Goal: Task Accomplishment & Management: Use online tool/utility

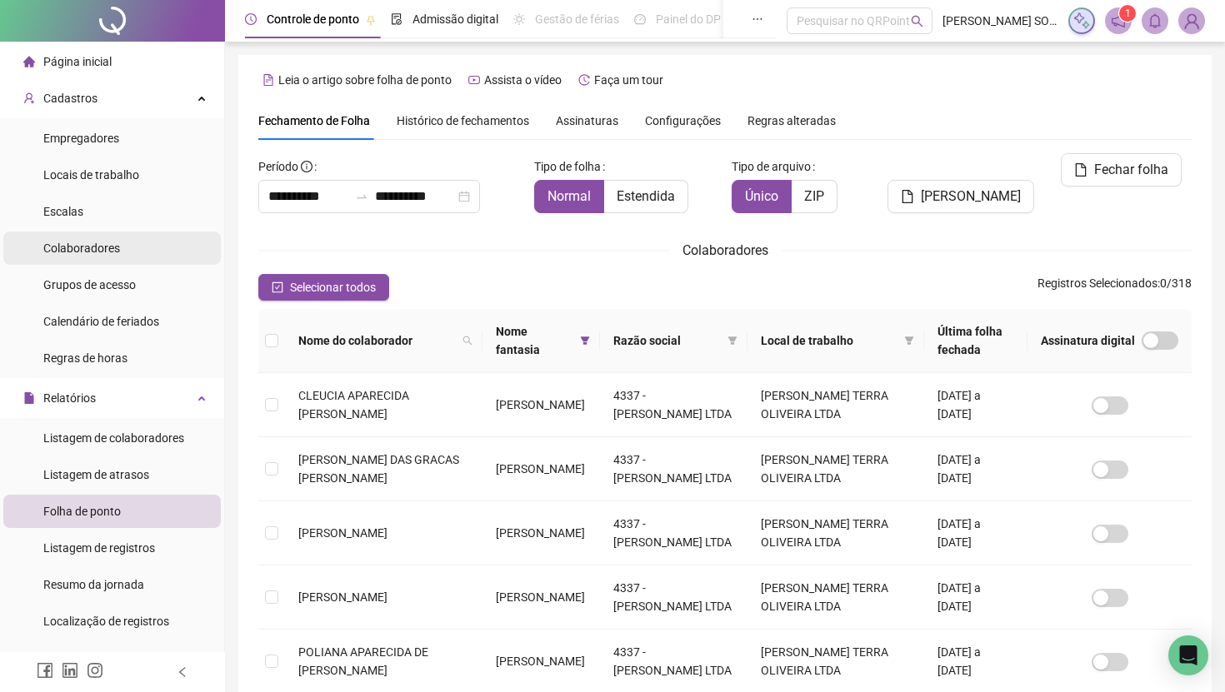
click at [122, 242] on li "Colaboradores" at bounding box center [111, 248] width 217 height 33
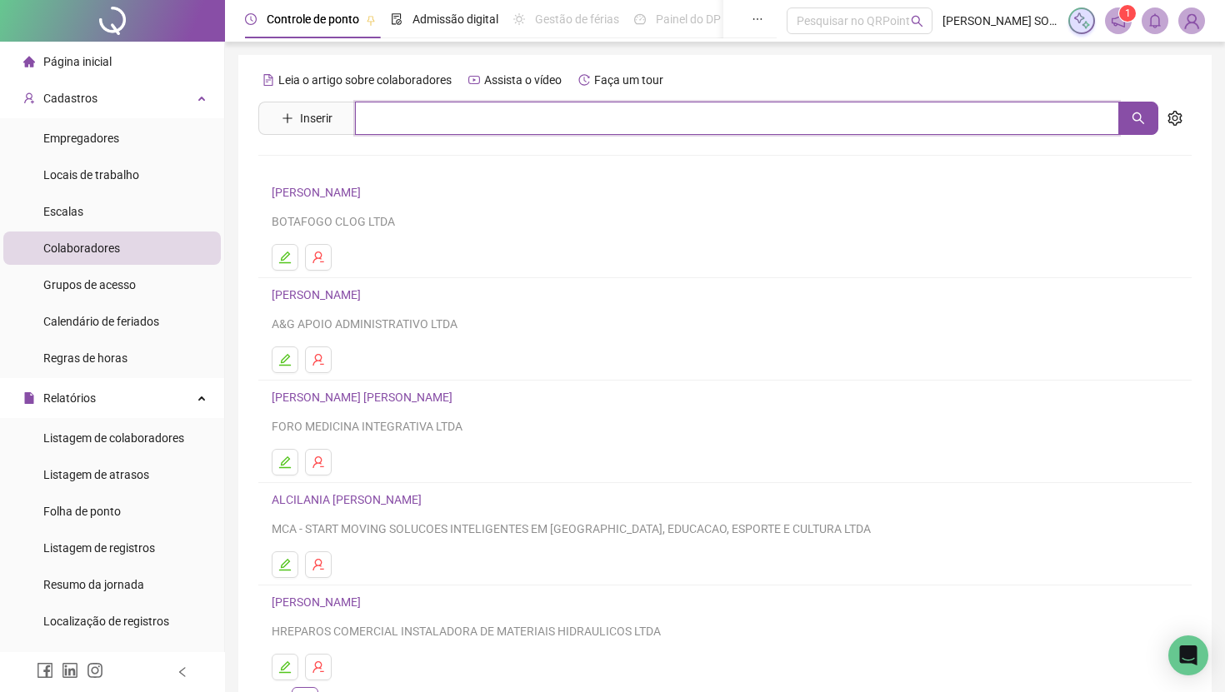
click at [404, 114] on input "text" at bounding box center [737, 118] width 764 height 33
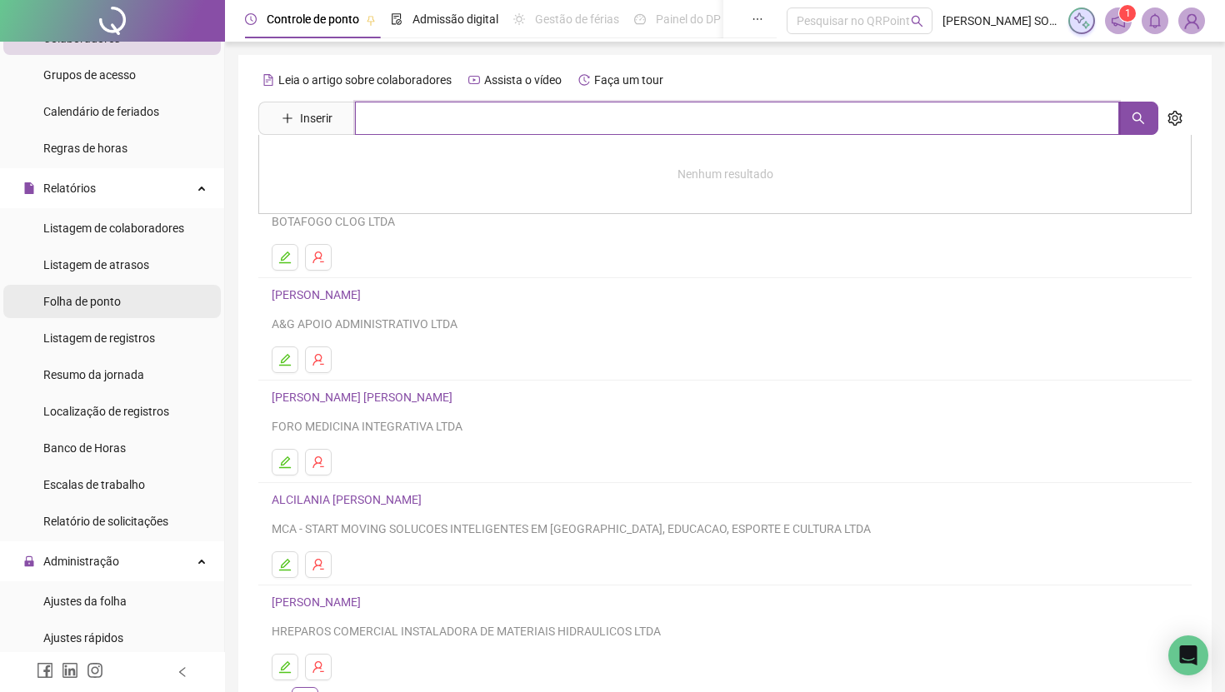
scroll to position [230, 0]
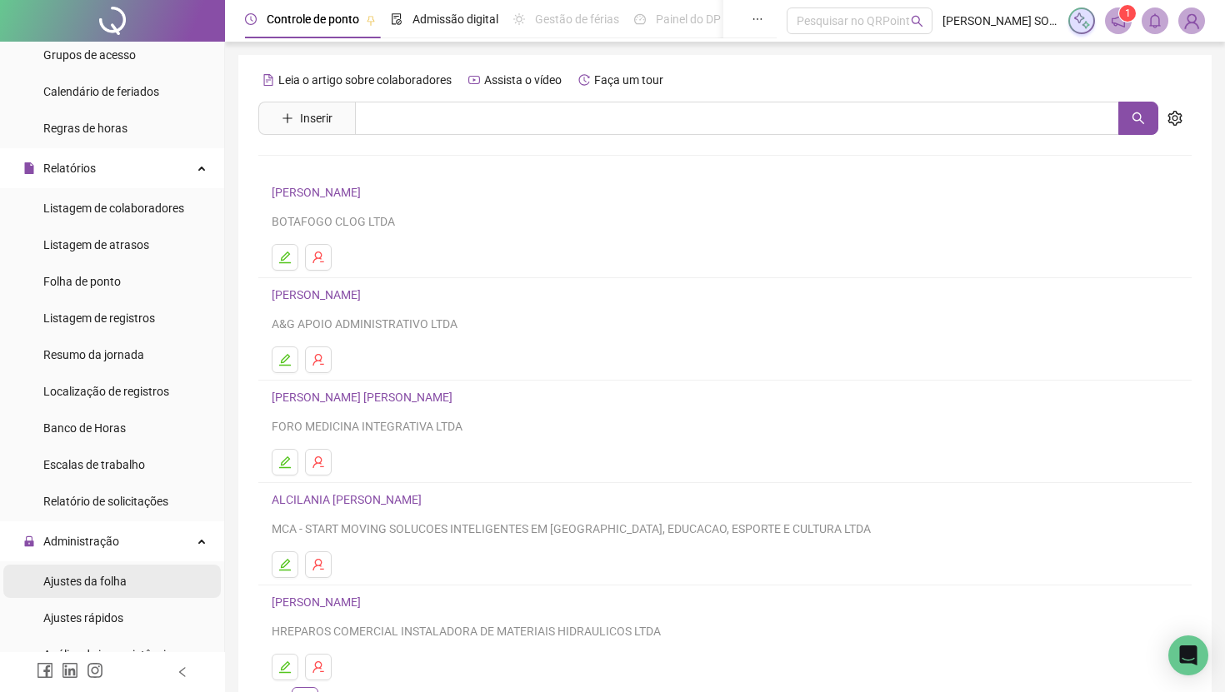
click at [122, 585] on span "Ajustes da folha" at bounding box center [84, 581] width 83 height 13
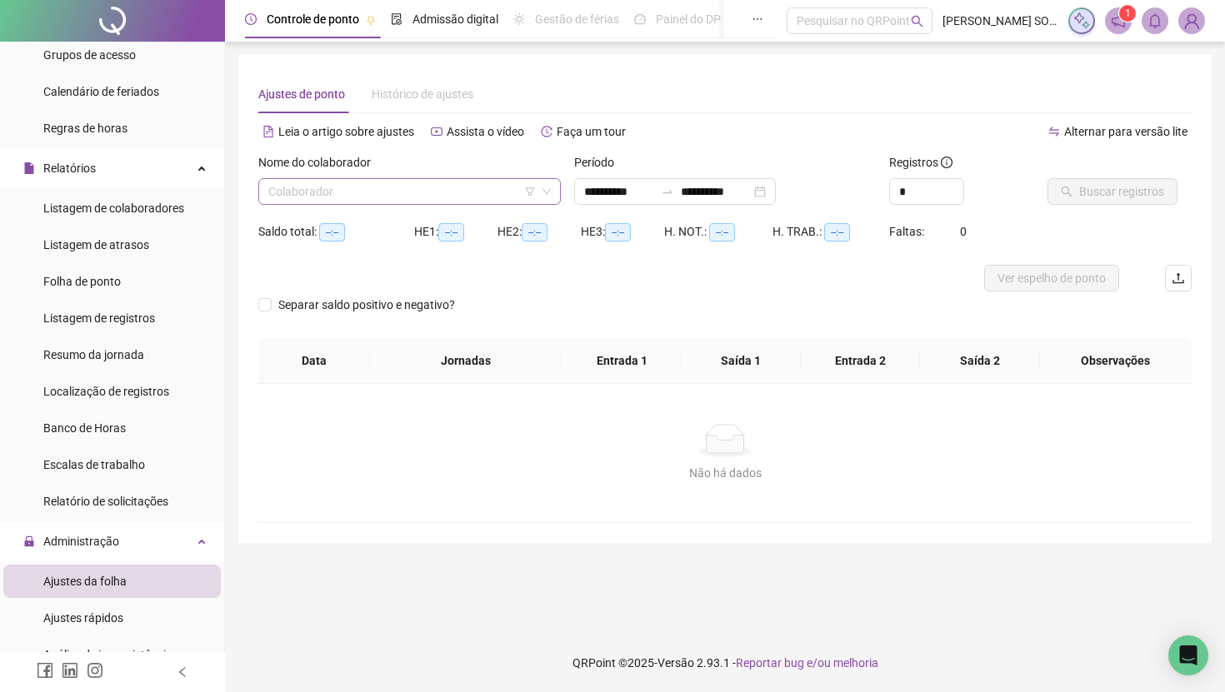
type input "**********"
click at [345, 194] on input "search" at bounding box center [401, 191] width 267 height 25
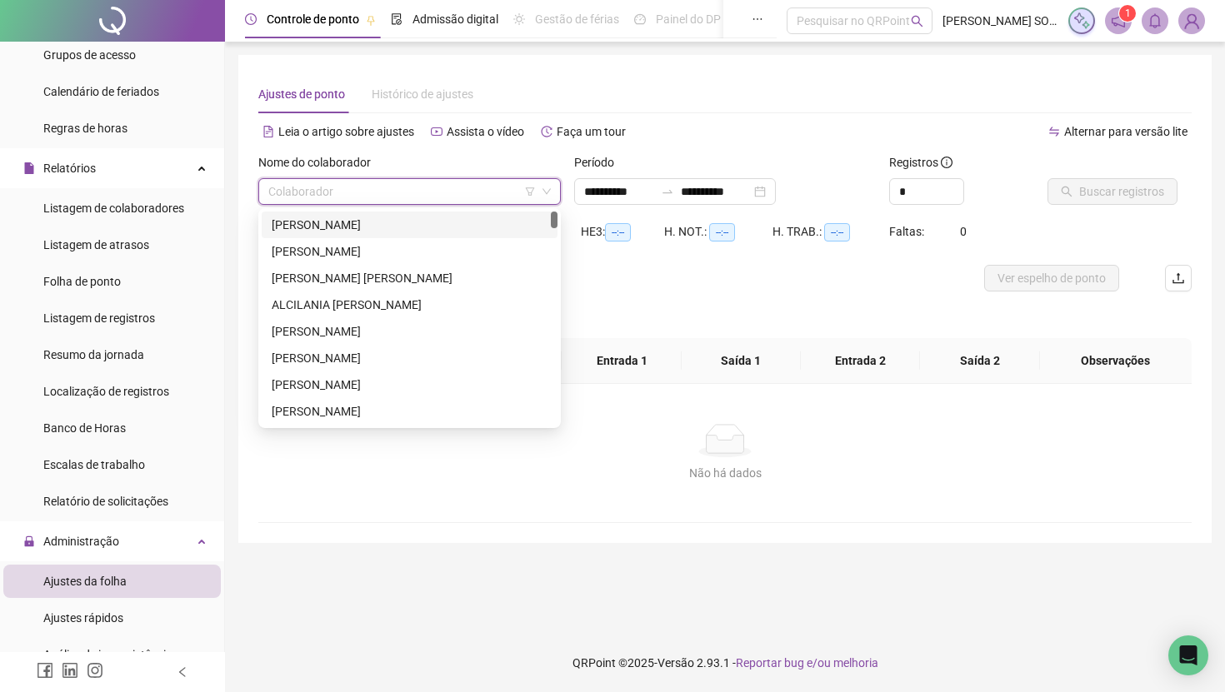
paste input "**********"
type input "**********"
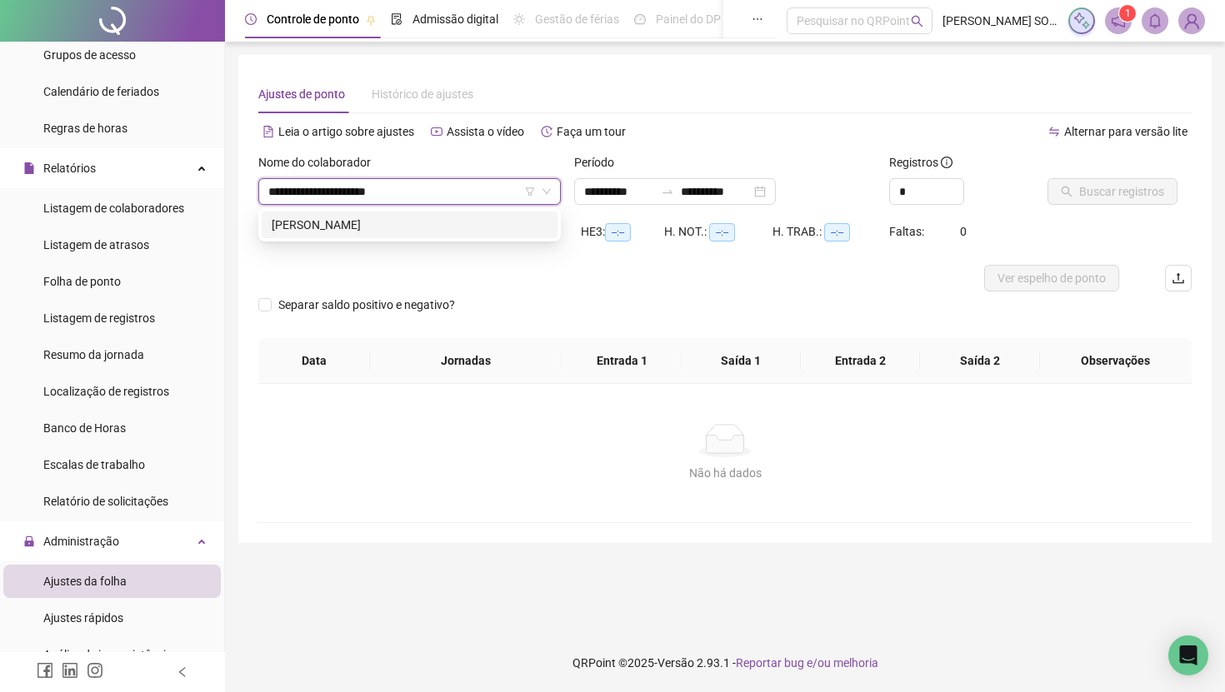
click at [376, 227] on div "KAUA RICHARD XAVIER DOS REIS" at bounding box center [410, 225] width 276 height 18
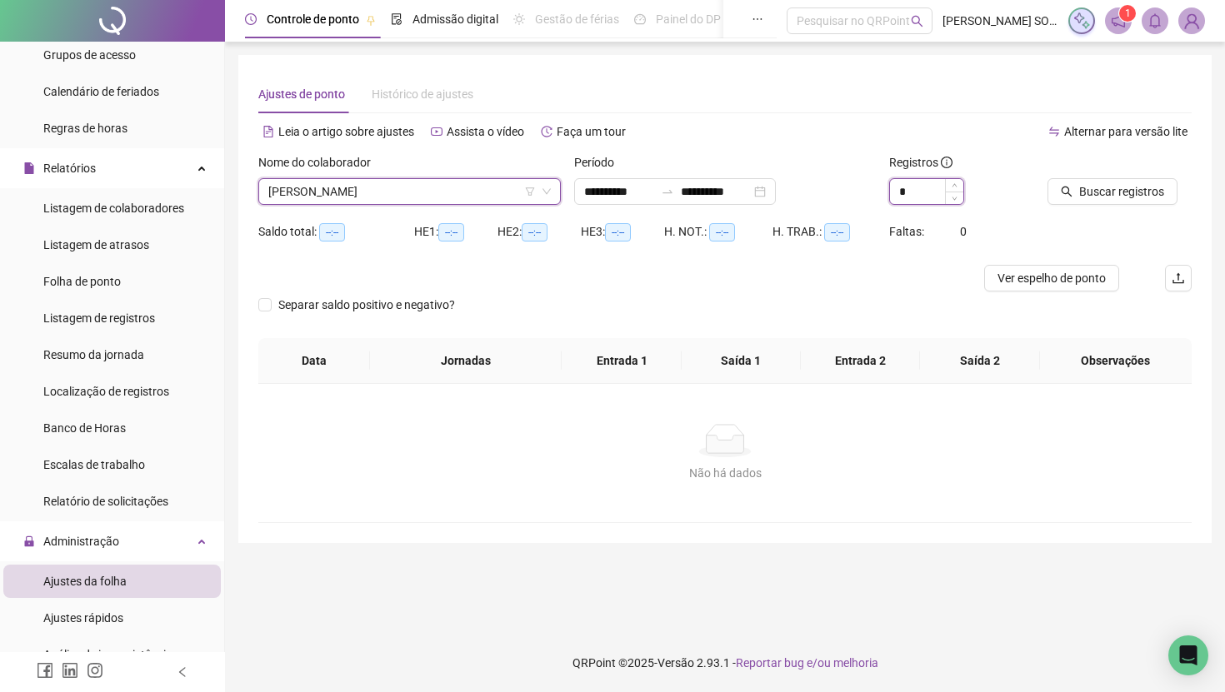
click at [939, 193] on input "*" at bounding box center [926, 191] width 73 height 25
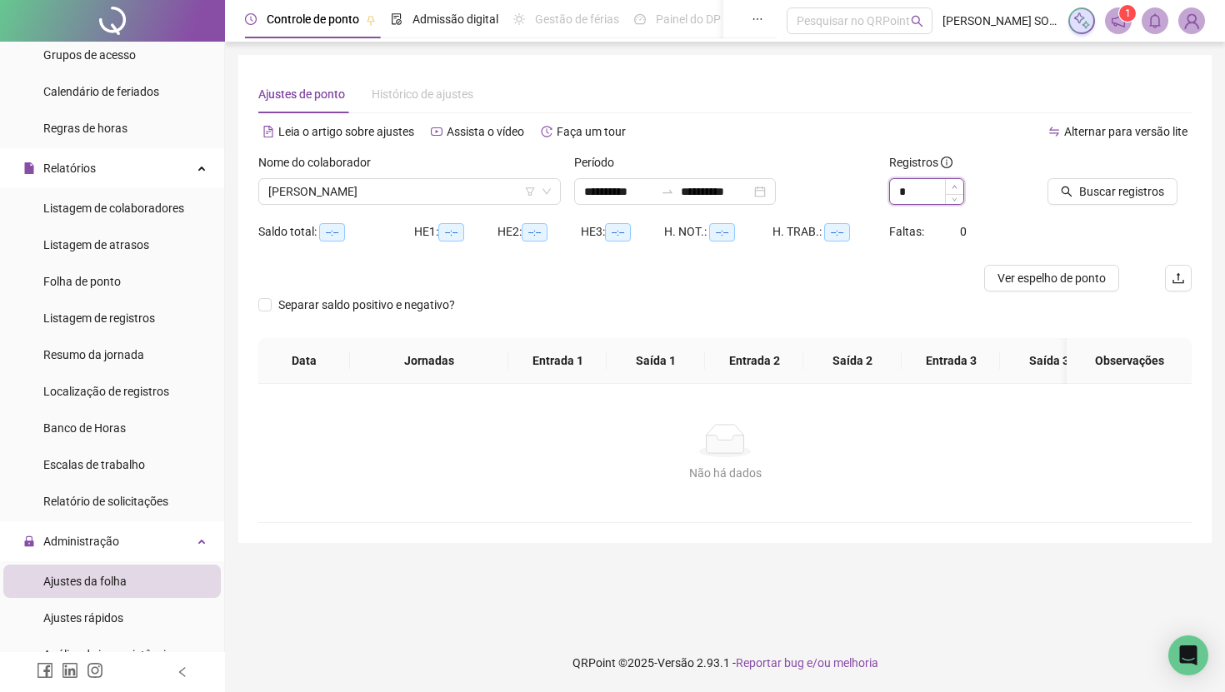
click at [955, 182] on span "Increase Value" at bounding box center [954, 186] width 18 height 15
type input "*"
click at [955, 182] on span "Increase Value" at bounding box center [954, 186] width 18 height 15
click at [1074, 191] on button "Buscar registros" at bounding box center [1112, 191] width 130 height 27
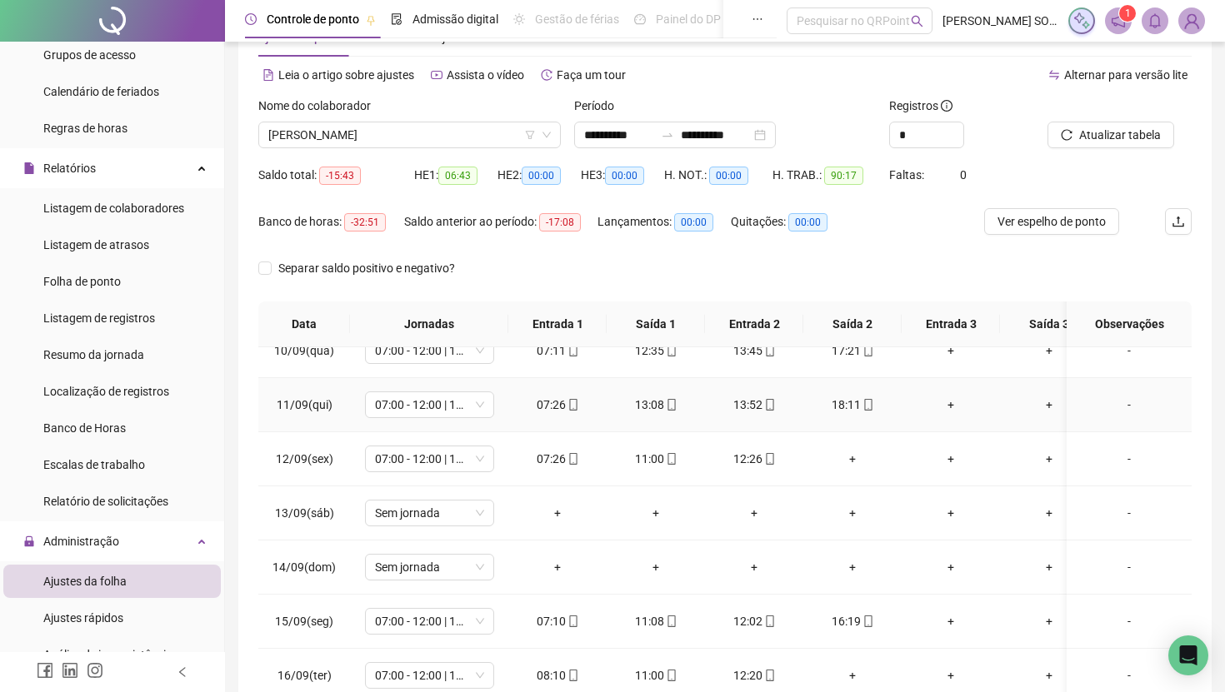
scroll to position [62, 0]
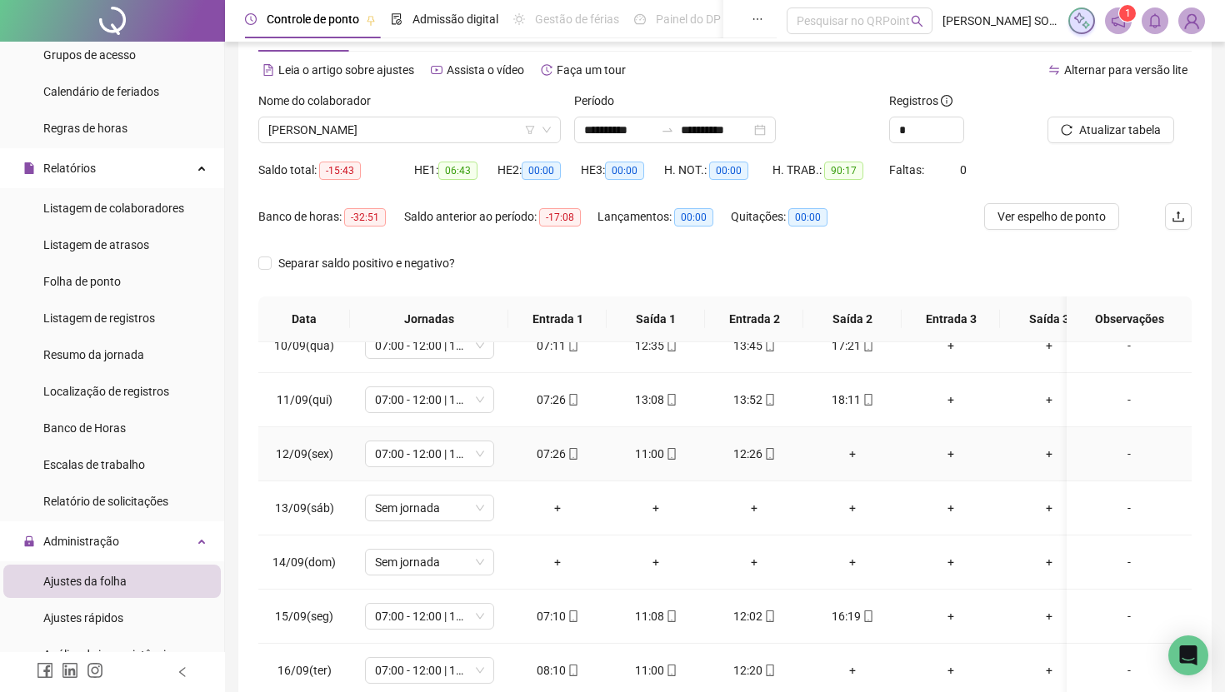
click at [854, 458] on div "+" at bounding box center [852, 454] width 72 height 18
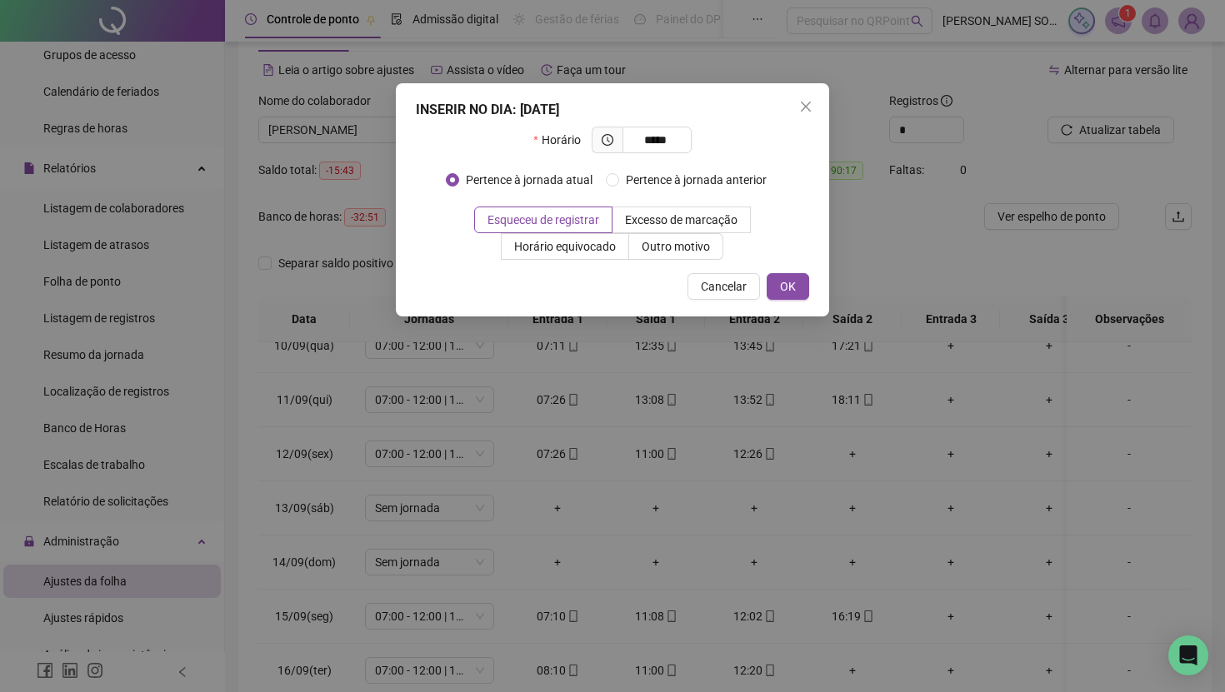
type input "*****"
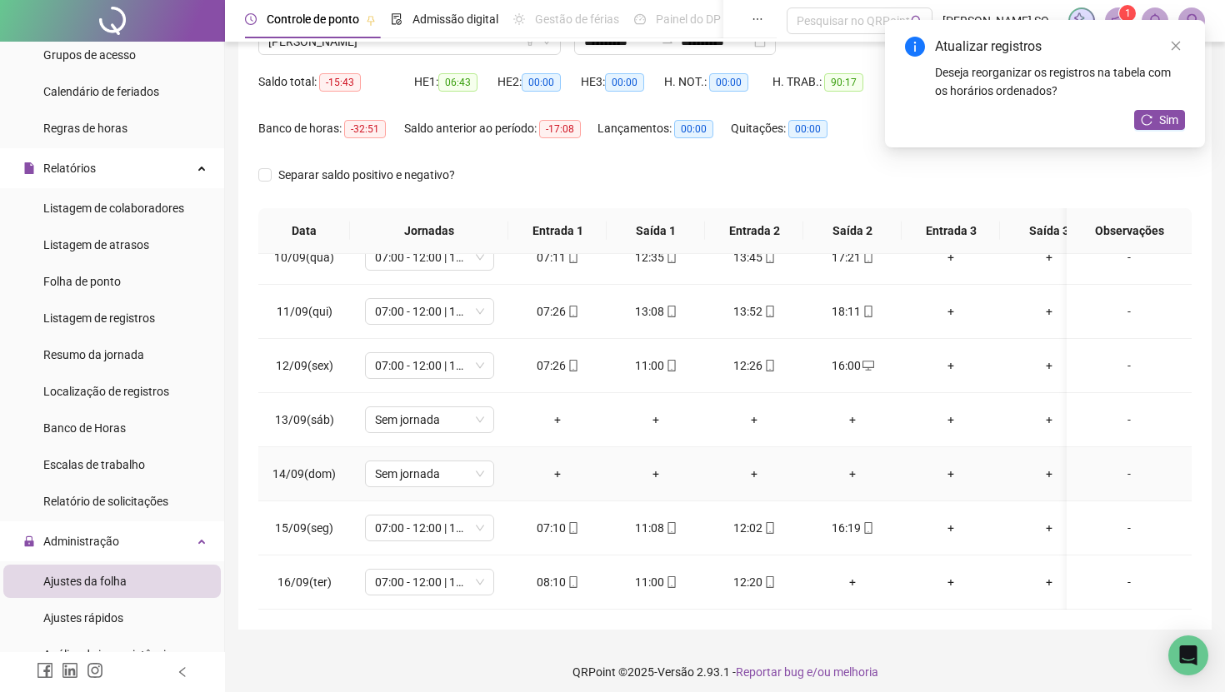
scroll to position [159, 0]
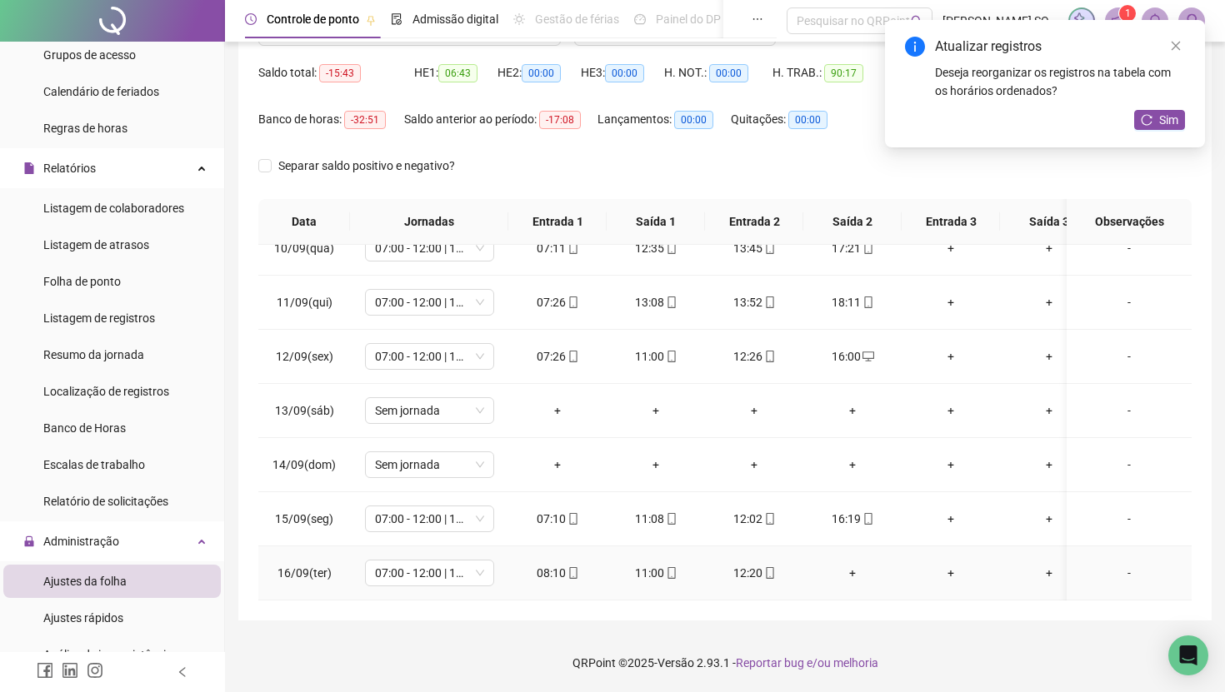
click at [855, 572] on div "+" at bounding box center [852, 573] width 72 height 18
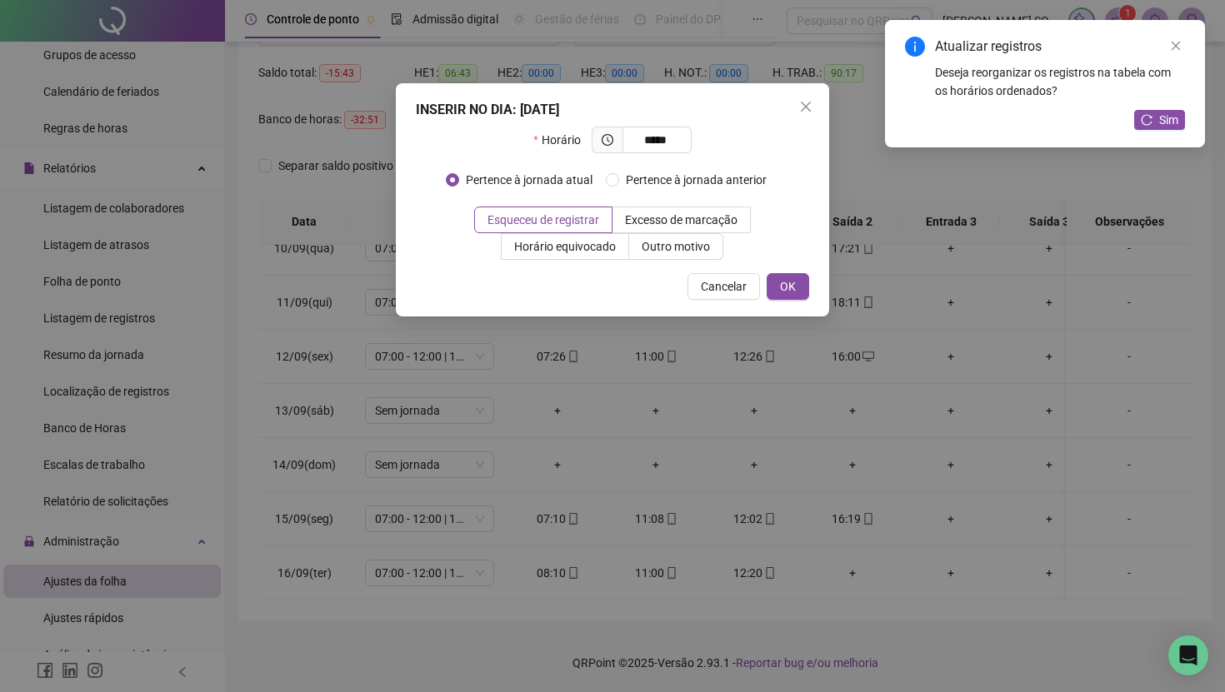
type input "*****"
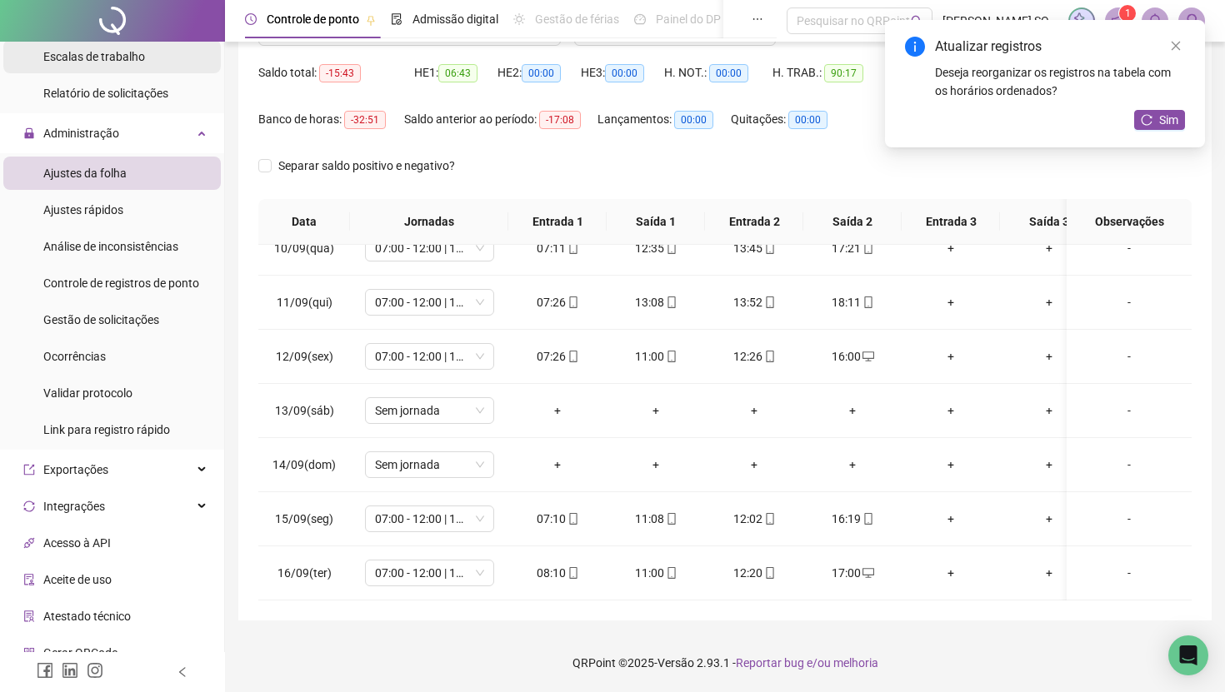
scroll to position [692, 0]
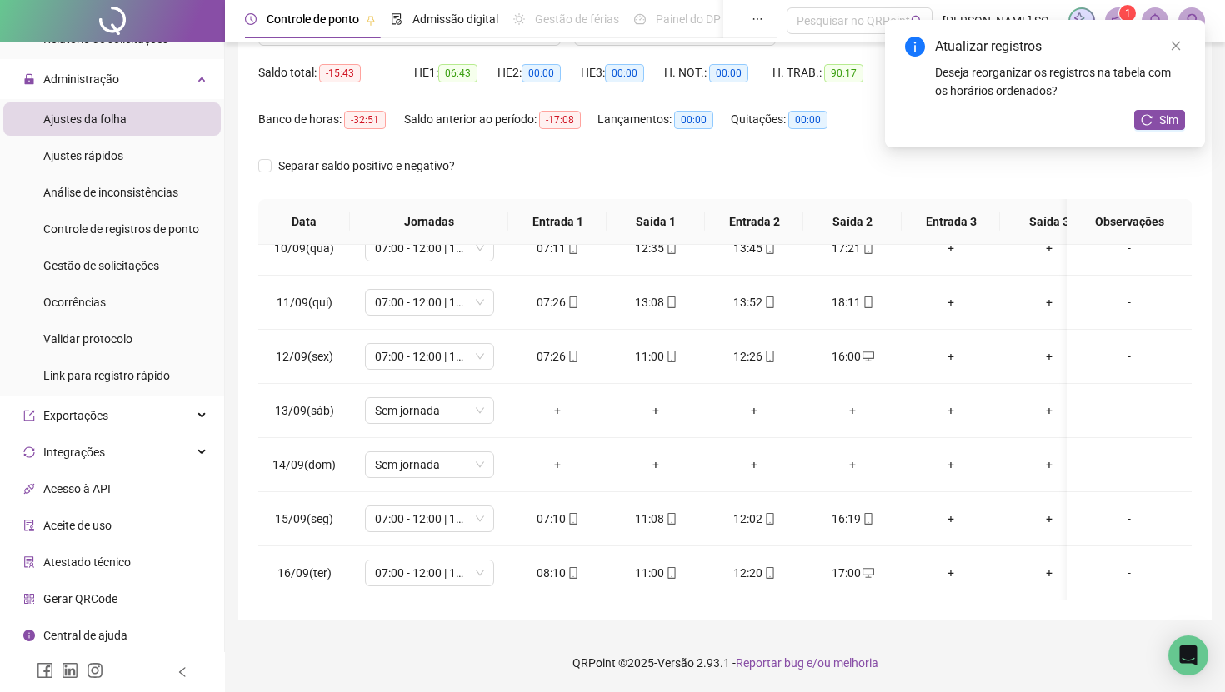
click at [113, 600] on span "Gerar QRCode" at bounding box center [80, 598] width 74 height 13
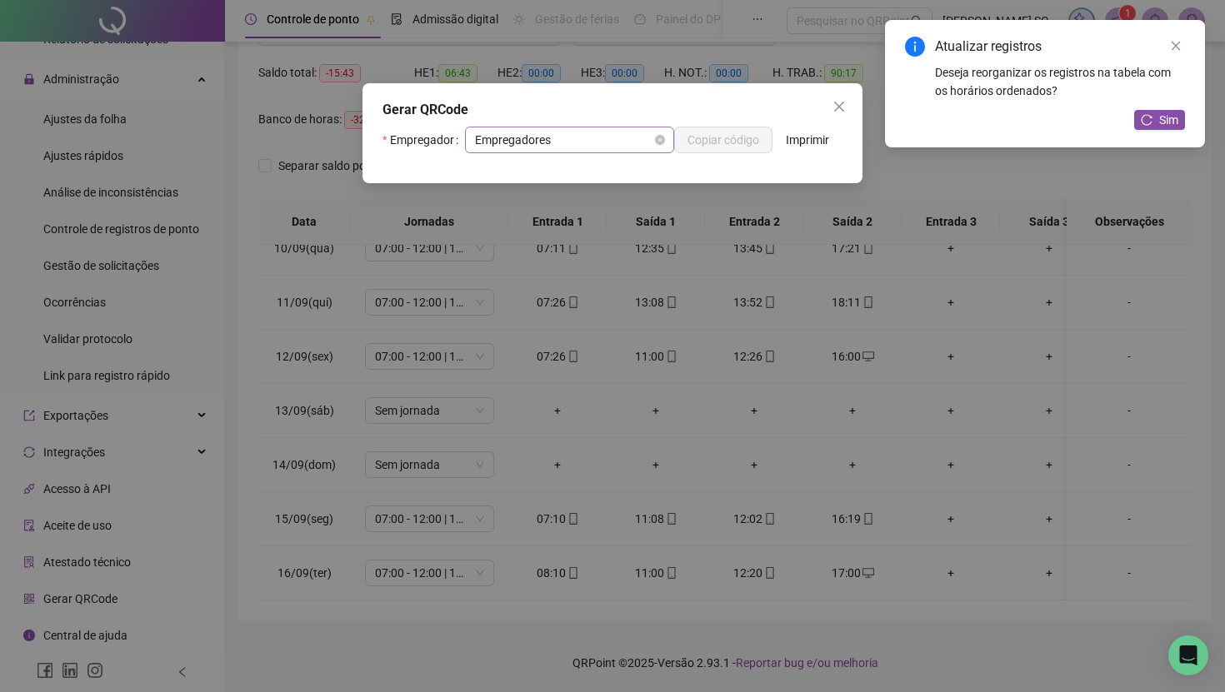
click at [586, 141] on span "Empregadores" at bounding box center [569, 139] width 189 height 25
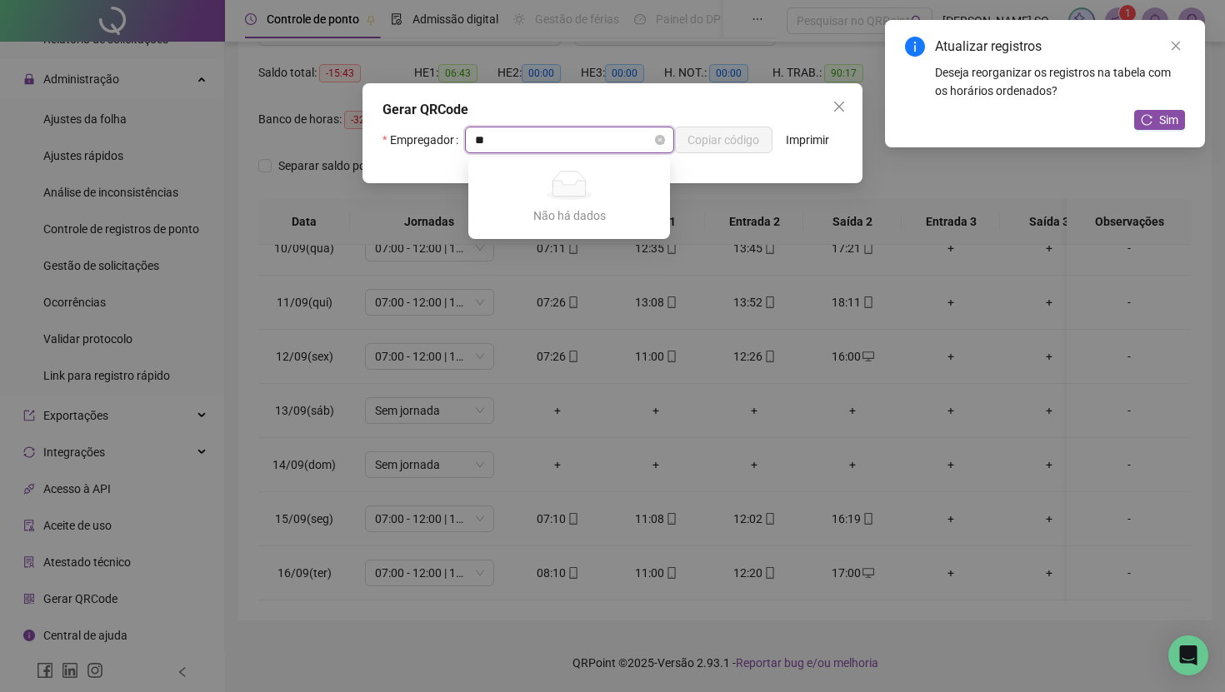
type input "***"
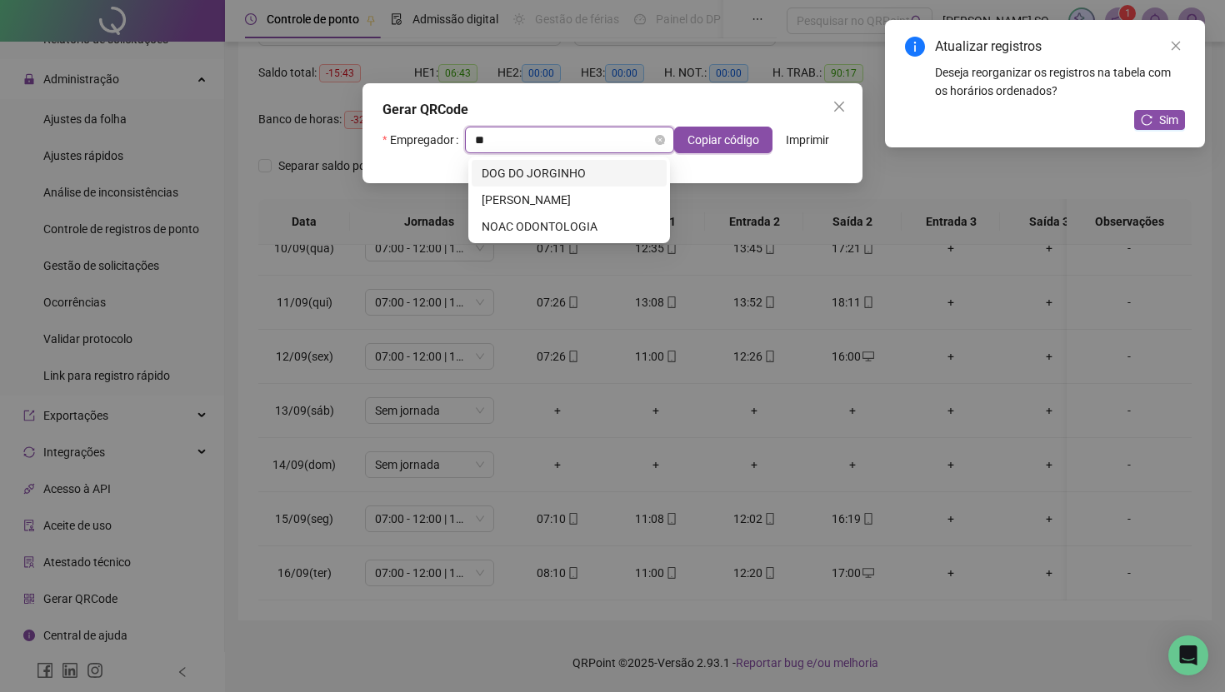
type input "***"
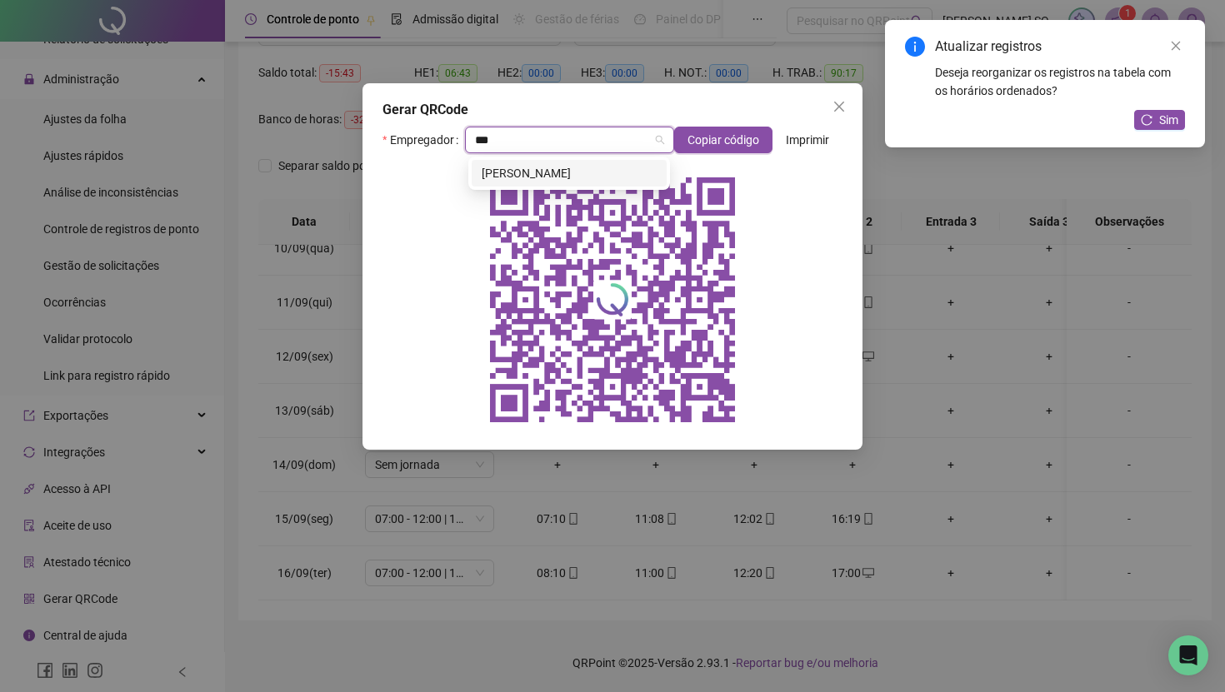
click at [542, 167] on div "GIOVANNA HARPIA" at bounding box center [568, 173] width 175 height 18
click at [703, 142] on span "Copiar código" at bounding box center [723, 140] width 72 height 18
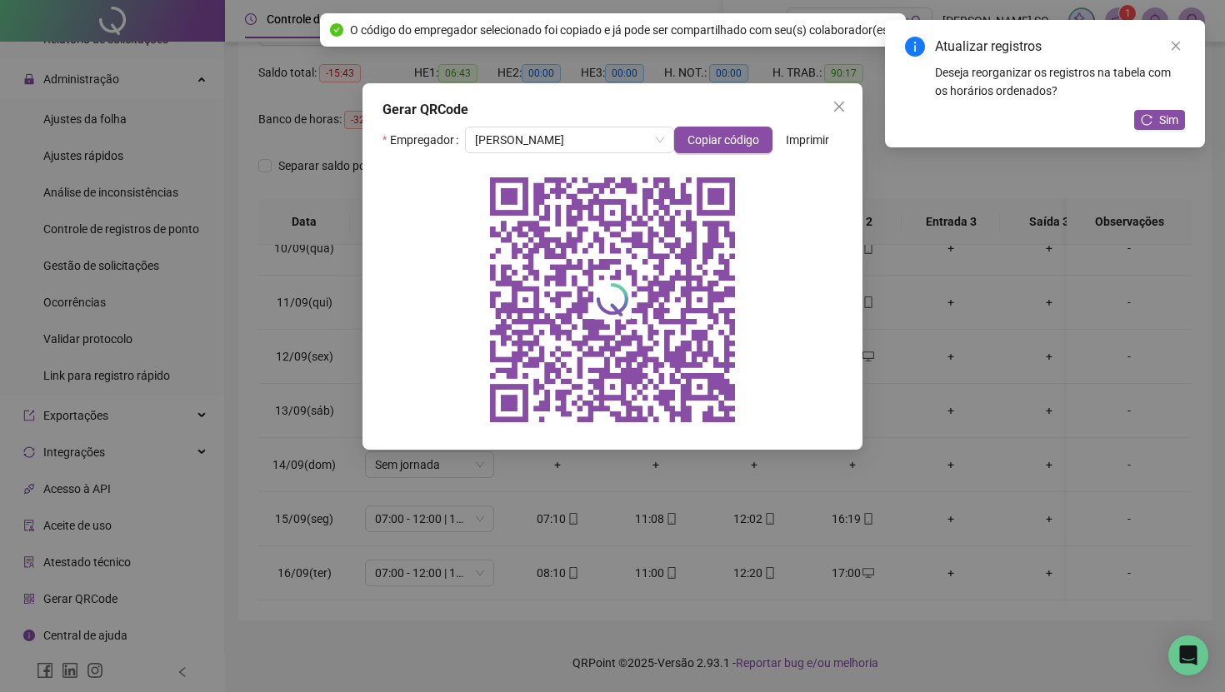
click at [806, 127] on button "Imprimir" at bounding box center [807, 140] width 70 height 27
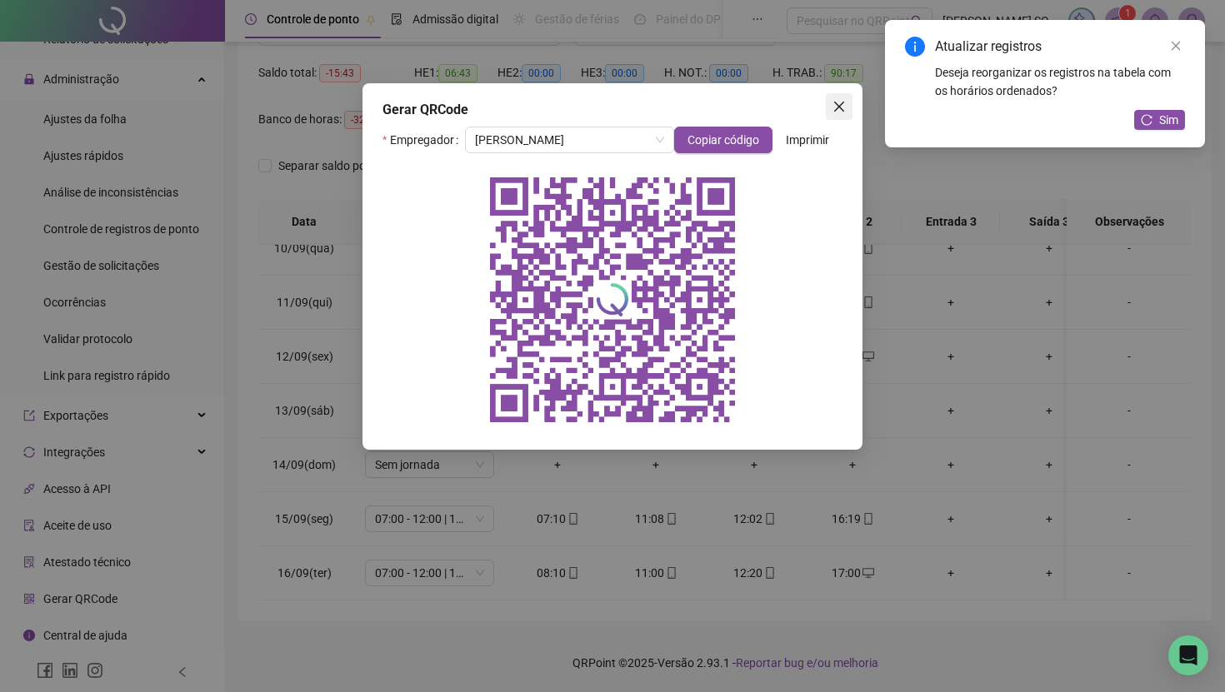
click at [831, 112] on span "Close" at bounding box center [839, 106] width 27 height 13
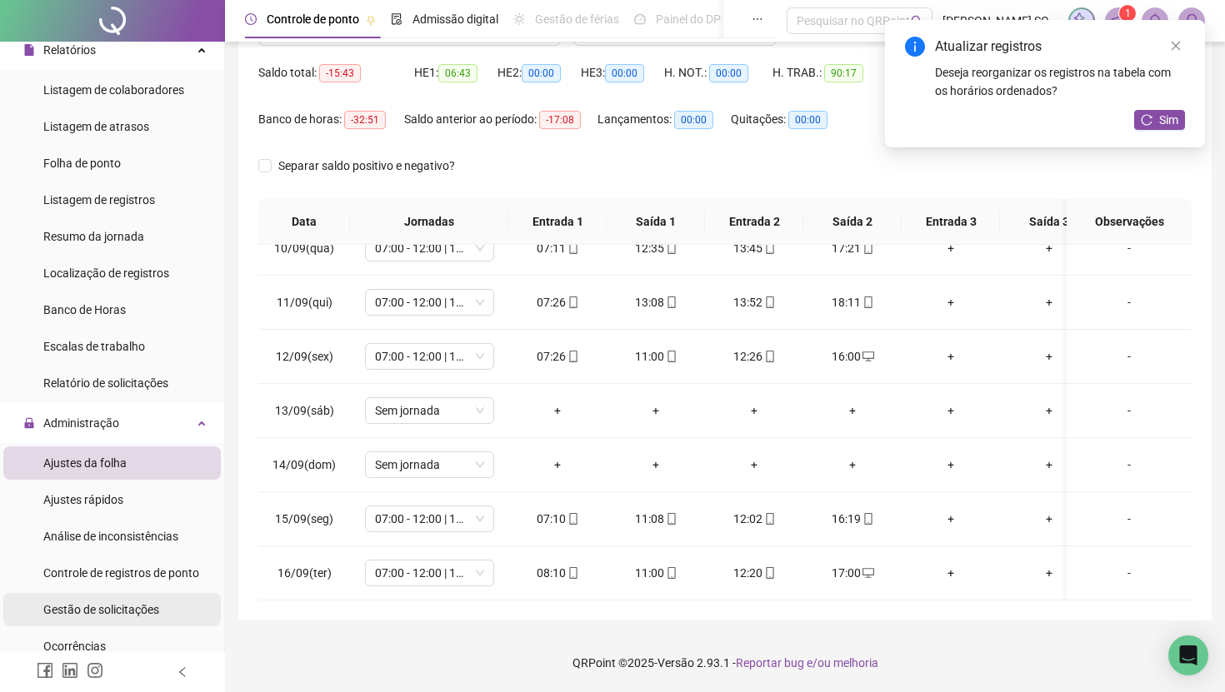
scroll to position [307, 0]
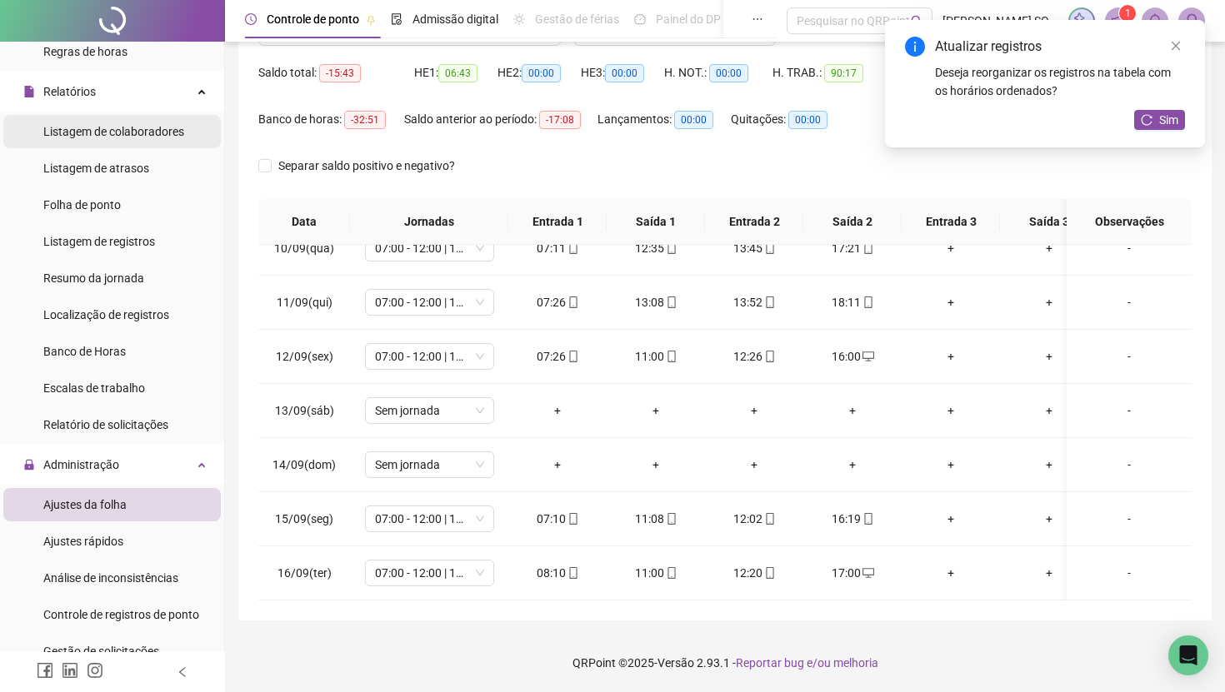
click at [142, 133] on span "Listagem de colaboradores" at bounding box center [113, 131] width 141 height 13
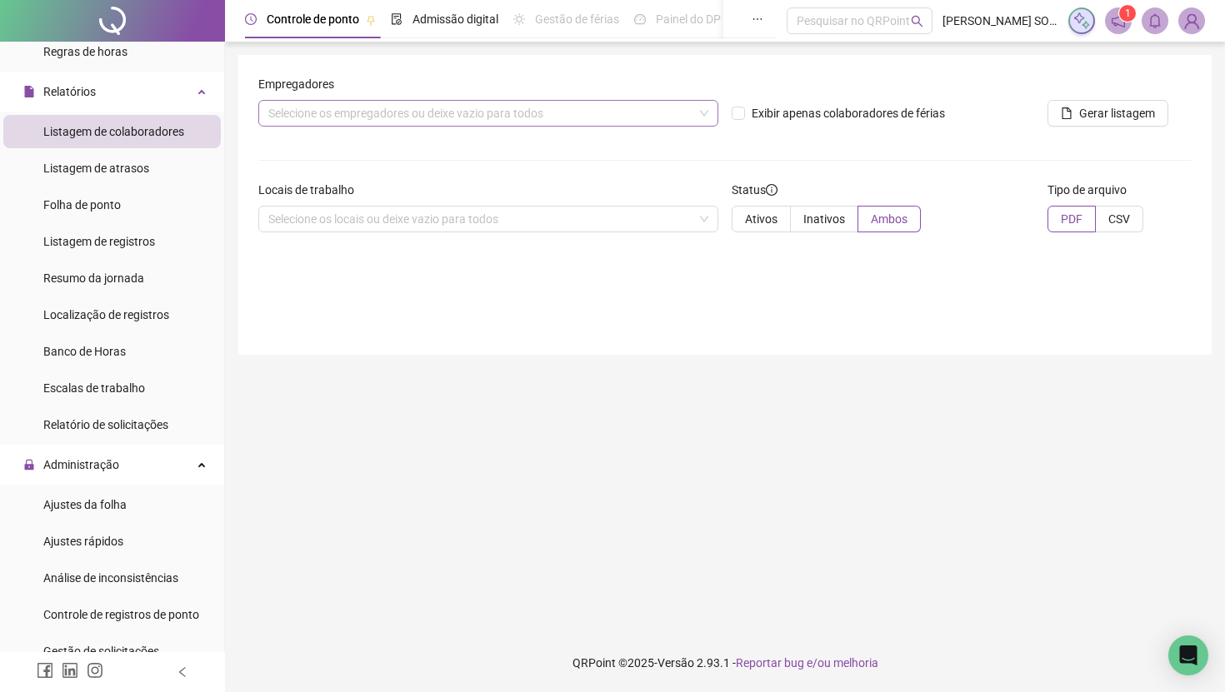
click at [406, 103] on div "Selecione os empregadores ou deixe vazio para todos" at bounding box center [488, 113] width 460 height 27
type input "***"
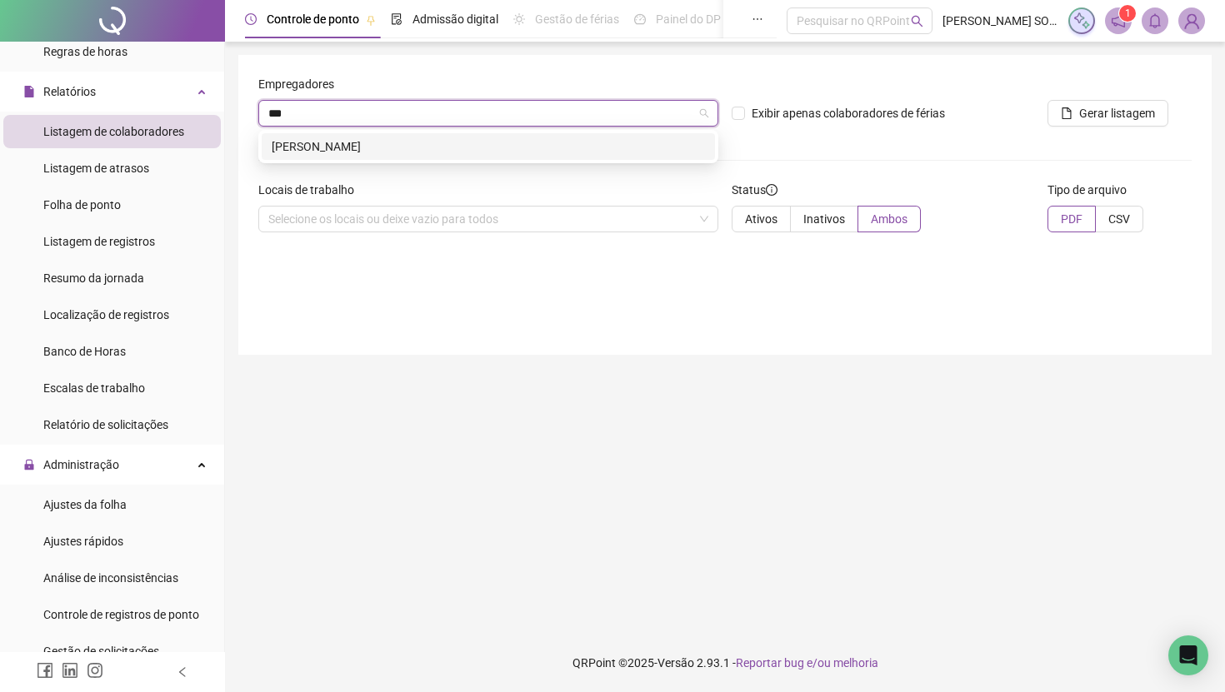
click at [406, 150] on div "GIOVANNA HARPIA" at bounding box center [488, 146] width 433 height 18
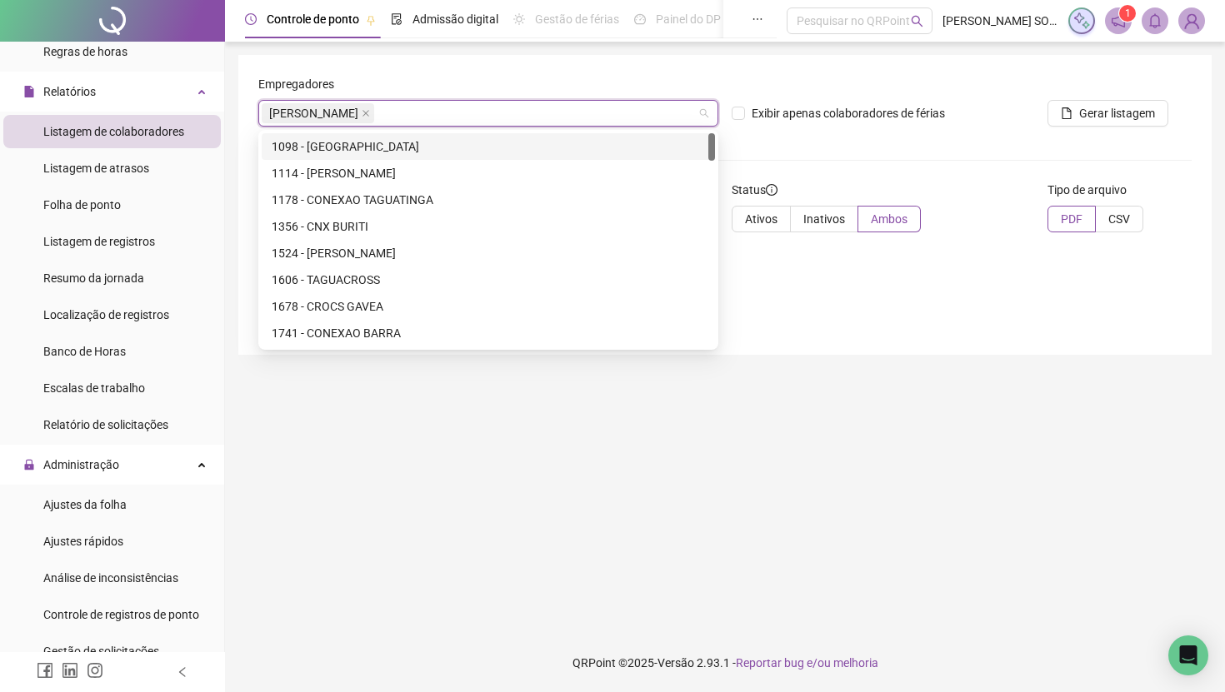
click at [651, 77] on div "Empregadores" at bounding box center [488, 87] width 460 height 25
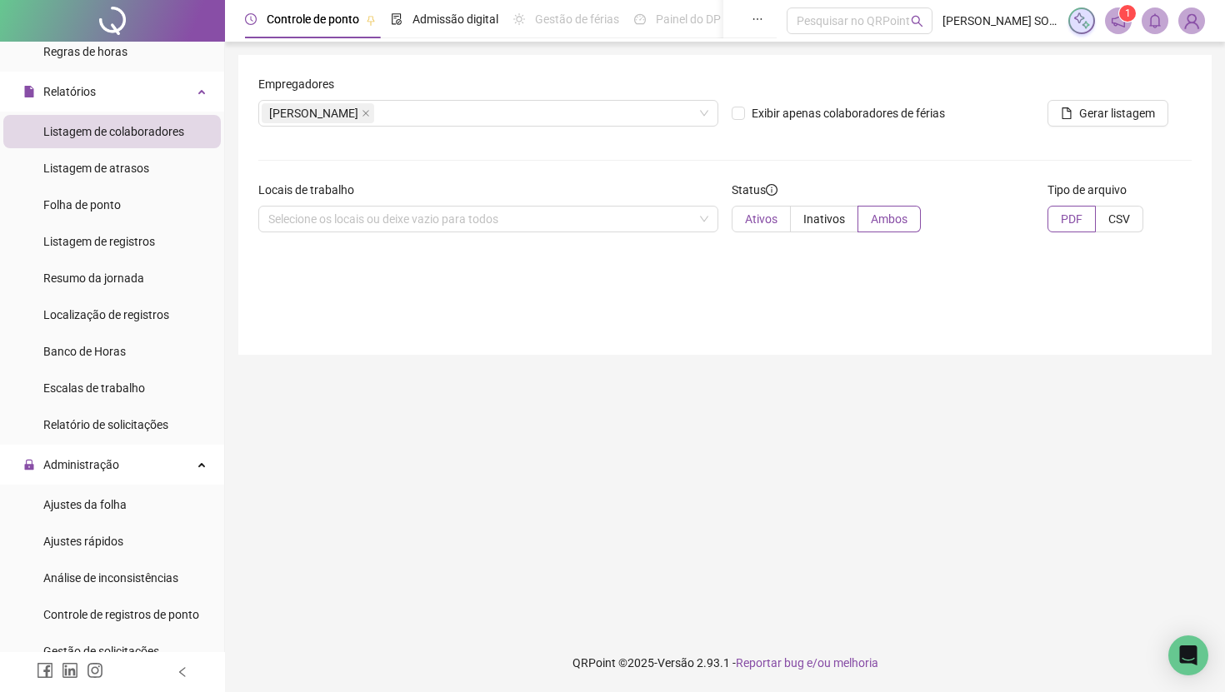
click at [772, 214] on span "Ativos" at bounding box center [761, 218] width 32 height 13
click at [1081, 114] on span "Gerar listagem" at bounding box center [1117, 113] width 76 height 18
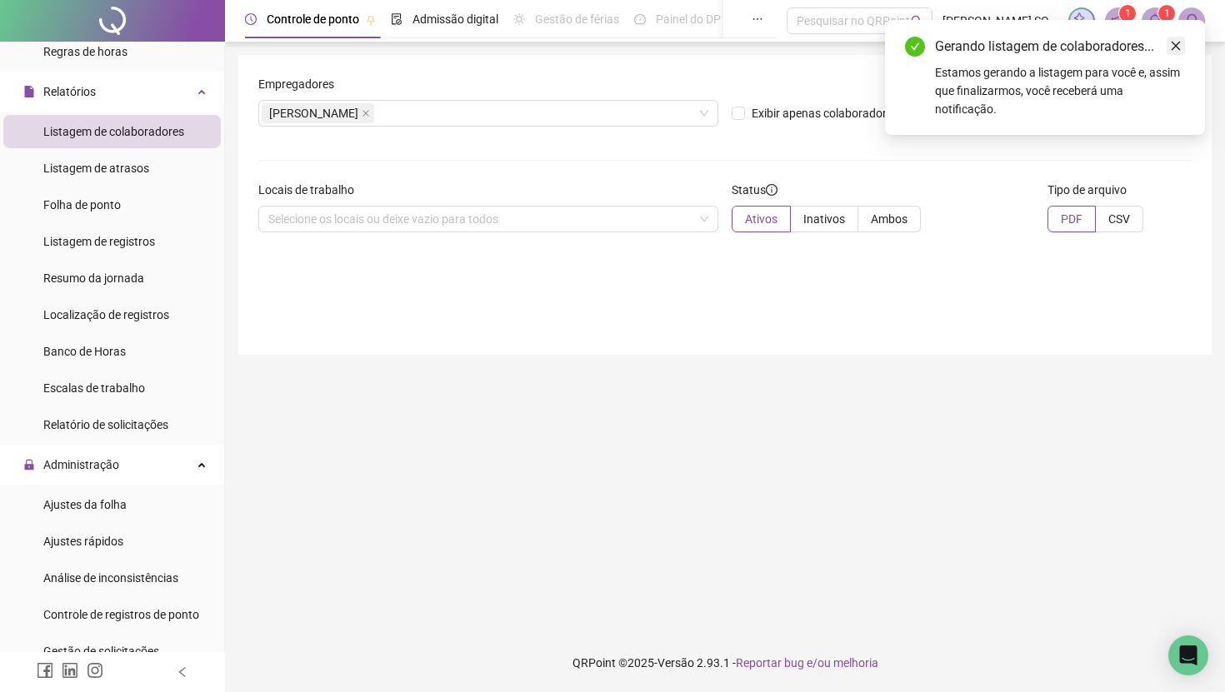
click at [1174, 46] on icon "close" at bounding box center [1176, 46] width 12 height 12
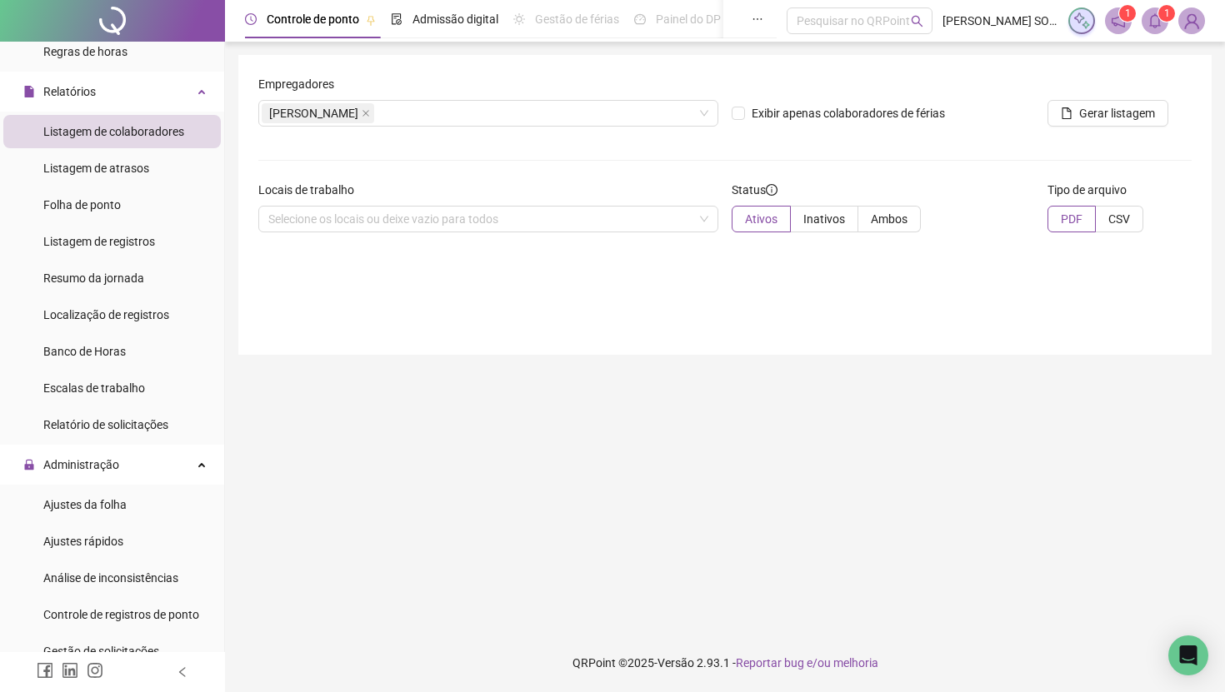
click at [1168, 22] on div "1 1" at bounding box center [1136, 20] width 137 height 27
click at [1158, 24] on icon "bell" at bounding box center [1155, 20] width 12 height 15
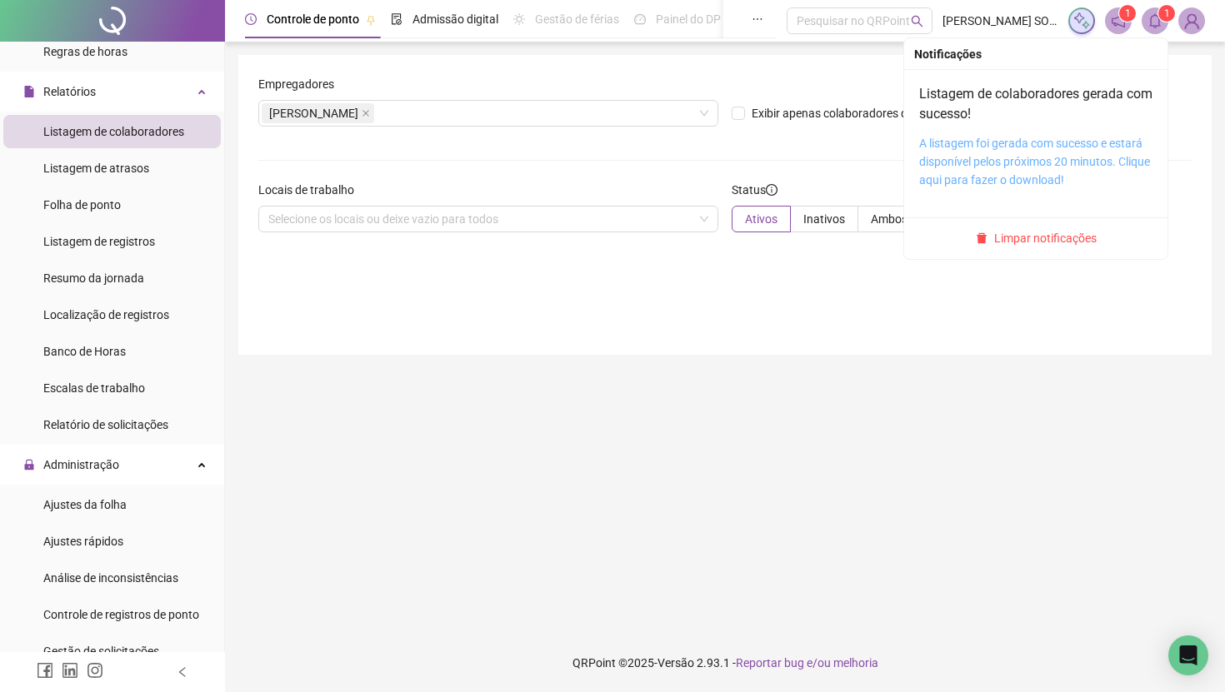
click at [1054, 142] on link "A listagem foi gerada com sucesso e estará disponível pelos próximos 20 minutos…" at bounding box center [1034, 162] width 231 height 50
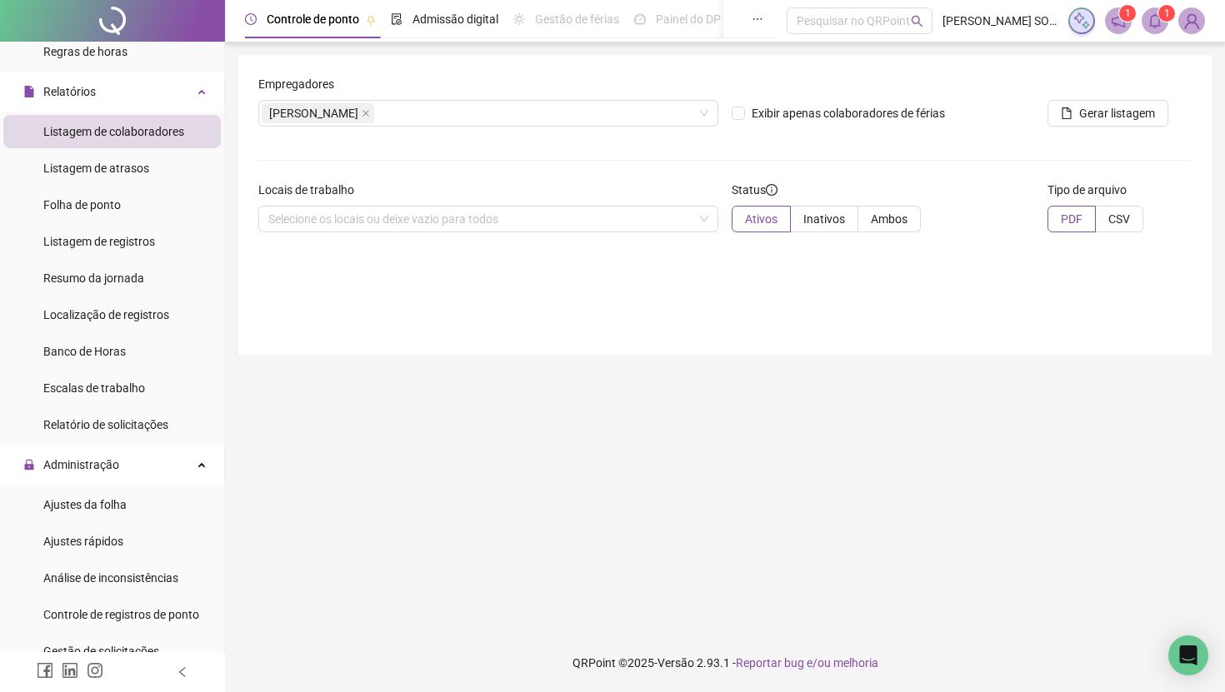
click at [1147, 21] on icon "bell" at bounding box center [1154, 20] width 15 height 15
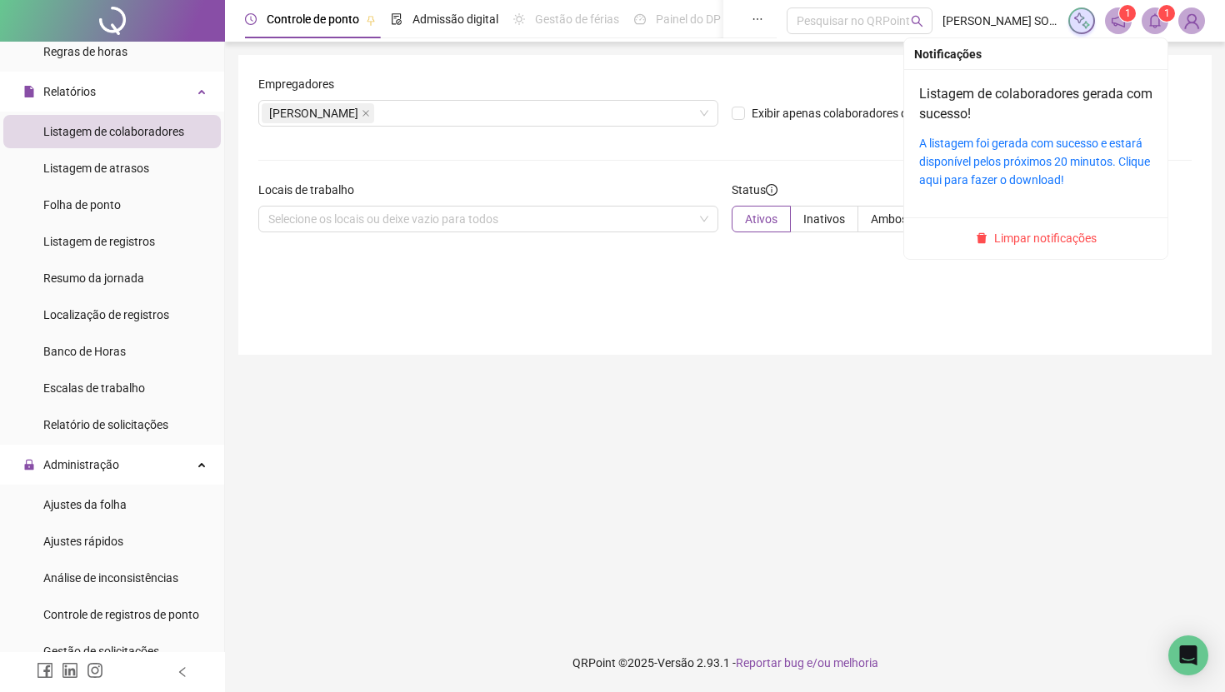
click at [1061, 131] on div "Listagem de colaboradores gerada com sucesso! A listagem foi gerada com sucesso…" at bounding box center [1035, 136] width 233 height 105
click at [1061, 141] on link "A listagem foi gerada com sucesso e estará disponível pelos próximos 20 minutos…" at bounding box center [1034, 162] width 231 height 50
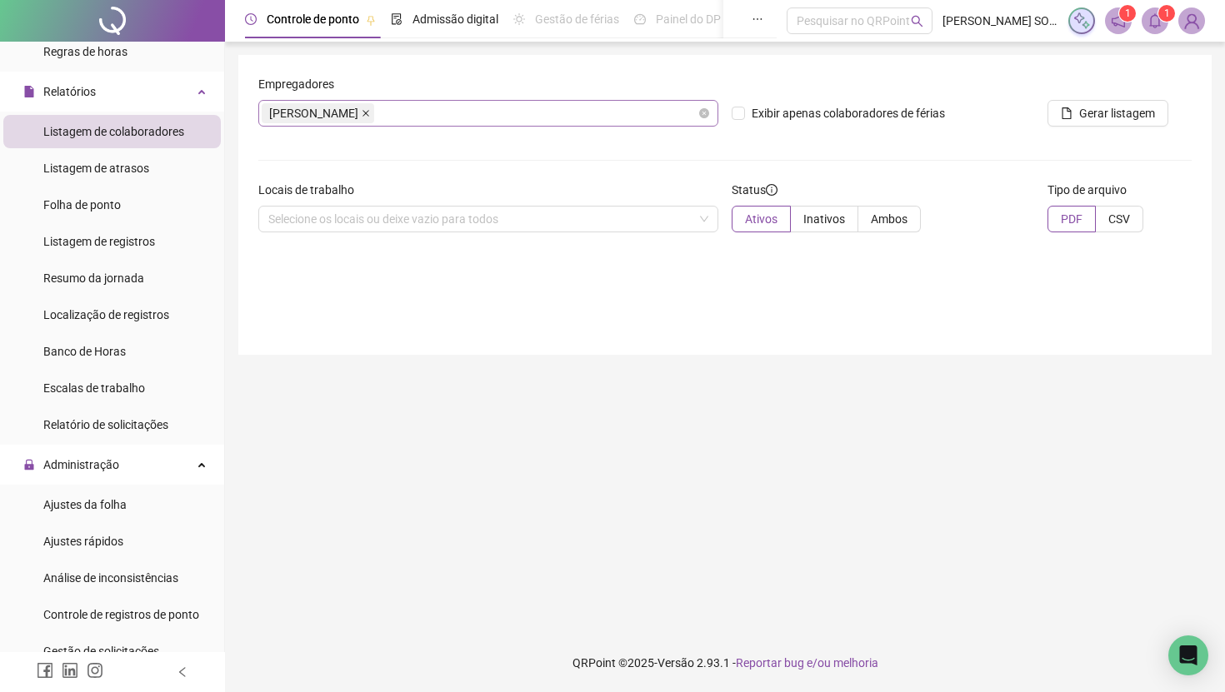
click at [370, 116] on icon "close" at bounding box center [366, 113] width 8 height 8
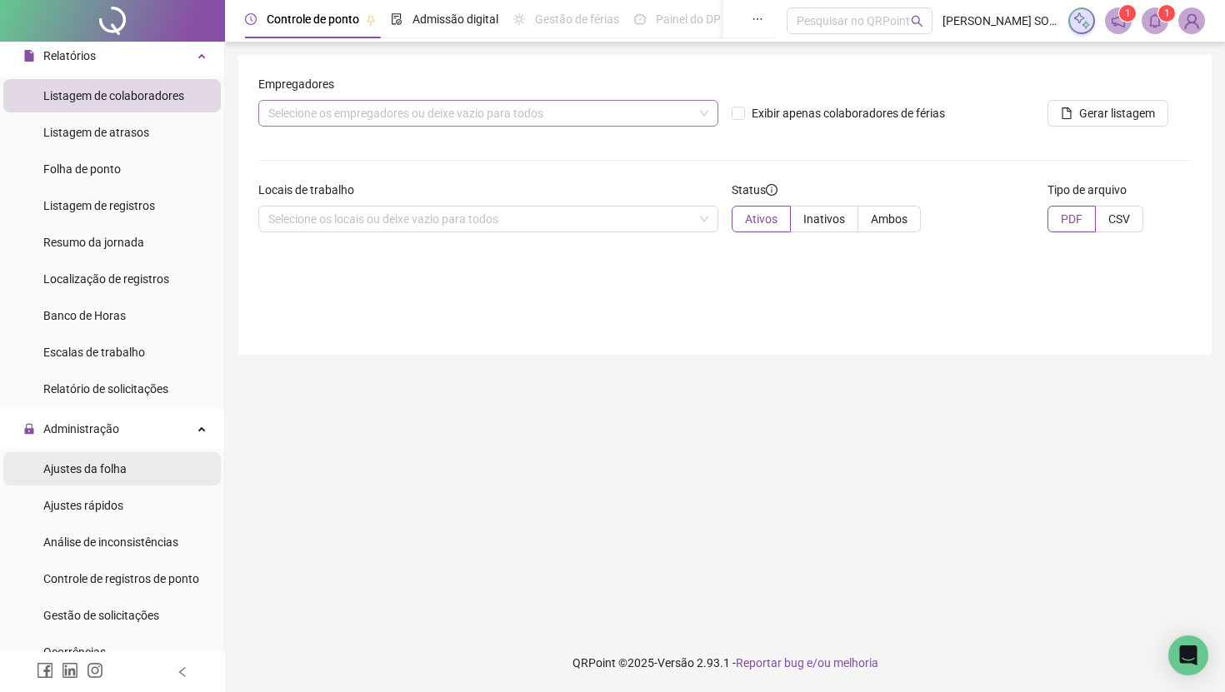
scroll to position [272, 0]
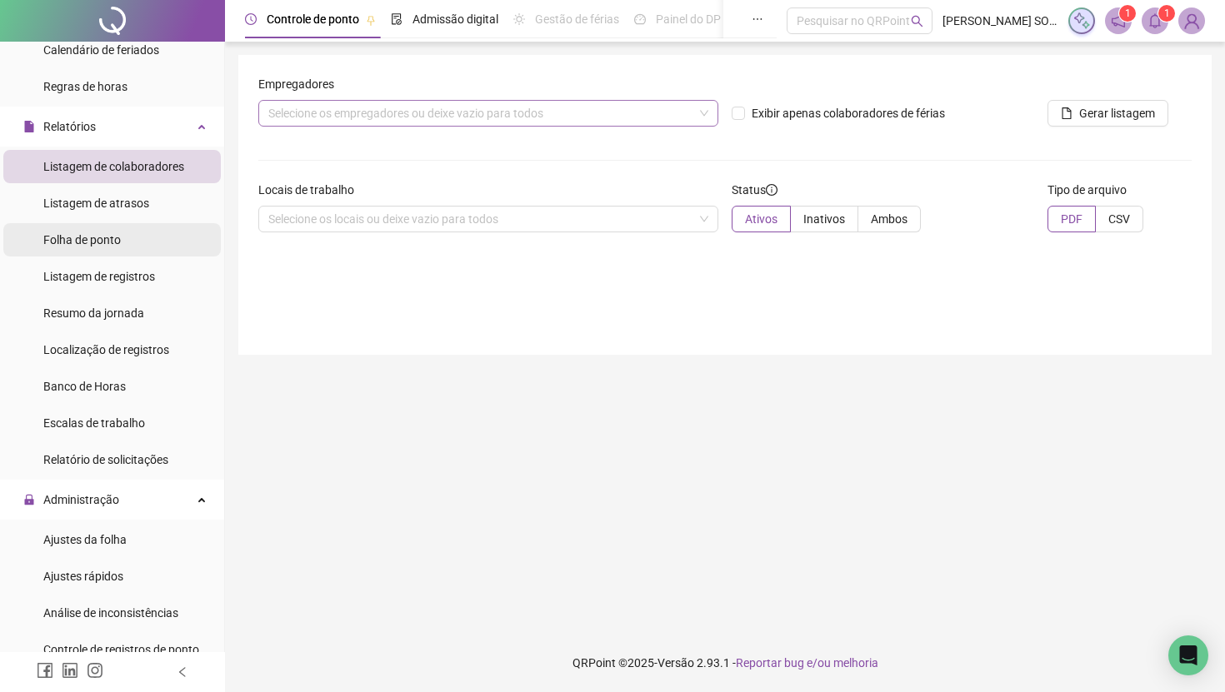
click at [142, 249] on li "Folha de ponto" at bounding box center [111, 239] width 217 height 33
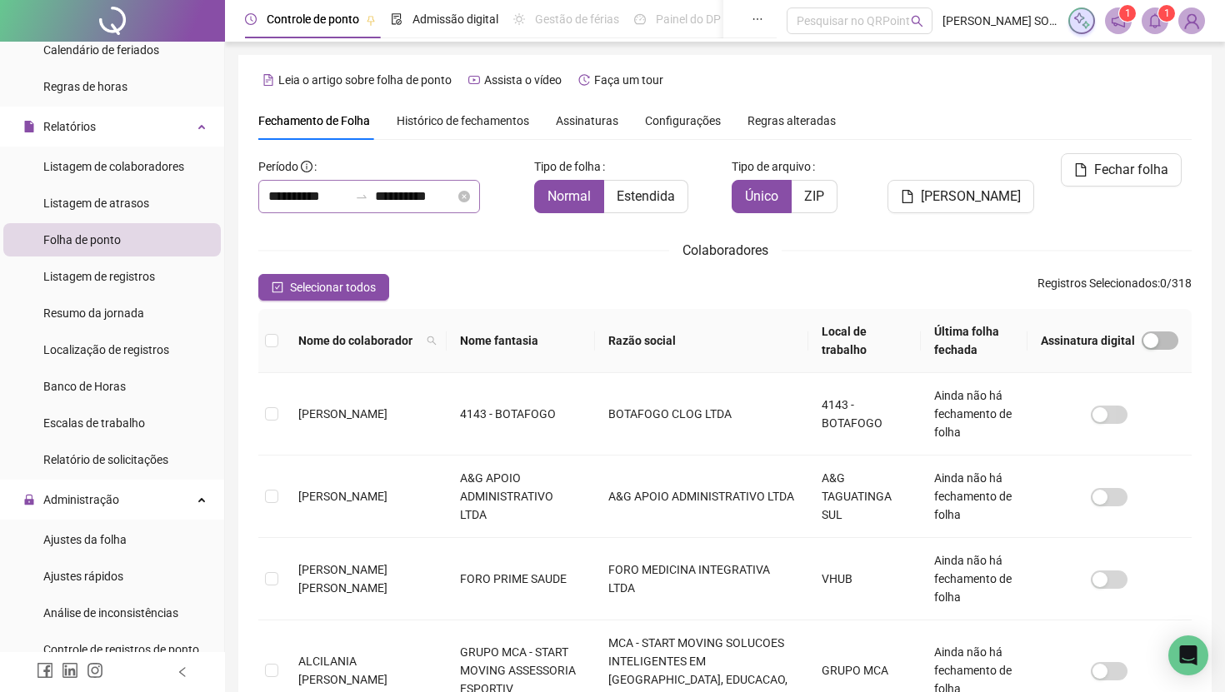
click at [480, 199] on div "**********" at bounding box center [369, 196] width 222 height 33
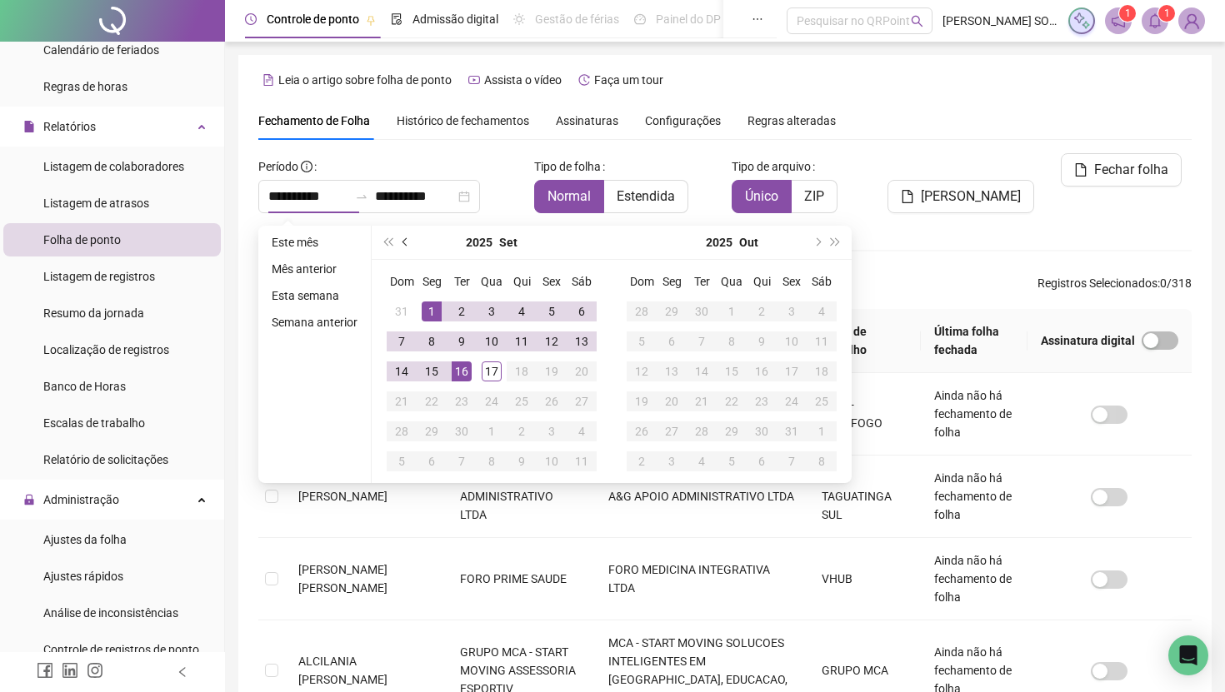
click at [412, 238] on button "prev-year" at bounding box center [406, 242] width 18 height 33
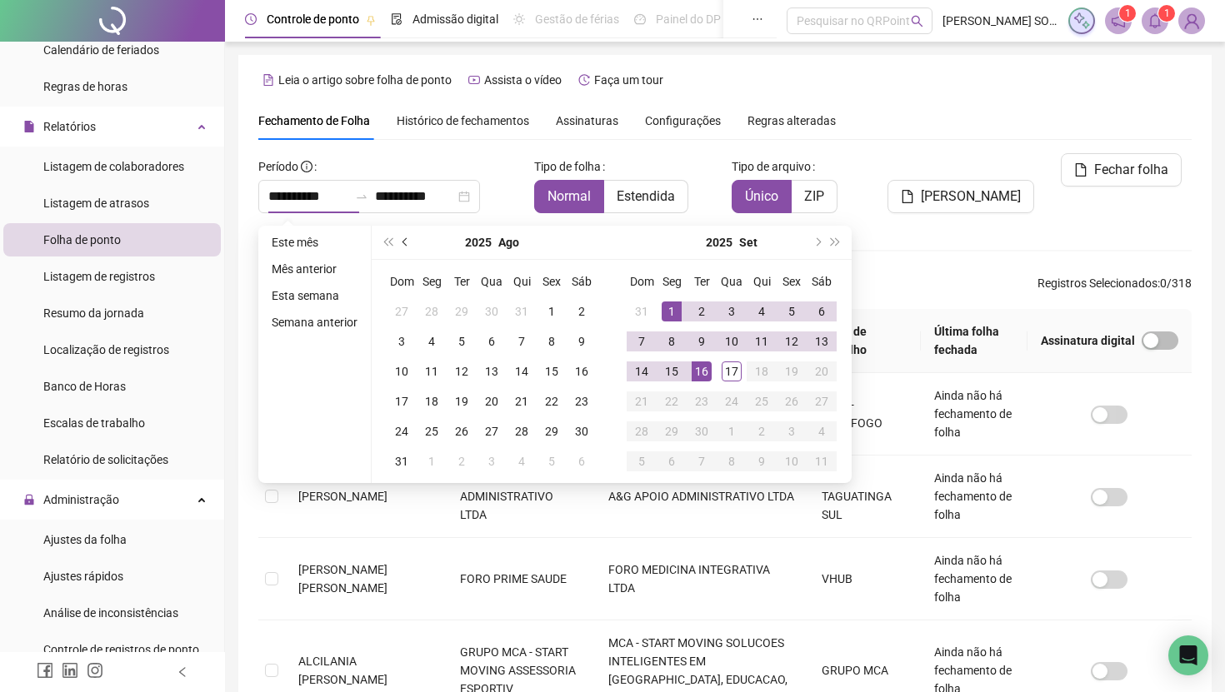
click at [412, 238] on button "prev-year" at bounding box center [406, 242] width 18 height 33
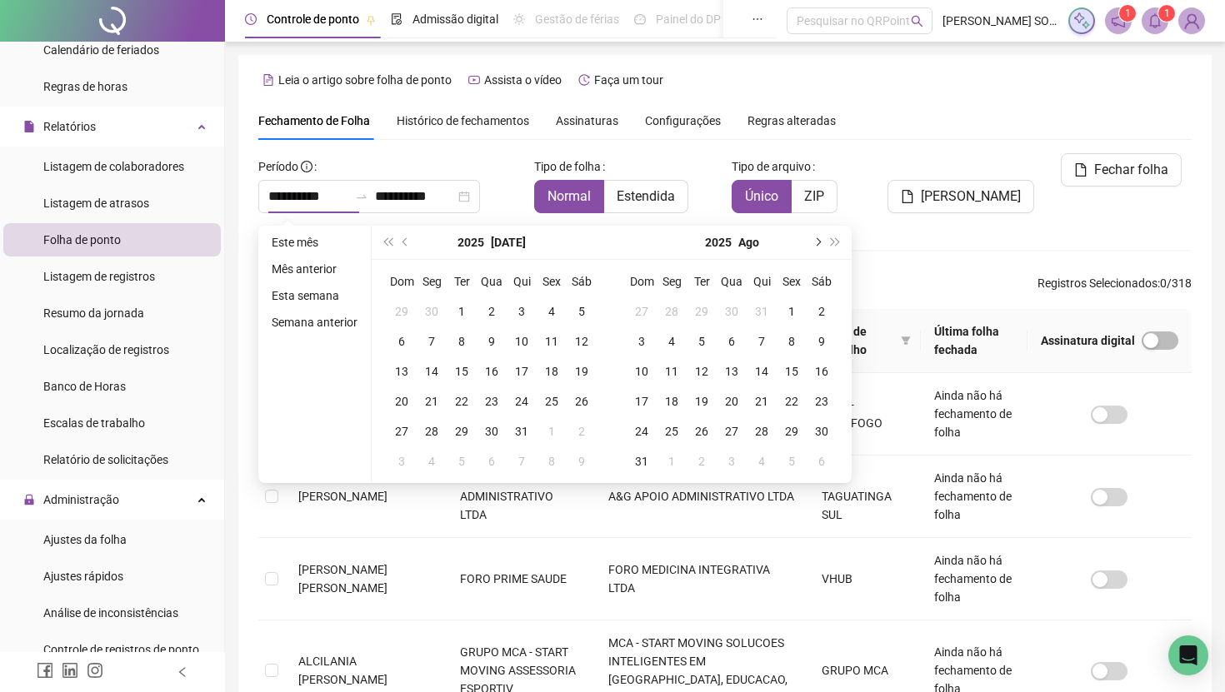
click at [820, 245] on button "next-year" at bounding box center [816, 242] width 18 height 33
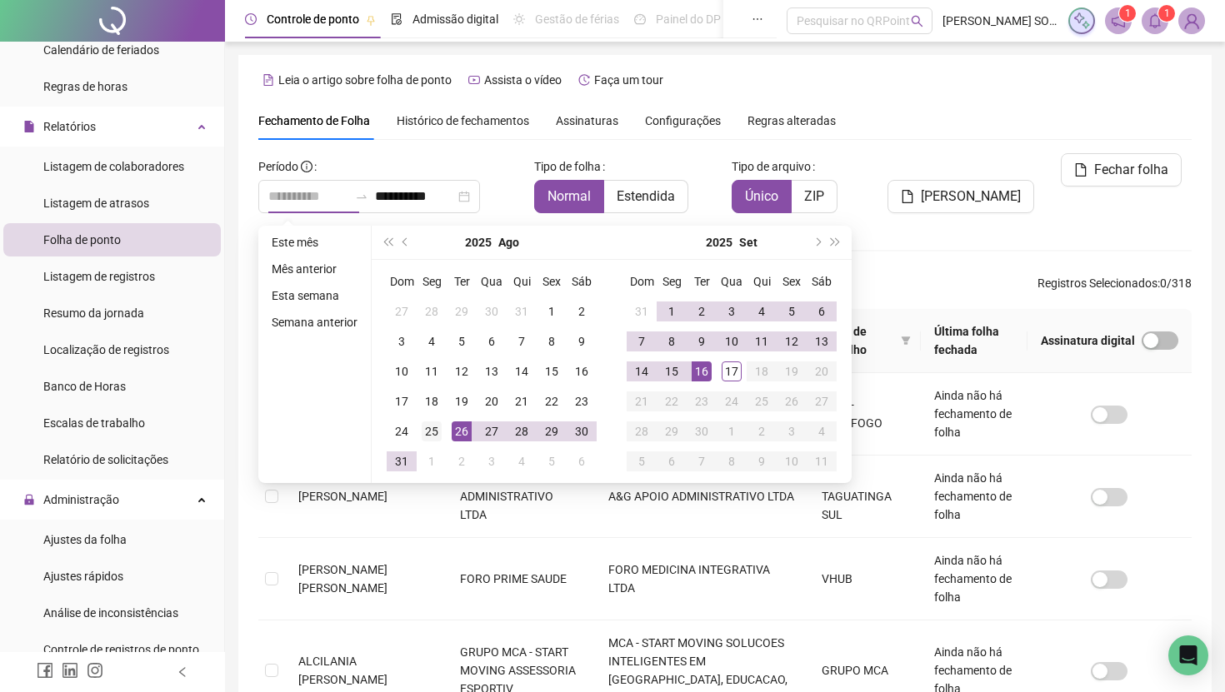
type input "**********"
click at [441, 432] on div "25" at bounding box center [432, 432] width 20 height 20
type input "**********"
click at [699, 370] on div "16" at bounding box center [701, 372] width 20 height 20
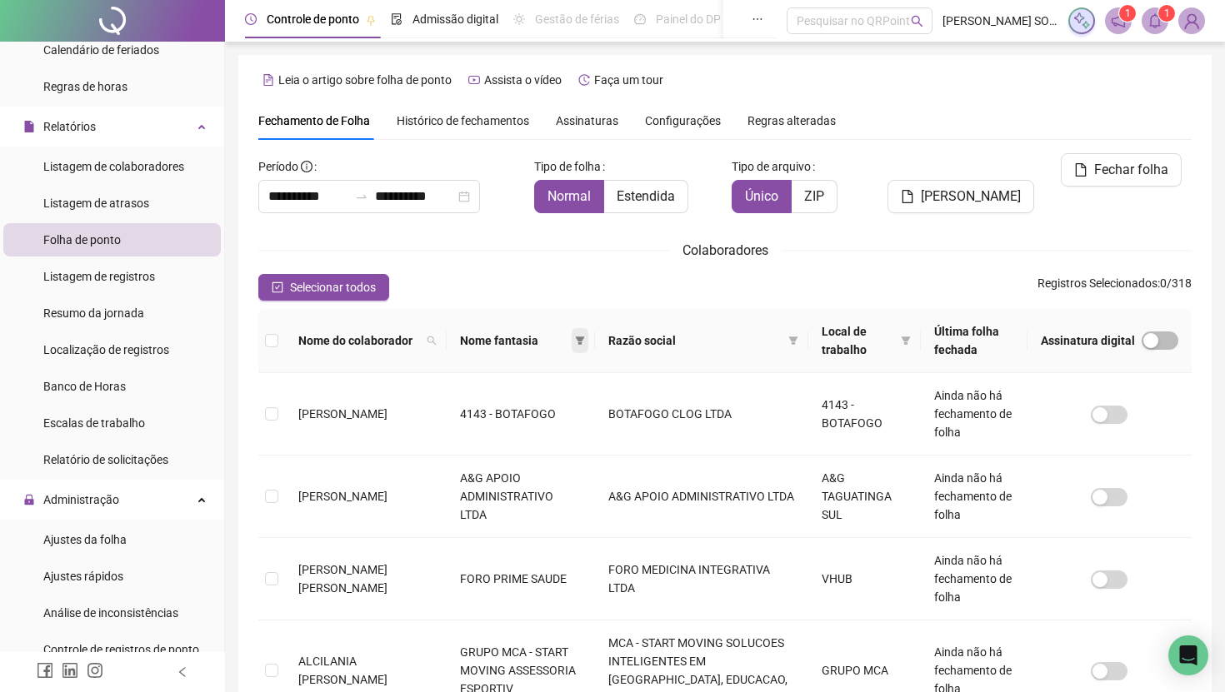
click at [575, 338] on icon "filter" at bounding box center [579, 341] width 9 height 8
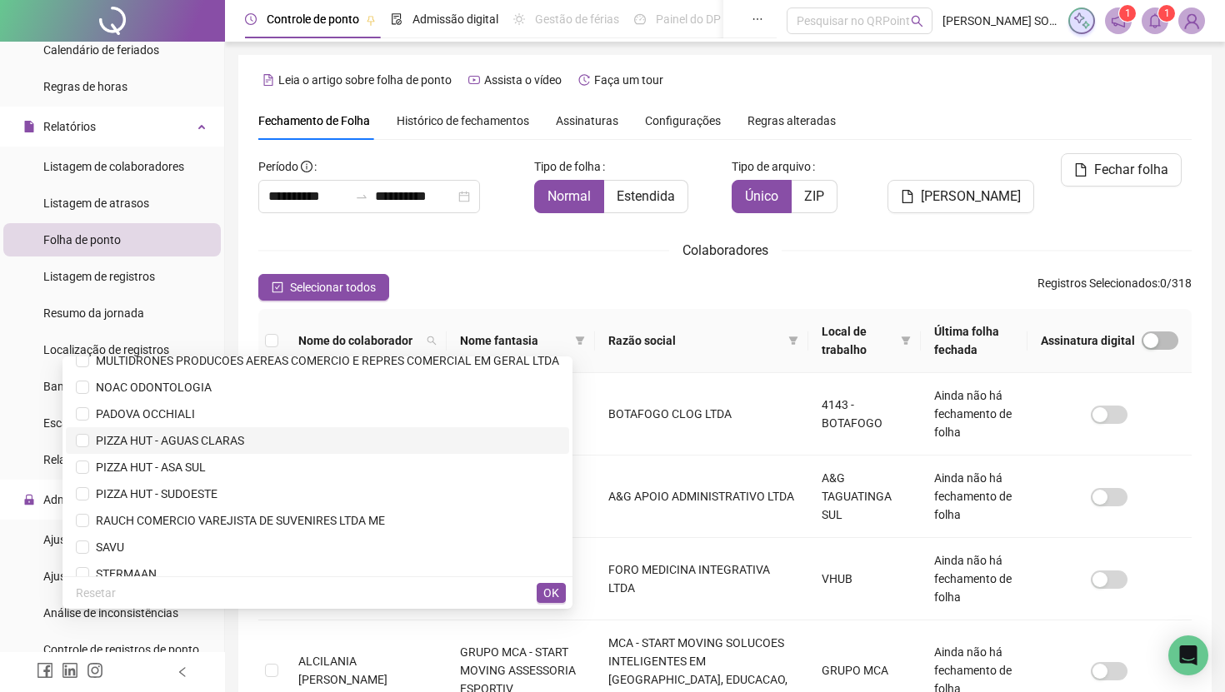
scroll to position [1400, 0]
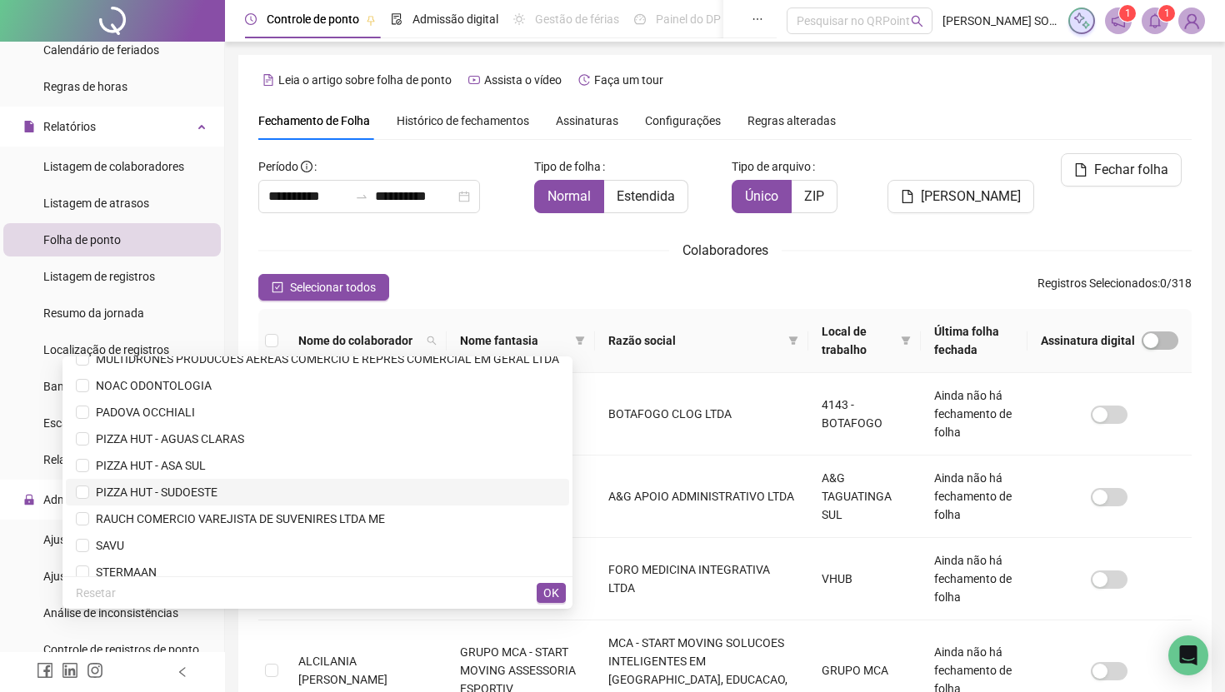
click at [332, 496] on span "PIZZA HUT - SUDOESTE" at bounding box center [317, 492] width 483 height 18
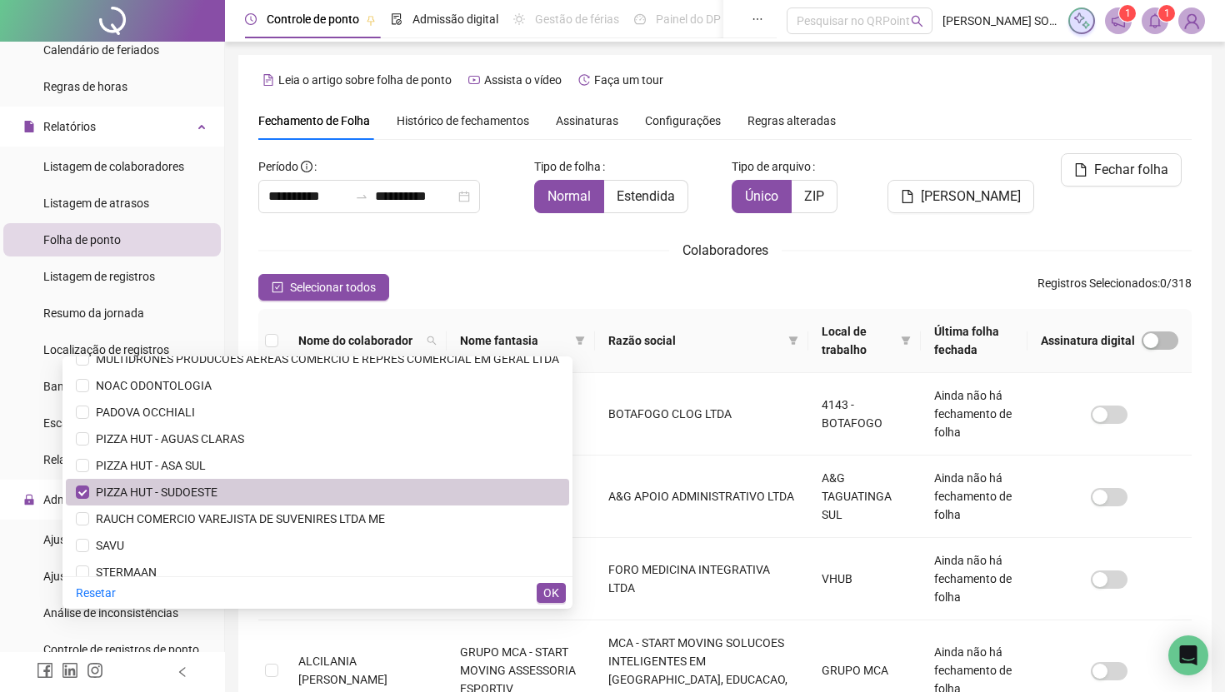
click at [332, 496] on span "PIZZA HUT - SUDOESTE" at bounding box center [317, 492] width 483 height 18
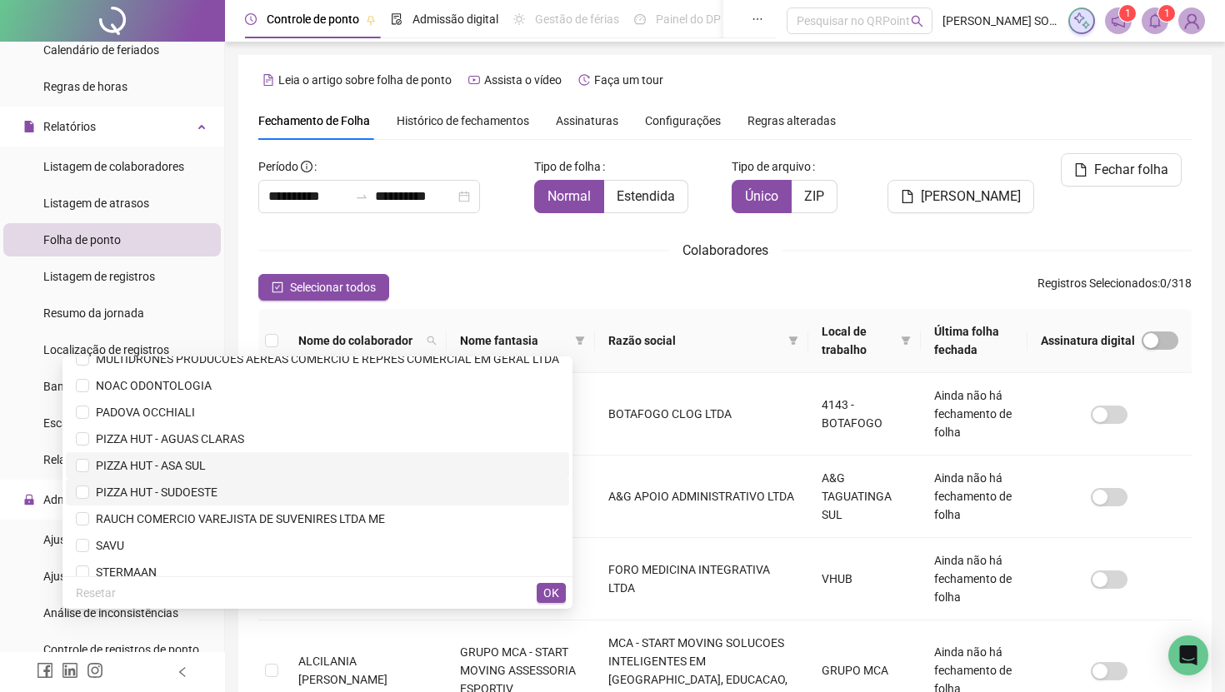
click at [328, 478] on li "PIZZA HUT - ASA SUL" at bounding box center [317, 465] width 503 height 27
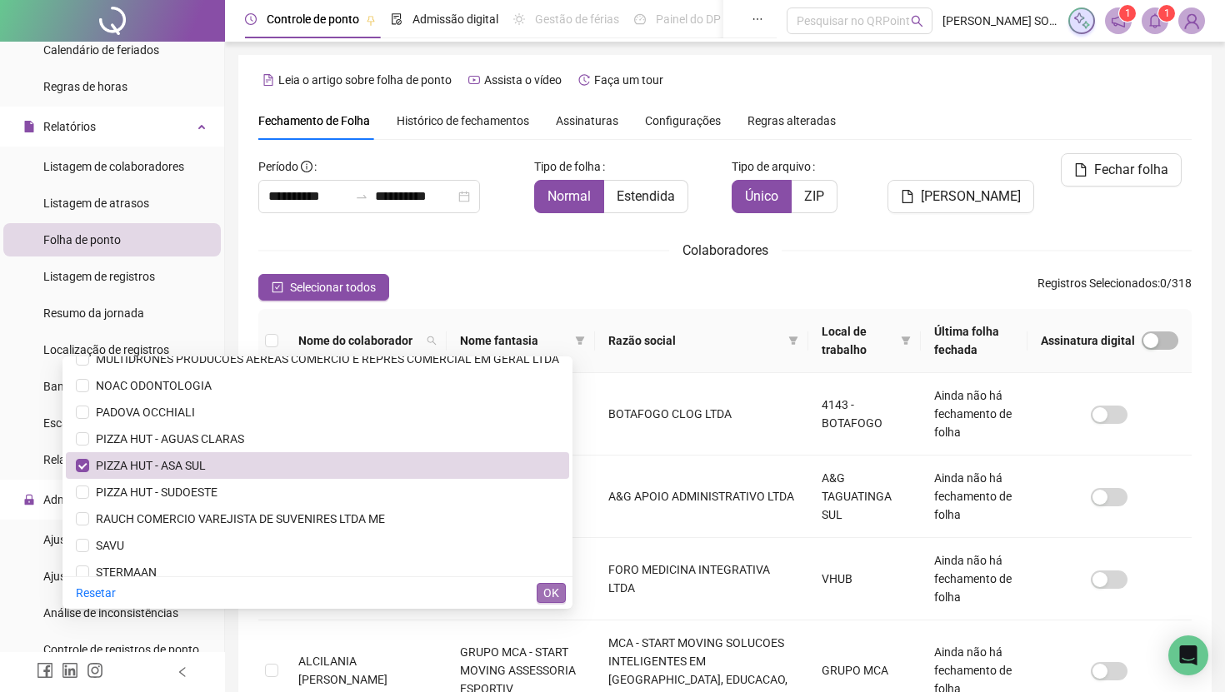
click at [555, 593] on span "OK" at bounding box center [551, 593] width 16 height 18
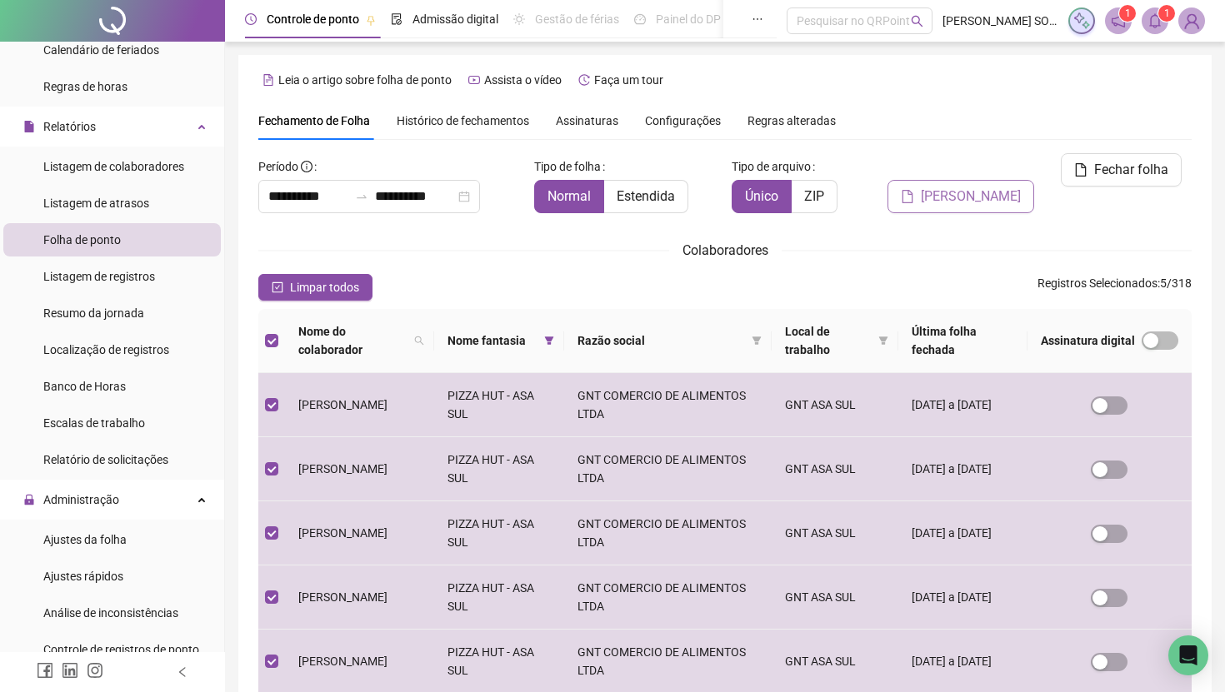
click at [950, 187] on span "Gerar espelho" at bounding box center [970, 197] width 100 height 20
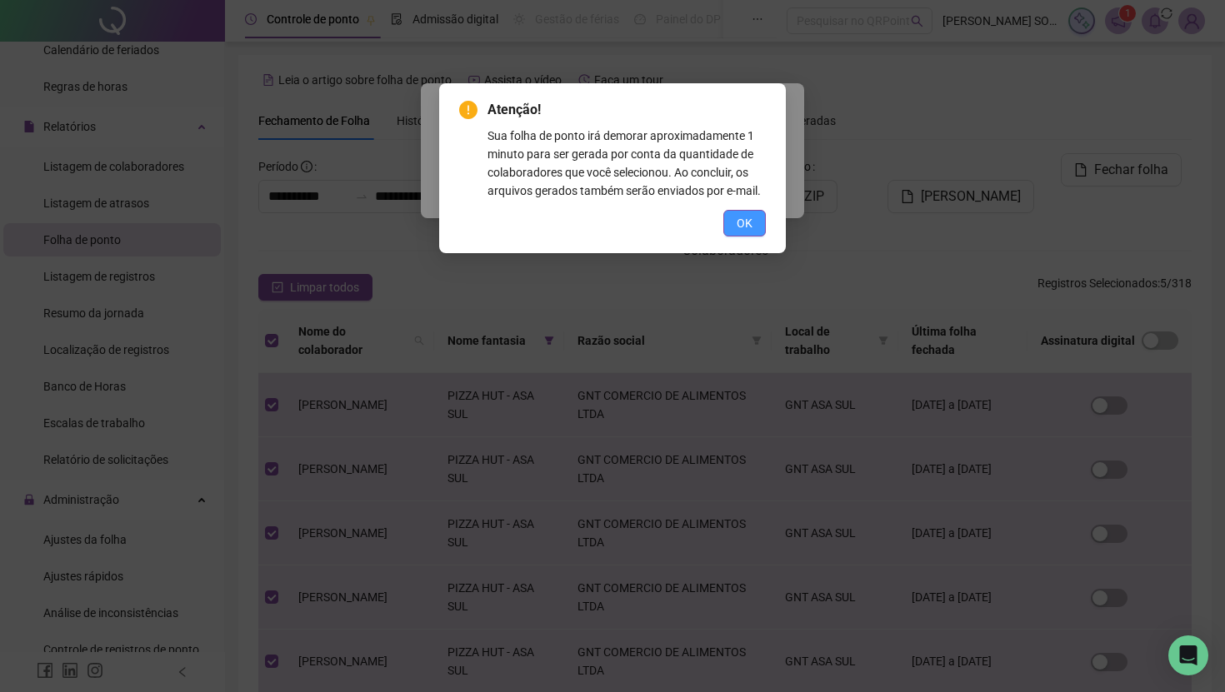
click at [736, 232] on span "OK" at bounding box center [744, 223] width 16 height 18
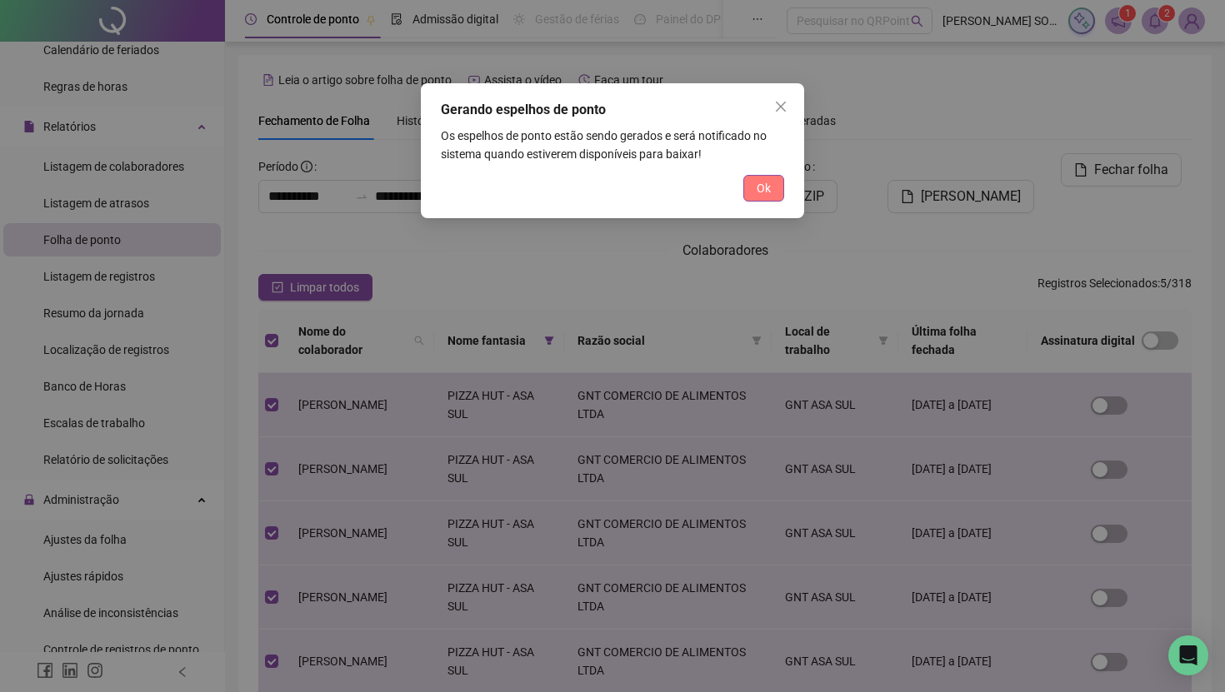
click at [769, 192] on span "Ok" at bounding box center [763, 188] width 14 height 18
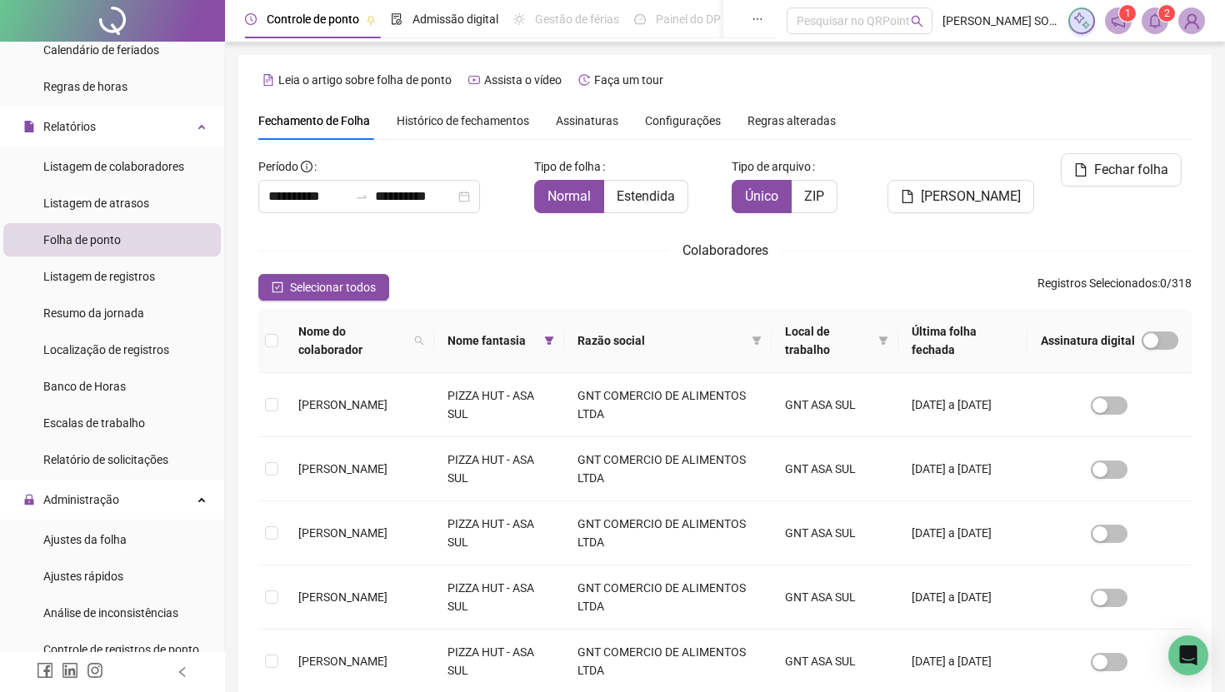
click at [1158, 27] on icon "bell" at bounding box center [1154, 20] width 15 height 15
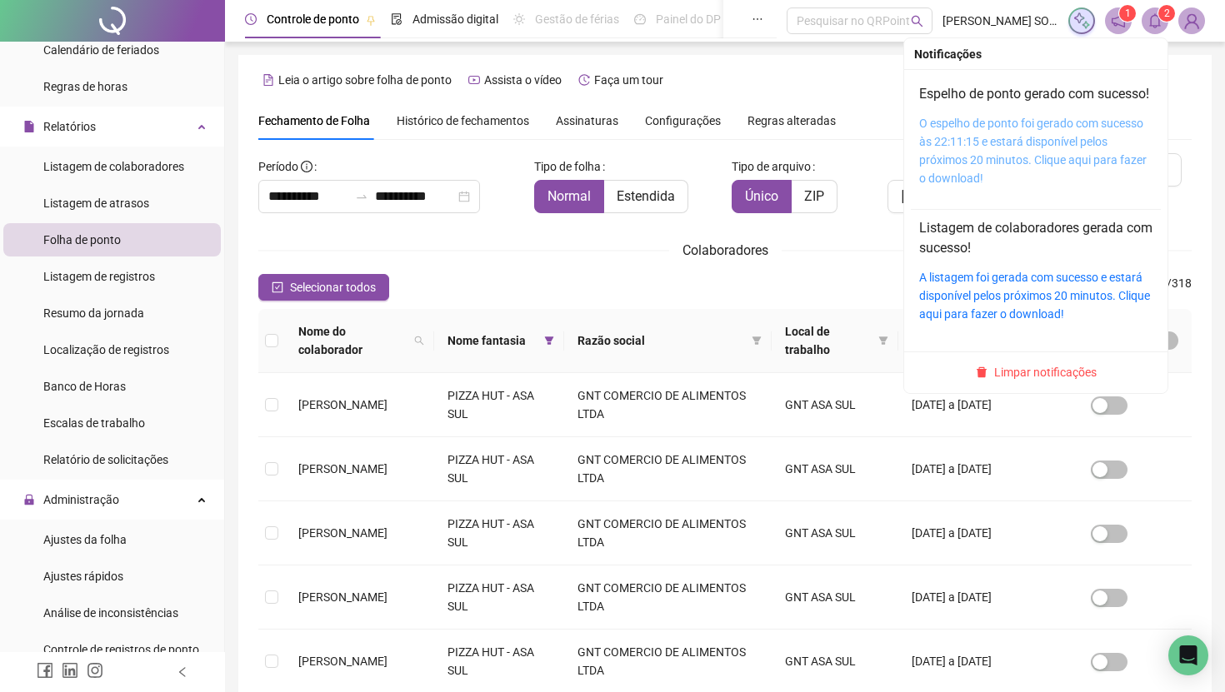
click at [1079, 146] on link "O espelho de ponto foi gerado com sucesso às 22:11:15 e estará disponível pelos…" at bounding box center [1032, 151] width 227 height 68
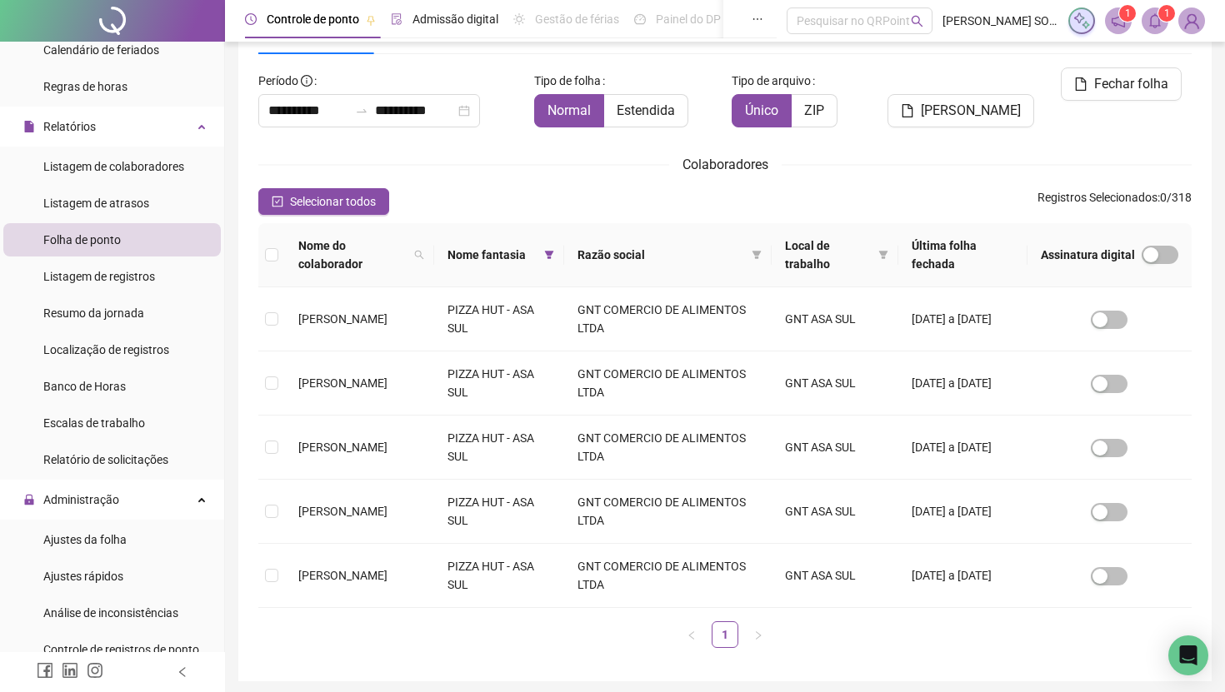
scroll to position [0, 0]
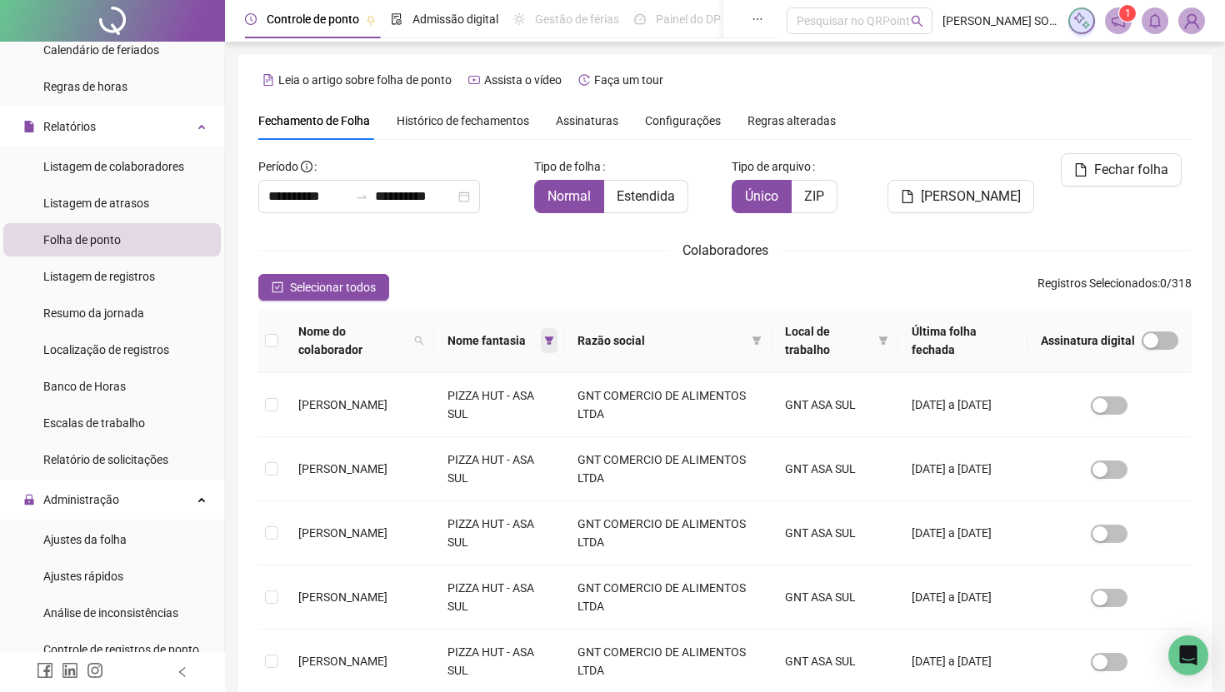
click at [554, 338] on icon "filter" at bounding box center [549, 341] width 10 height 10
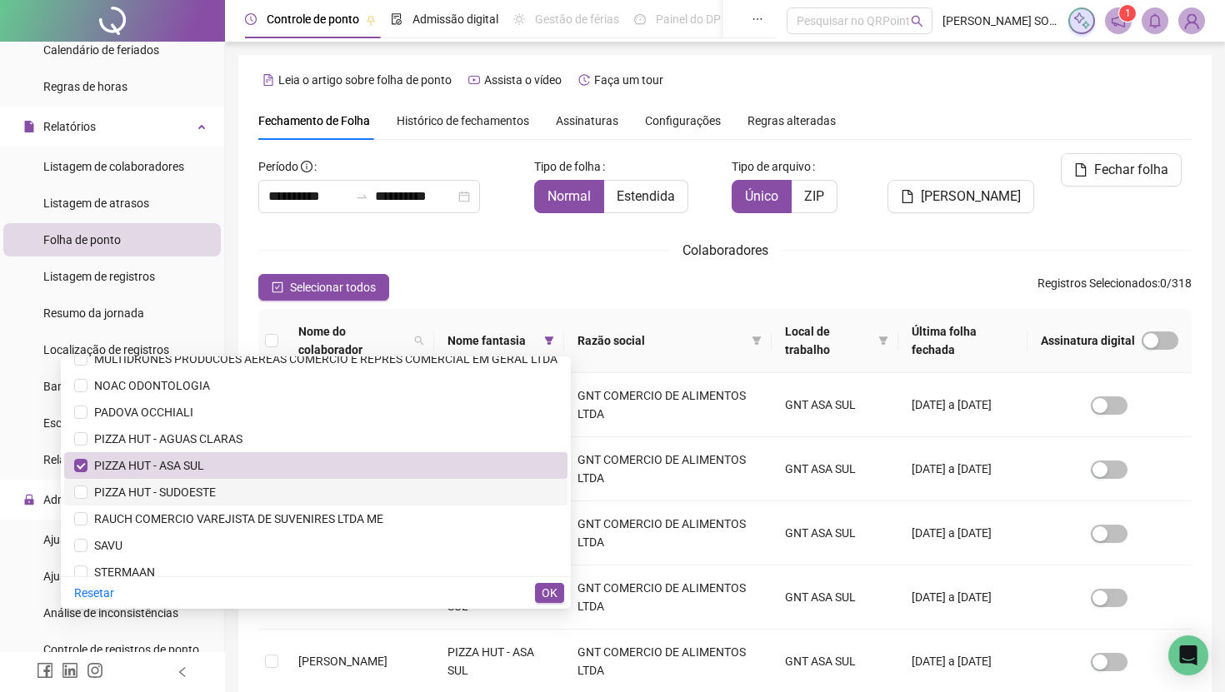
click at [275, 493] on span "PIZZA HUT - SUDOESTE" at bounding box center [315, 492] width 483 height 18
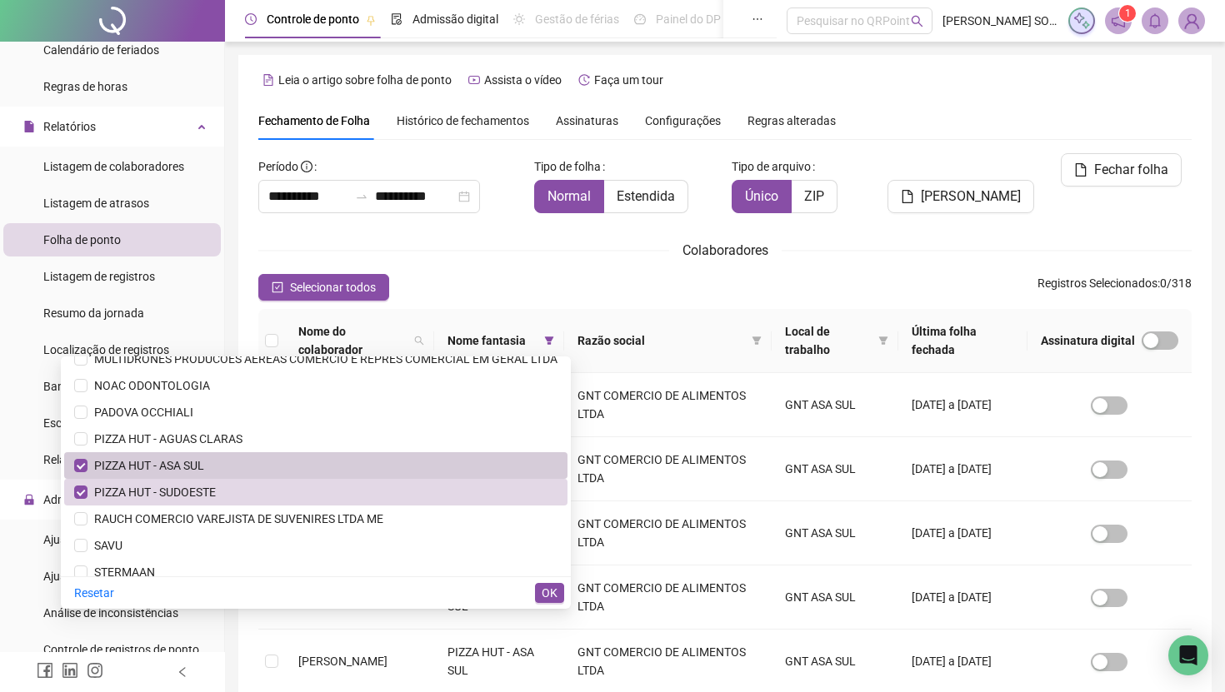
click at [262, 459] on span "PIZZA HUT - ASA SUL" at bounding box center [315, 465] width 483 height 18
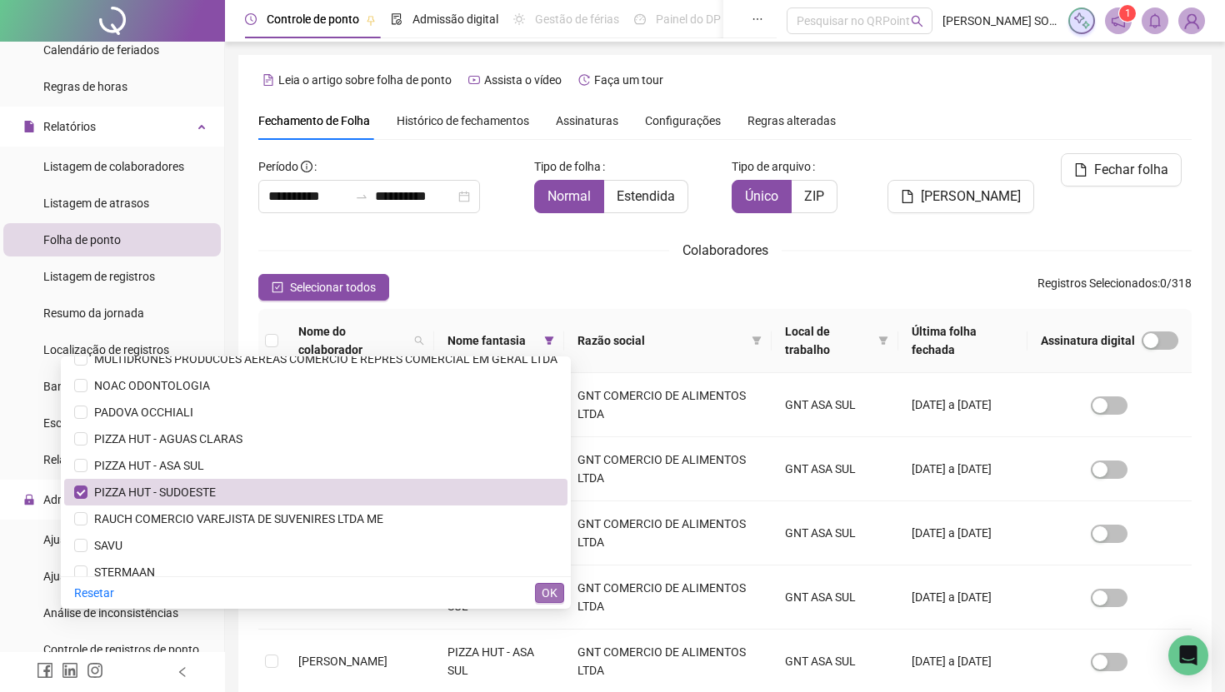
click at [542, 596] on span "OK" at bounding box center [549, 593] width 16 height 18
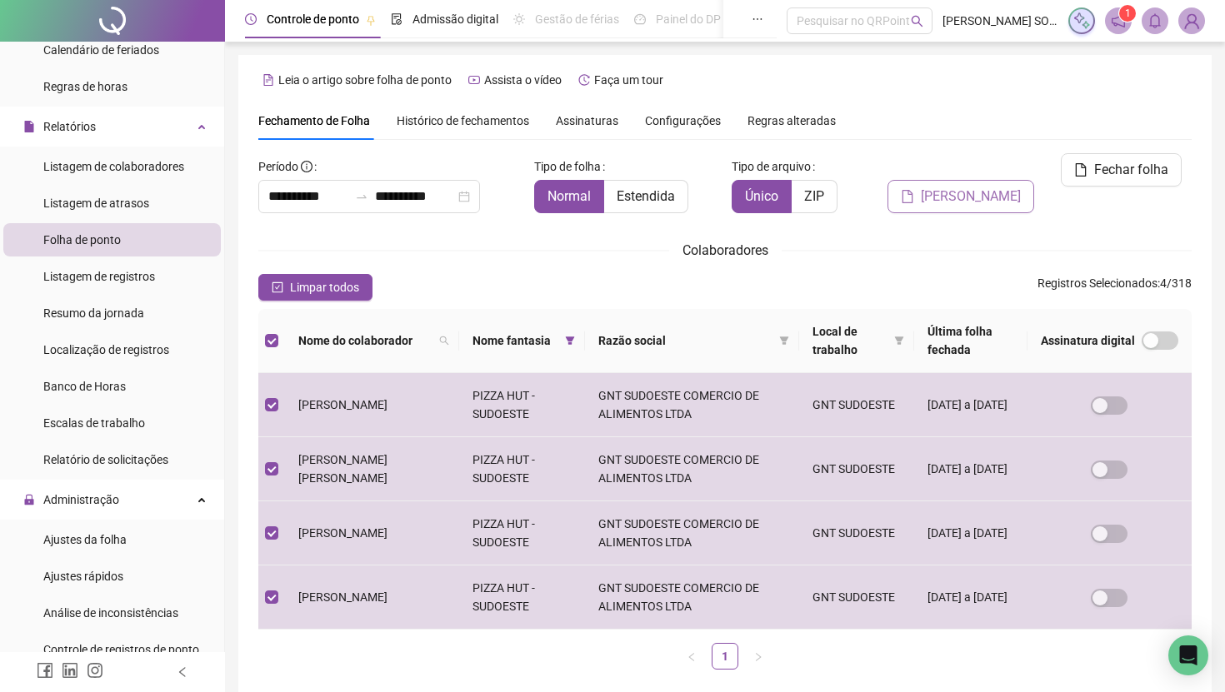
click at [975, 187] on span "Gerar espelho" at bounding box center [970, 197] width 100 height 20
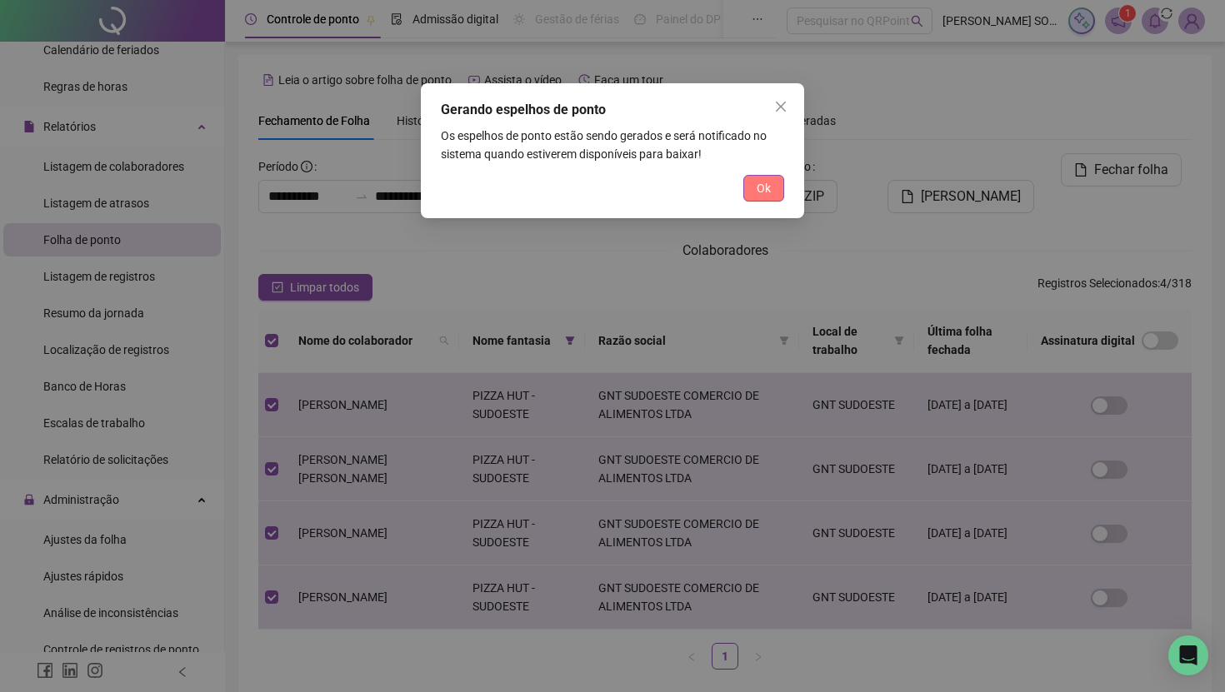
click at [756, 186] on span "Ok" at bounding box center [763, 188] width 14 height 18
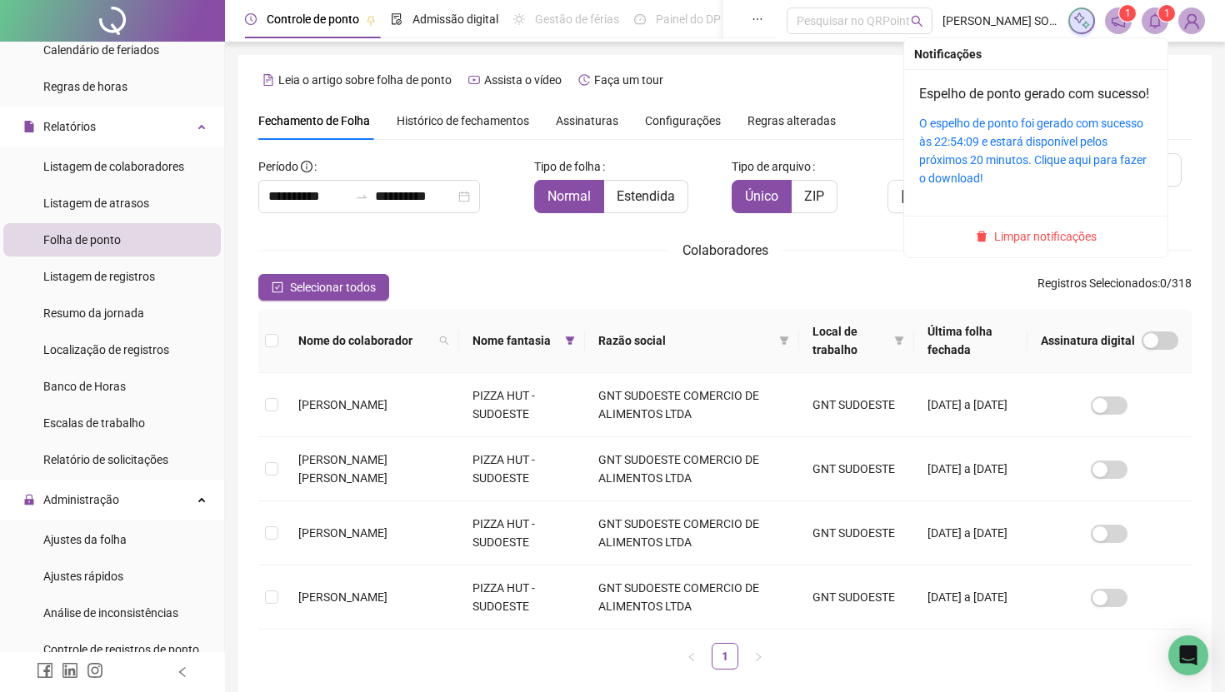
click at [1155, 24] on icon "bell" at bounding box center [1154, 20] width 15 height 15
click at [1051, 141] on link "O espelho de ponto foi gerado com sucesso às 22:54:09 e estará disponível pelos…" at bounding box center [1032, 151] width 227 height 68
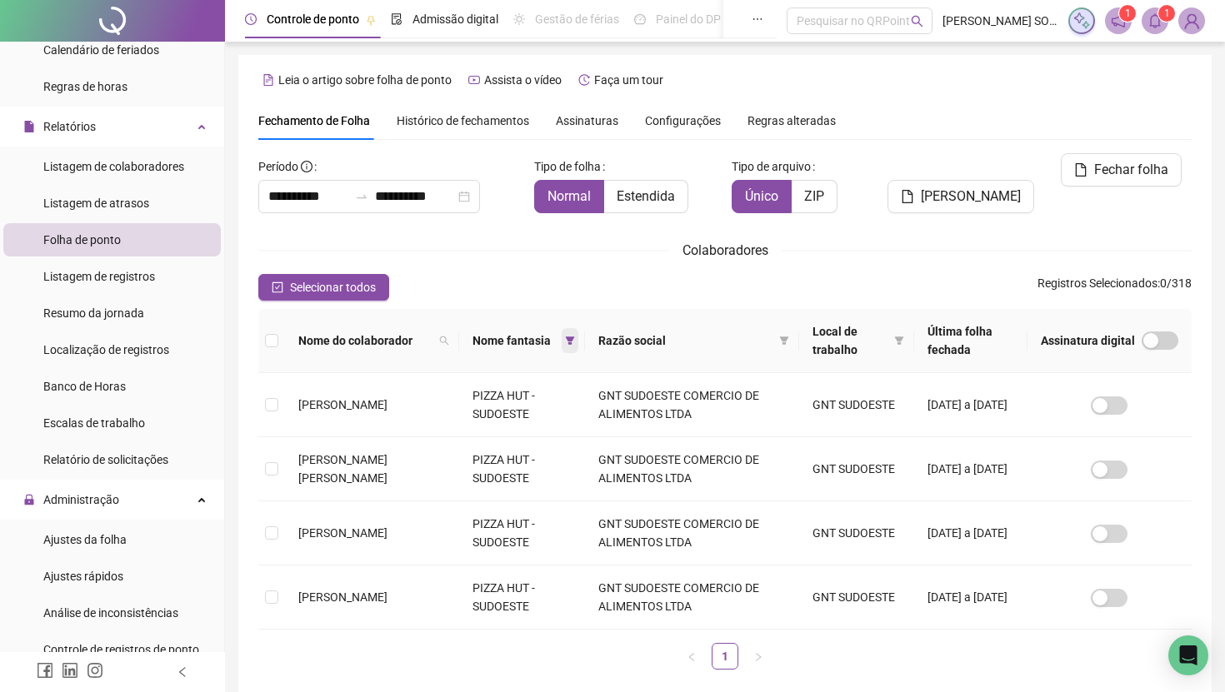
click at [575, 340] on icon "filter" at bounding box center [570, 341] width 10 height 10
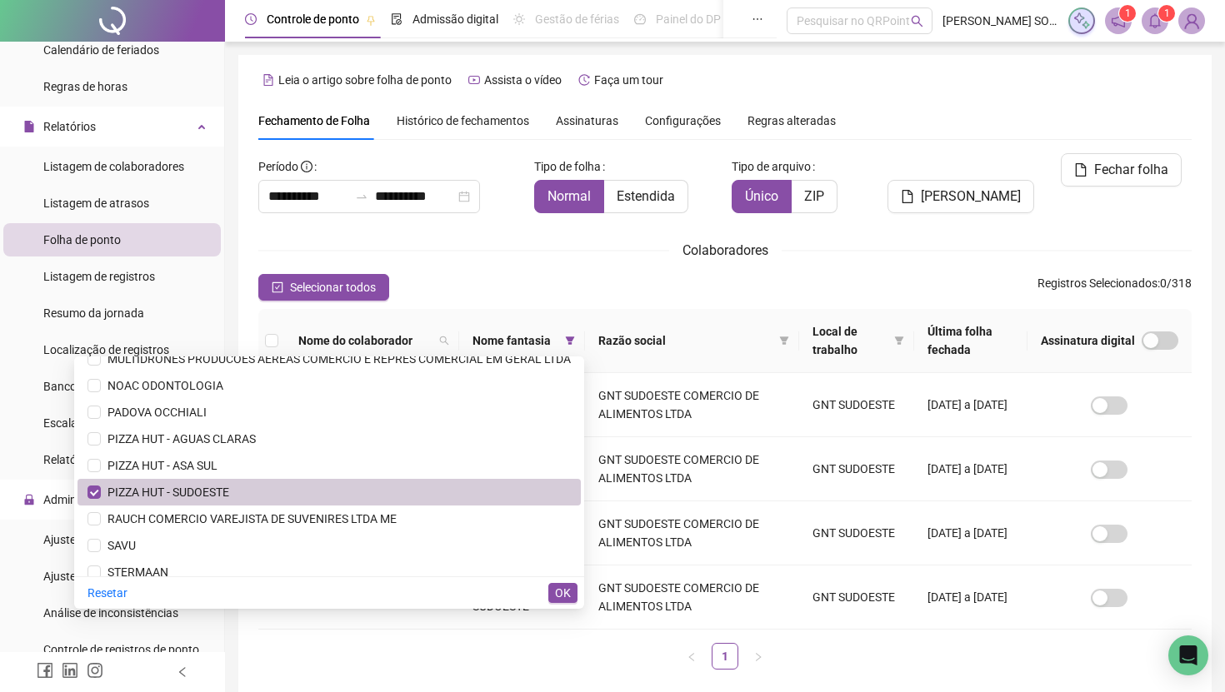
click at [284, 495] on span "PIZZA HUT - SUDOESTE" at bounding box center [328, 492] width 483 height 18
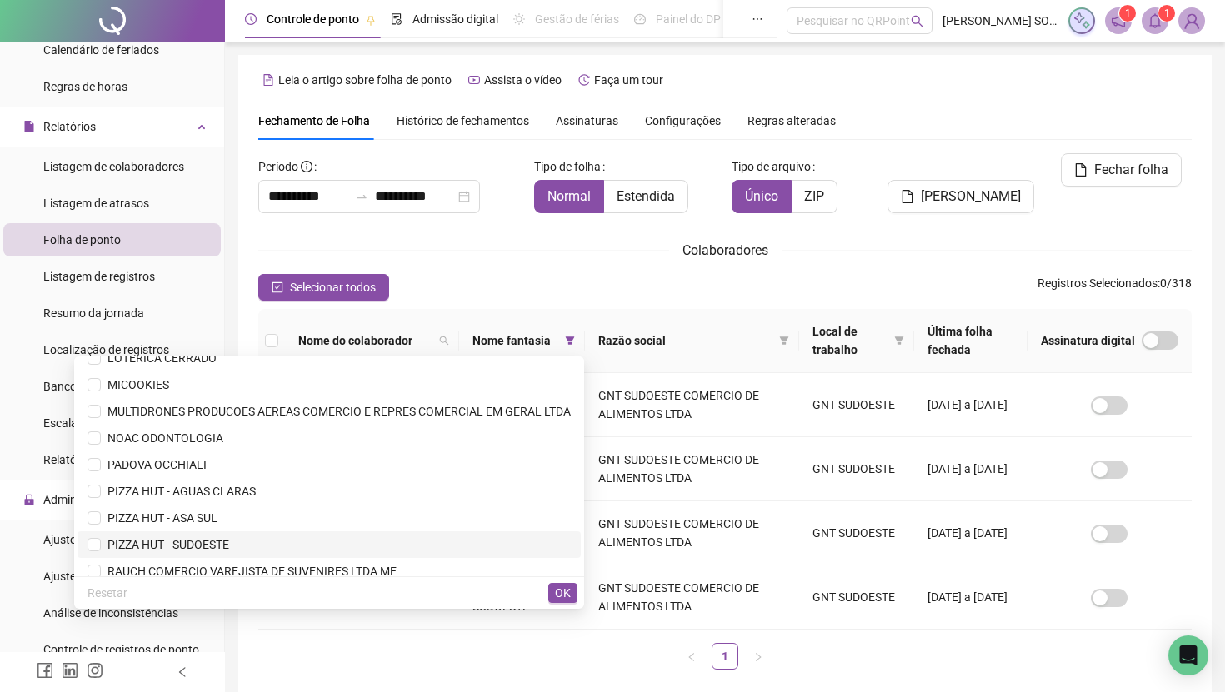
scroll to position [1354, 0]
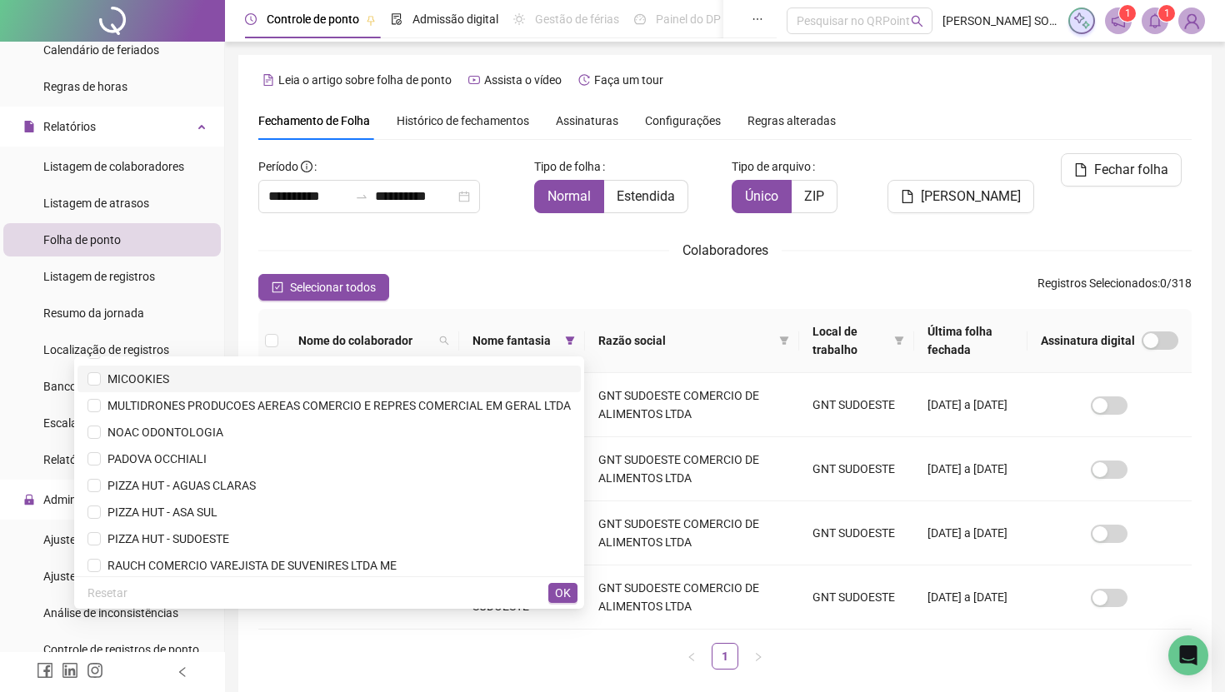
click at [211, 384] on span "MICOOKIES" at bounding box center [328, 379] width 483 height 18
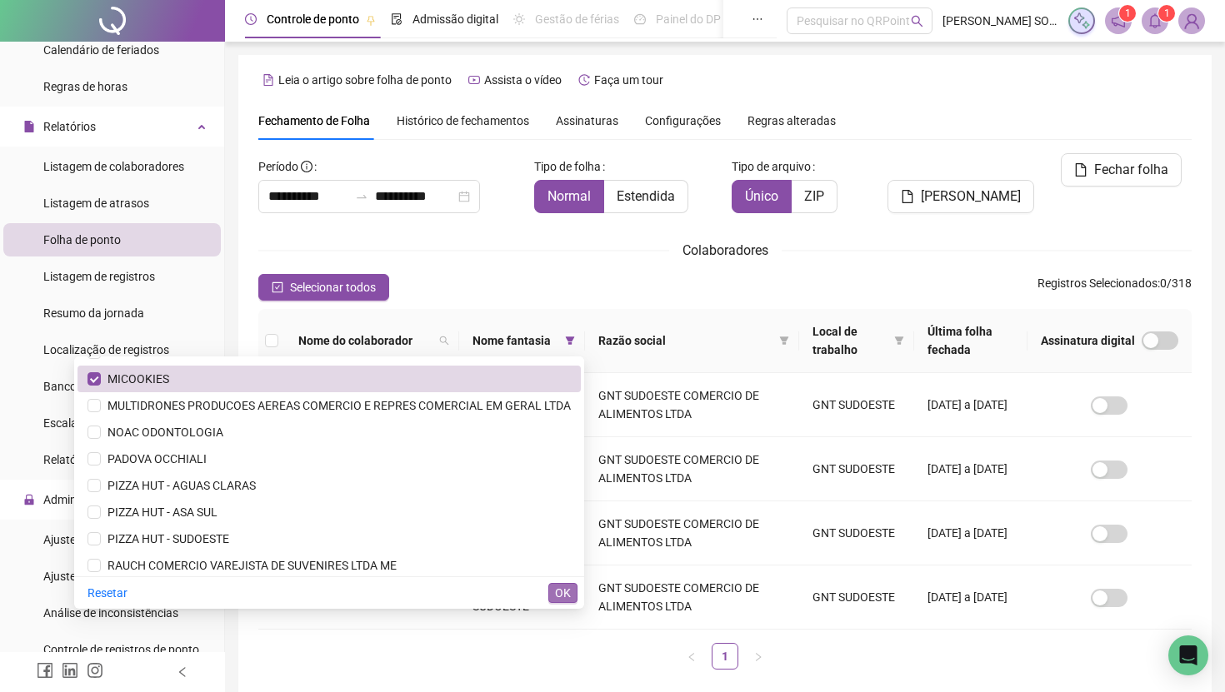
click at [572, 591] on button "OK" at bounding box center [562, 593] width 29 height 20
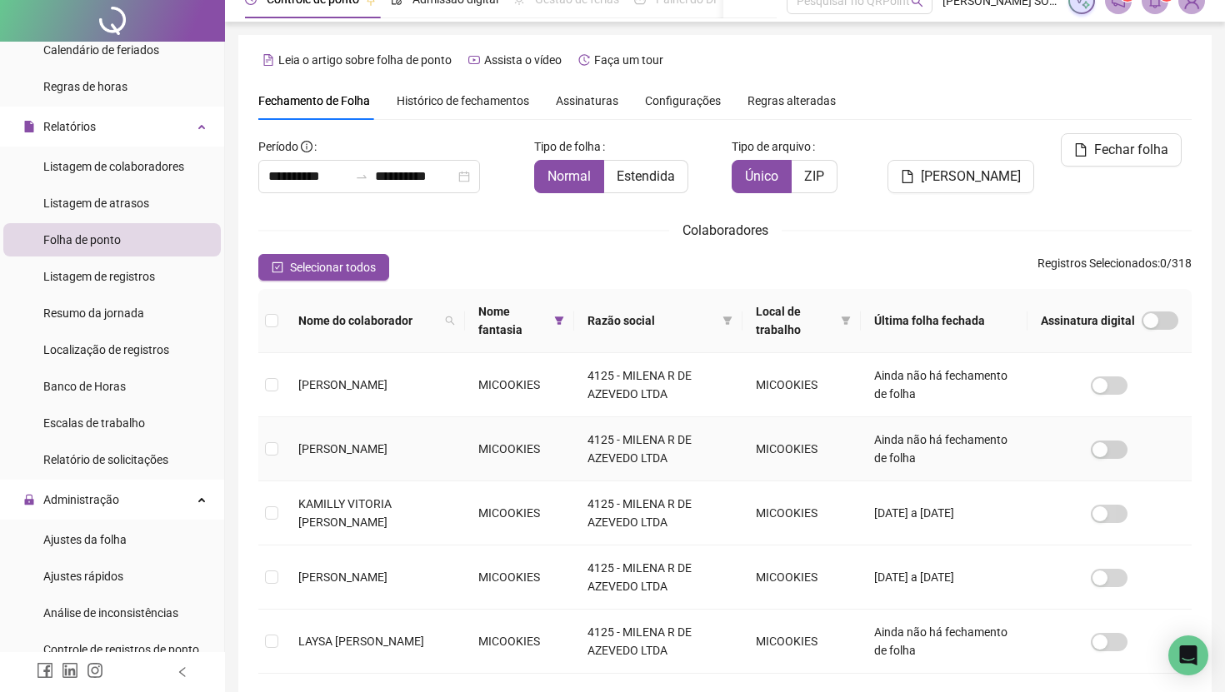
scroll to position [0, 0]
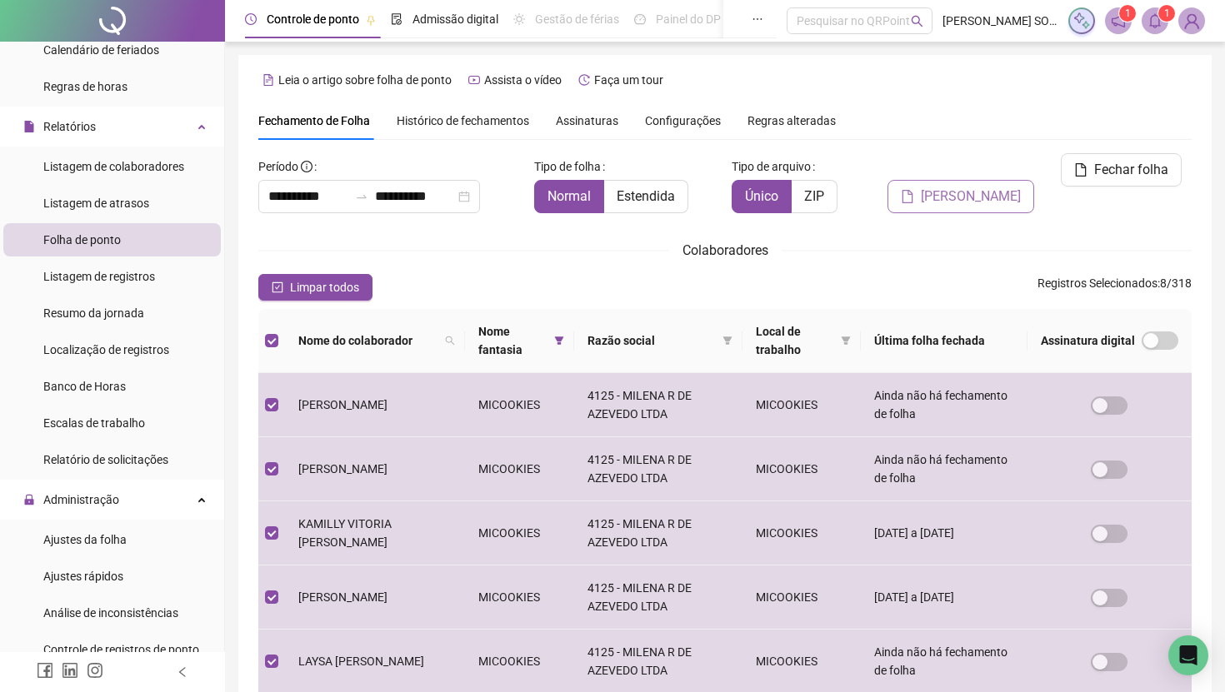
click at [1006, 187] on span "Gerar espelho" at bounding box center [970, 197] width 100 height 20
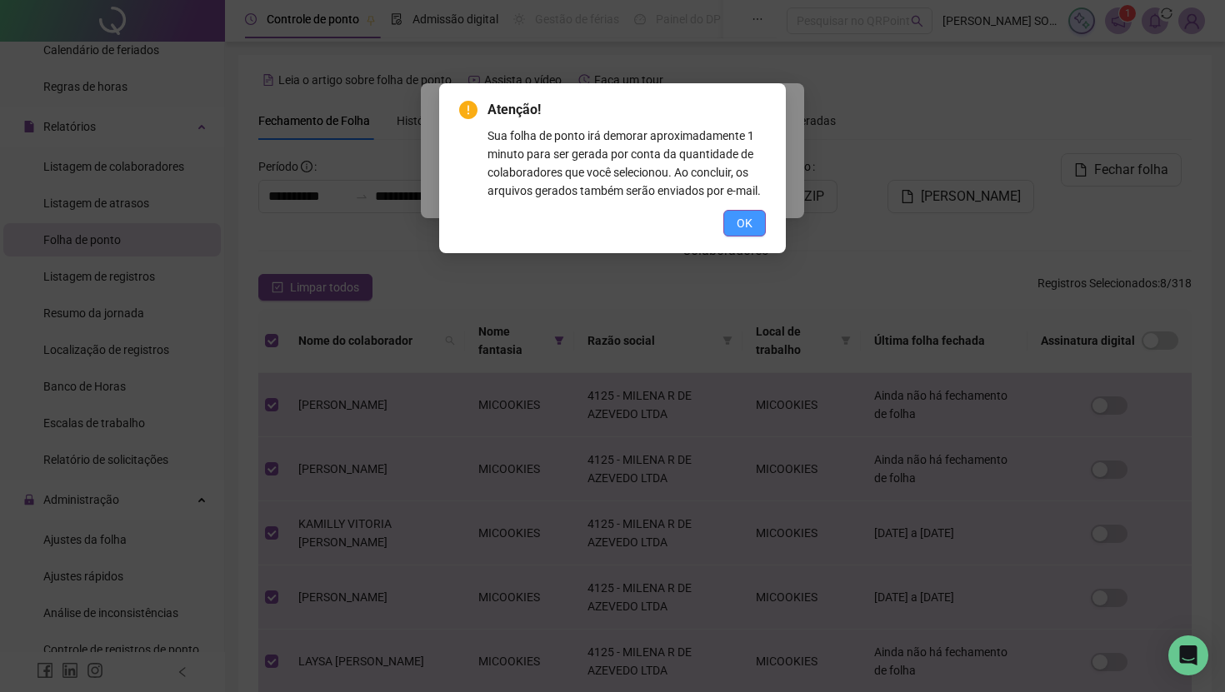
click at [747, 232] on span "OK" at bounding box center [744, 223] width 16 height 18
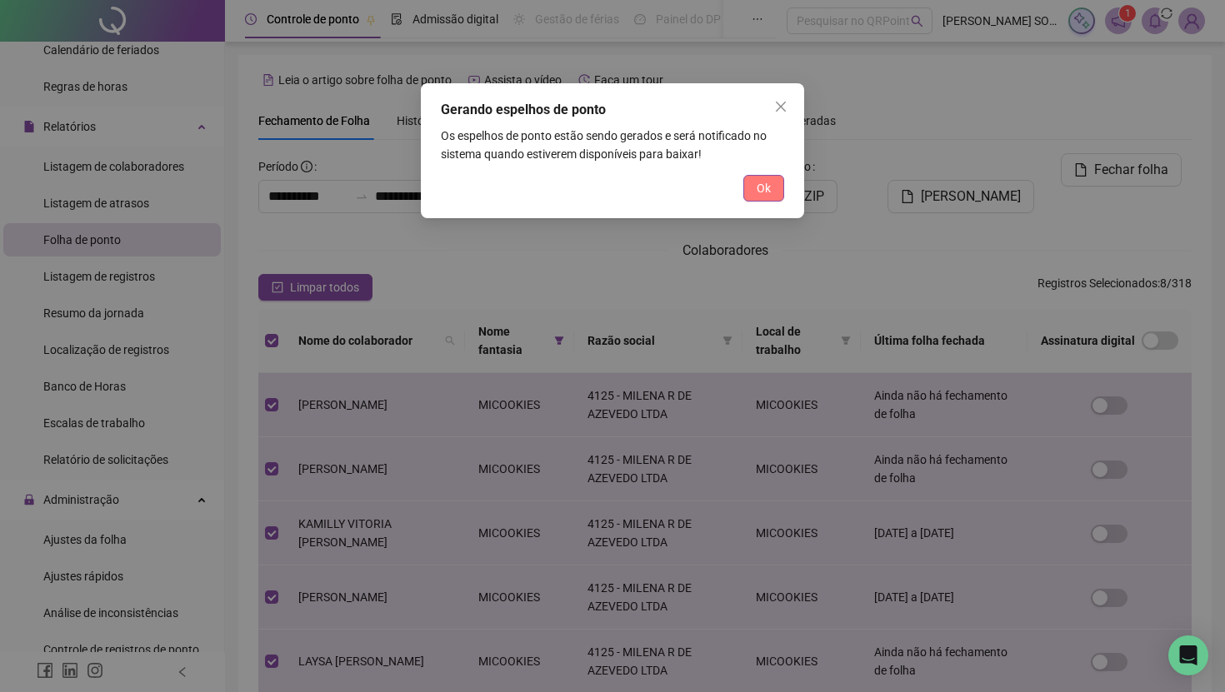
click at [764, 185] on span "Ok" at bounding box center [763, 188] width 14 height 18
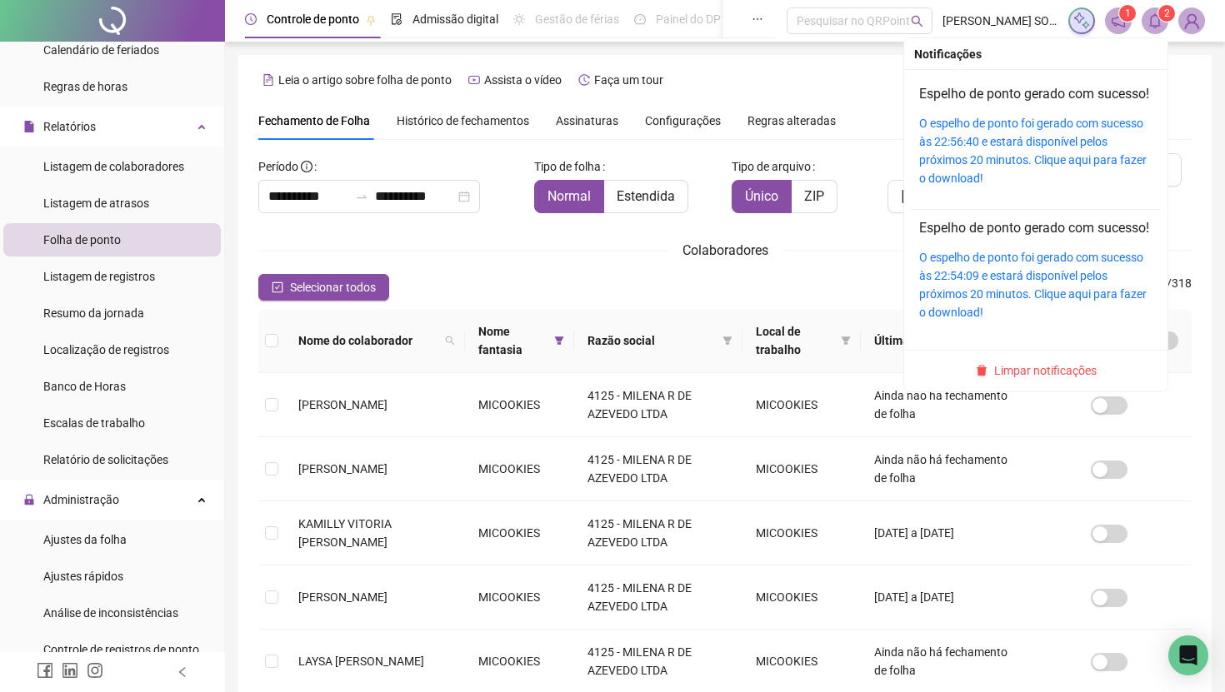
click at [1161, 22] on icon "bell" at bounding box center [1154, 20] width 15 height 15
click at [1078, 143] on link "O espelho de ponto foi gerado com sucesso às 22:56:40 e estará disponível pelos…" at bounding box center [1032, 151] width 227 height 68
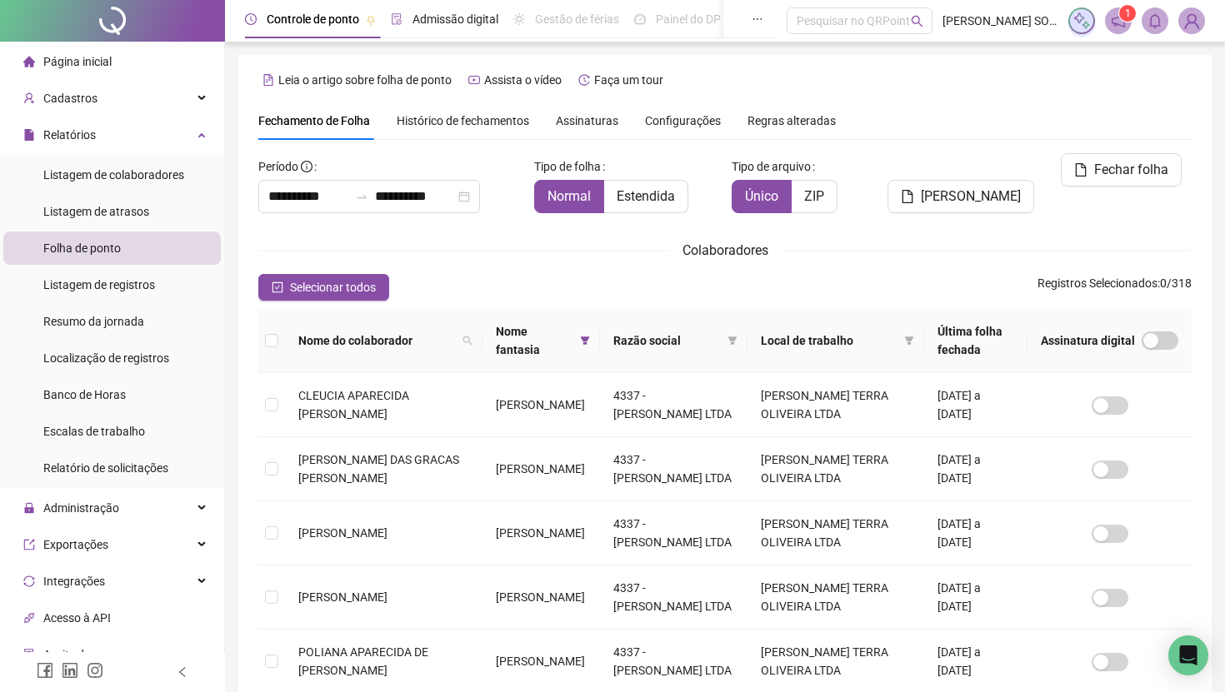
scroll to position [88, 0]
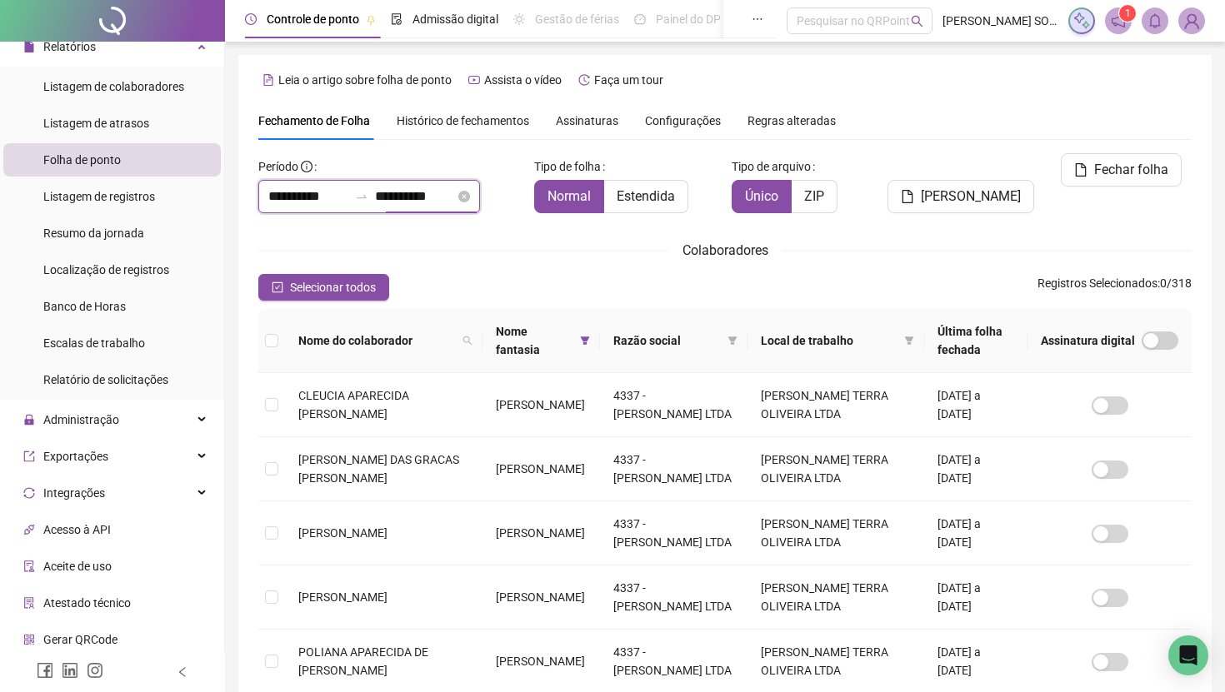
click at [436, 197] on input "**********" at bounding box center [415, 197] width 80 height 20
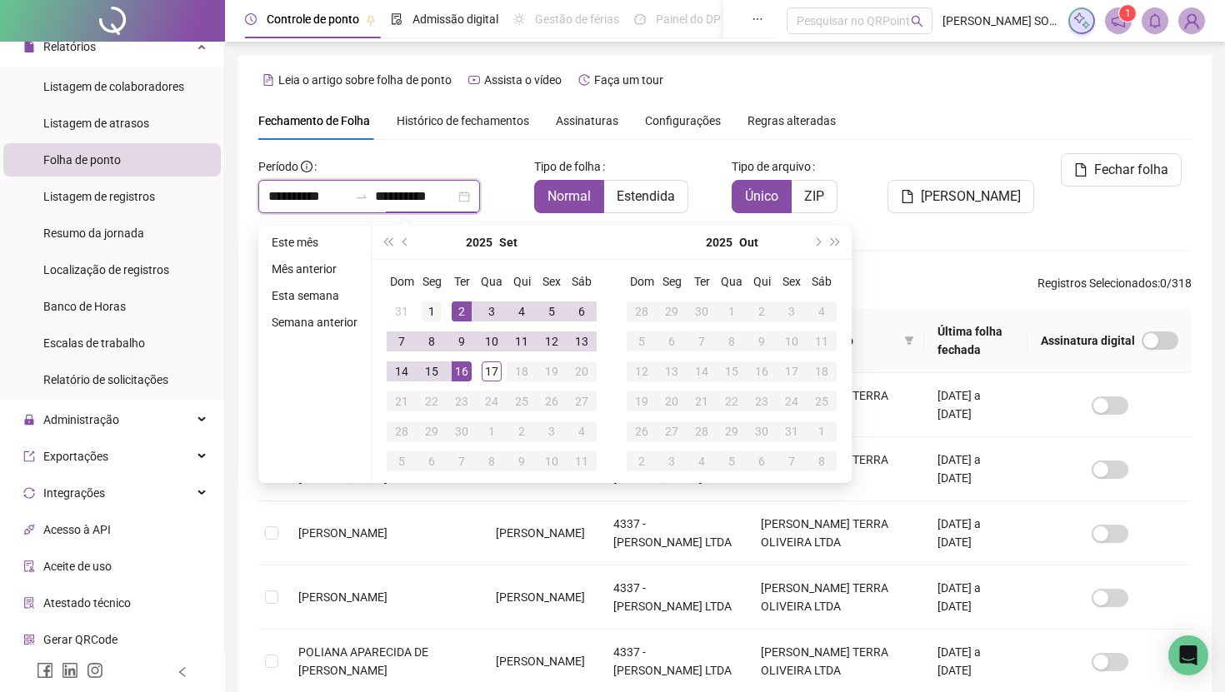
type input "**********"
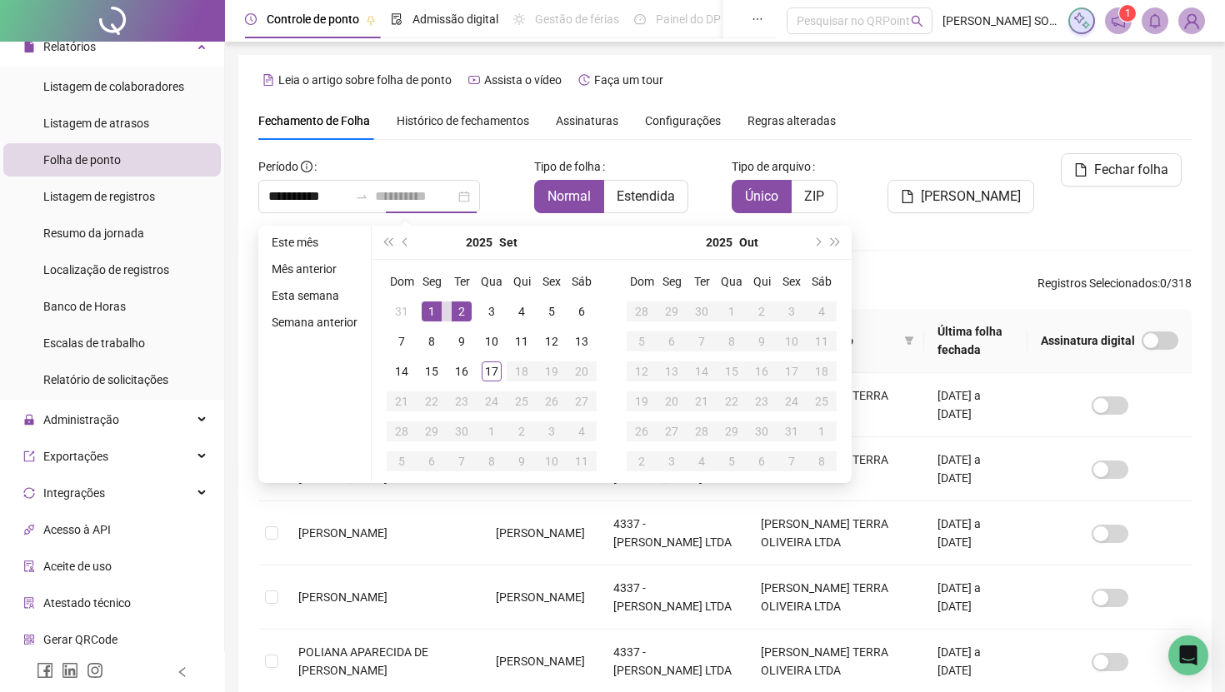
click at [437, 309] on div "1" at bounding box center [432, 312] width 20 height 20
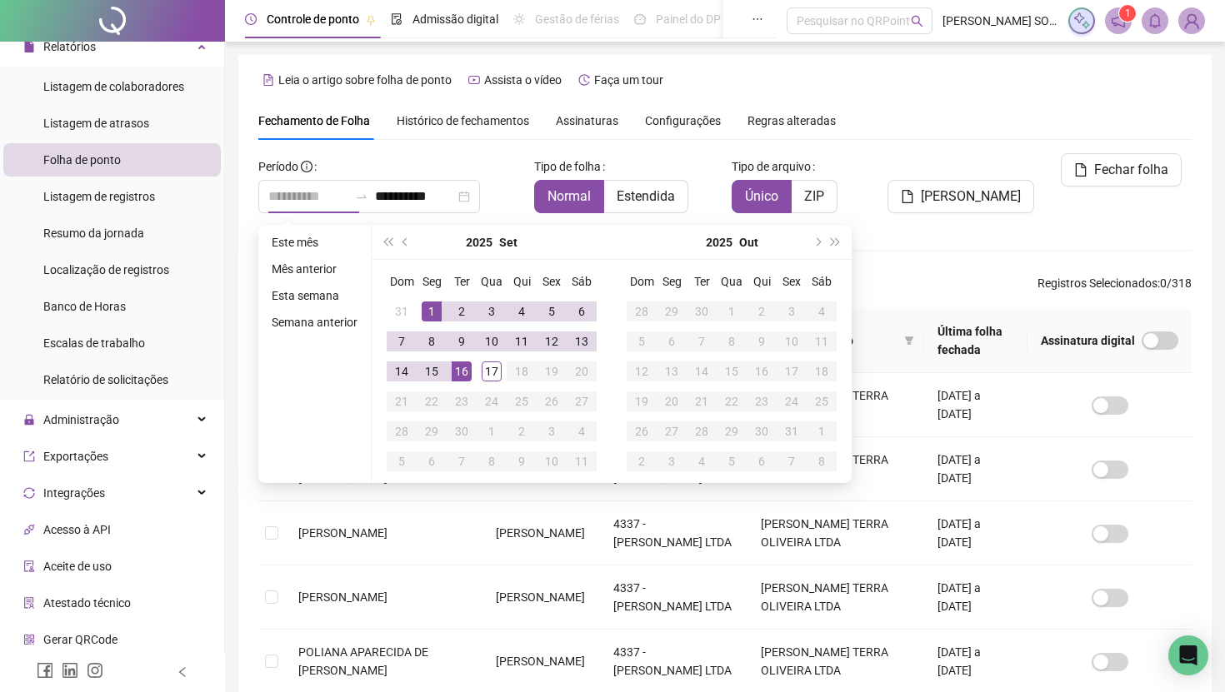
click at [465, 374] on div "16" at bounding box center [461, 372] width 20 height 20
type input "**********"
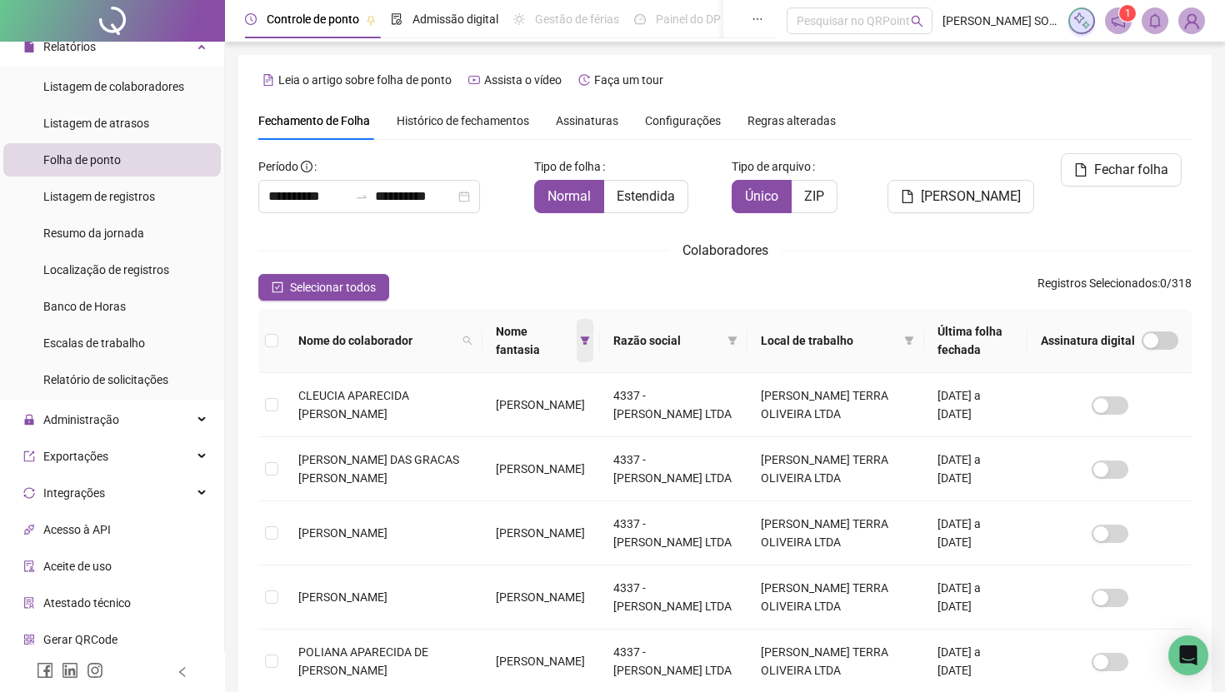
click at [576, 337] on span at bounding box center [584, 340] width 17 height 43
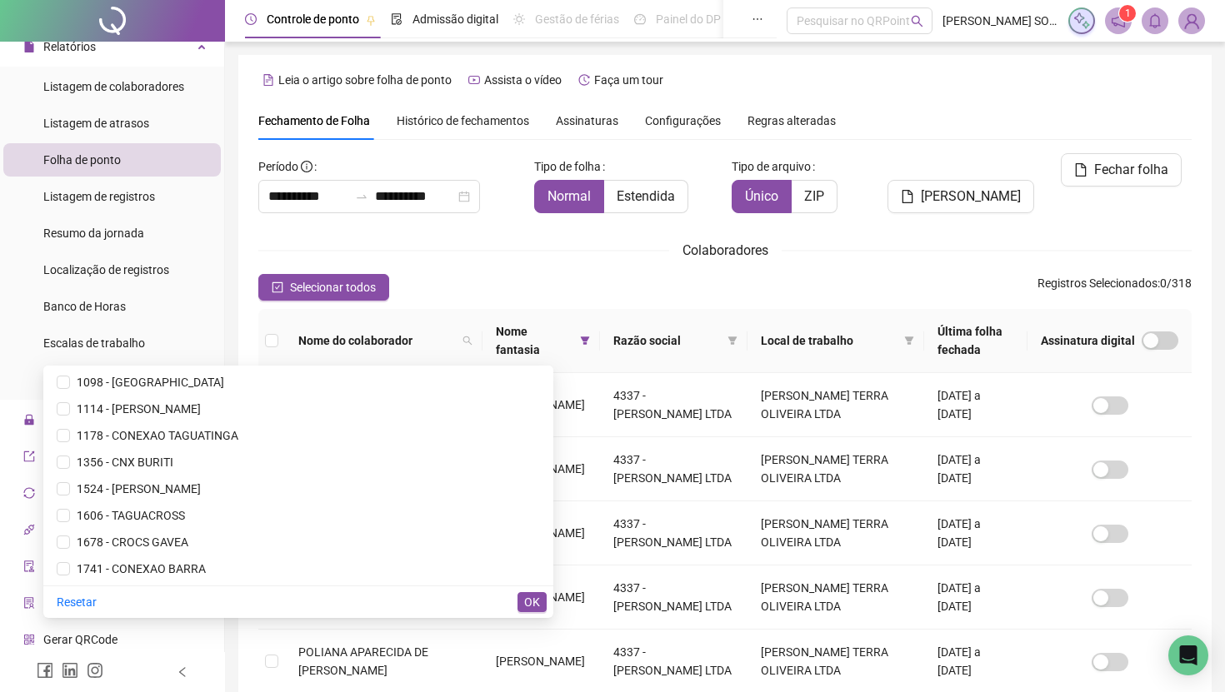
click at [538, 603] on span "OK" at bounding box center [532, 602] width 16 height 18
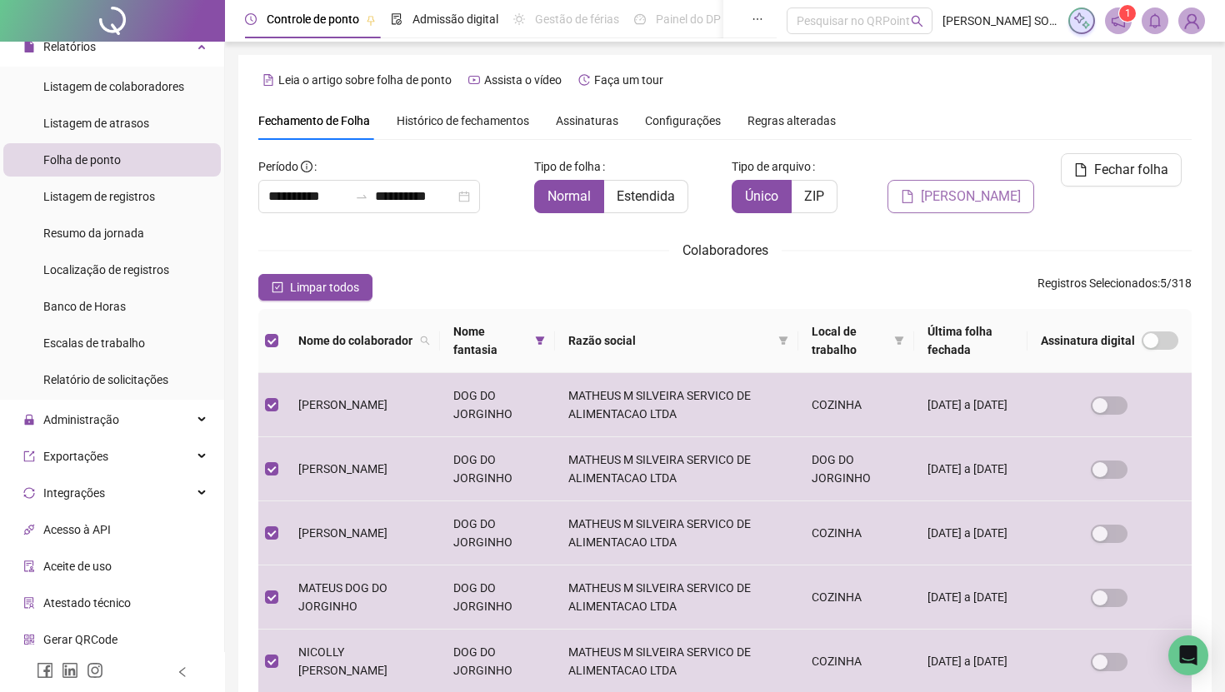
click at [997, 187] on span "Gerar espelho" at bounding box center [970, 197] width 100 height 20
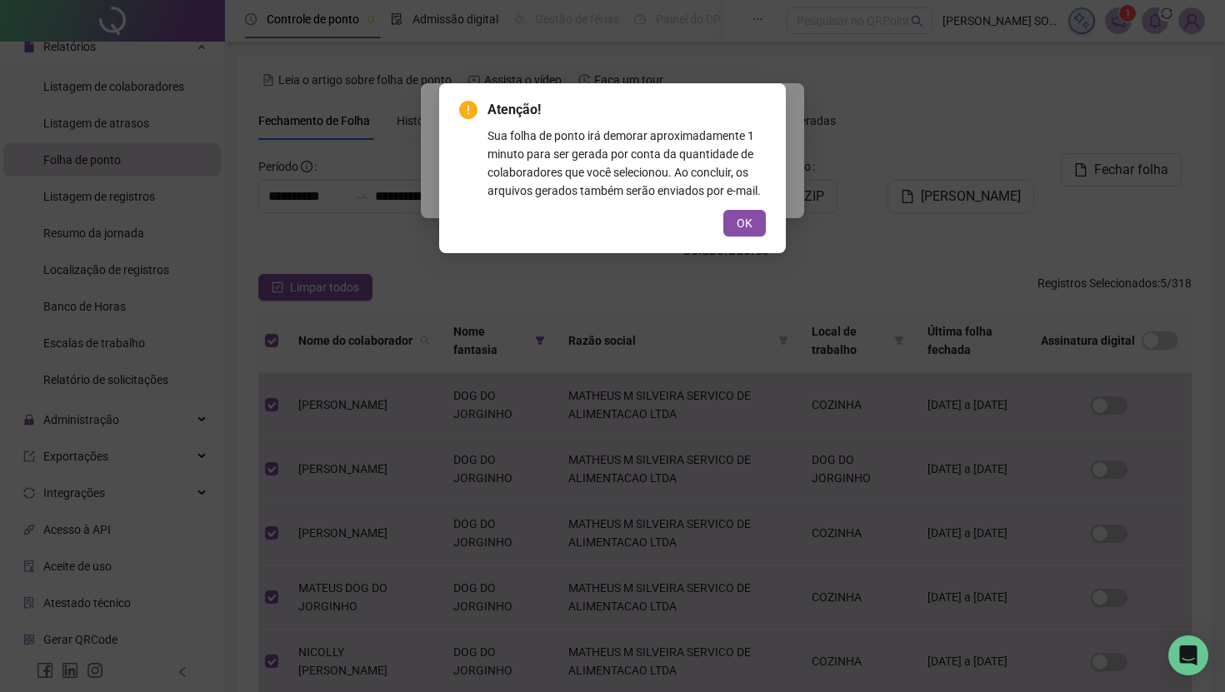
click at [764, 227] on div "Atenção! Sua folha de ponto irá demorar aproximadamente 1 minuto para ser gerad…" at bounding box center [612, 168] width 307 height 137
click at [738, 232] on span "OK" at bounding box center [744, 223] width 16 height 18
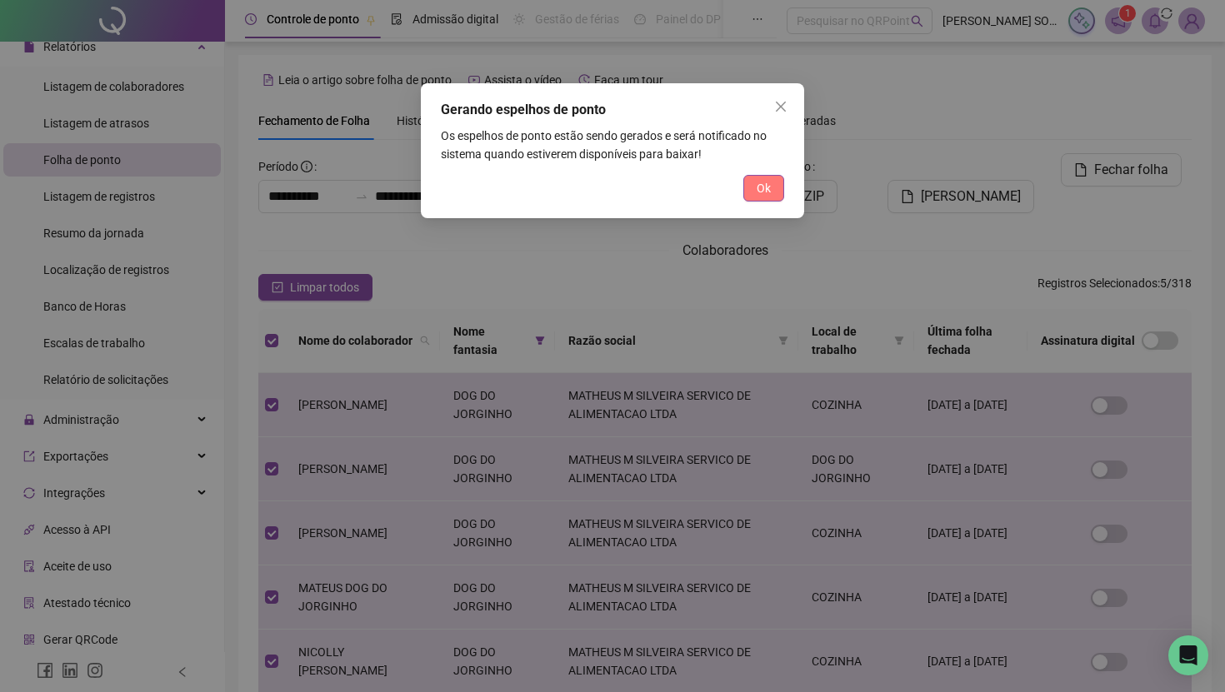
click at [761, 185] on span "Ok" at bounding box center [763, 188] width 14 height 18
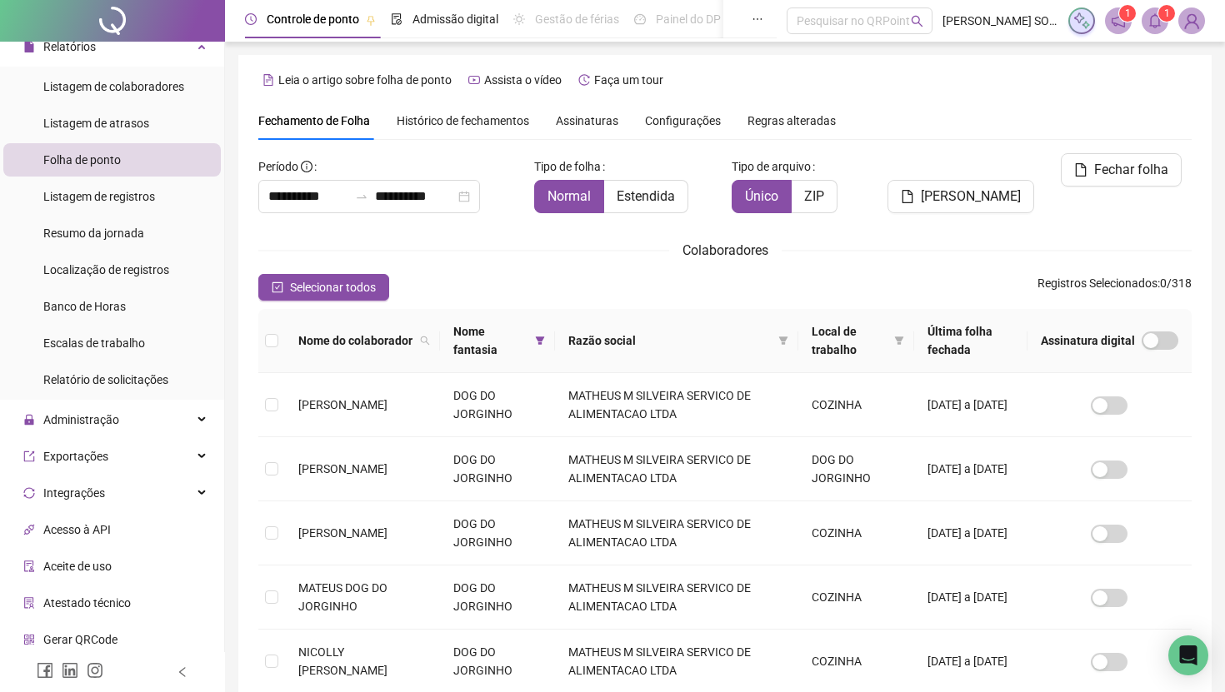
click at [1150, 32] on span at bounding box center [1154, 20] width 27 height 27
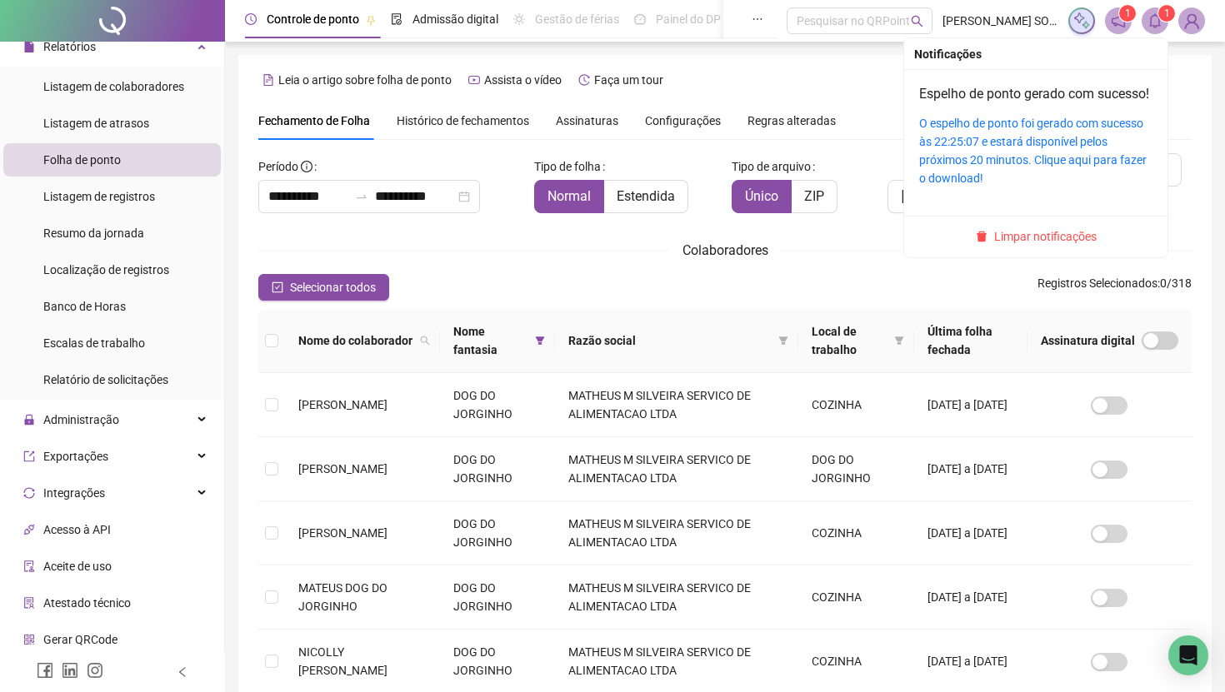
click at [1070, 135] on div "O espelho de ponto foi gerado com sucesso às 22:25:07 e estará disponível pelos…" at bounding box center [1035, 150] width 233 height 73
click at [1070, 143] on link "O espelho de ponto foi gerado com sucesso às 22:25:07 e estará disponível pelos…" at bounding box center [1032, 151] width 227 height 68
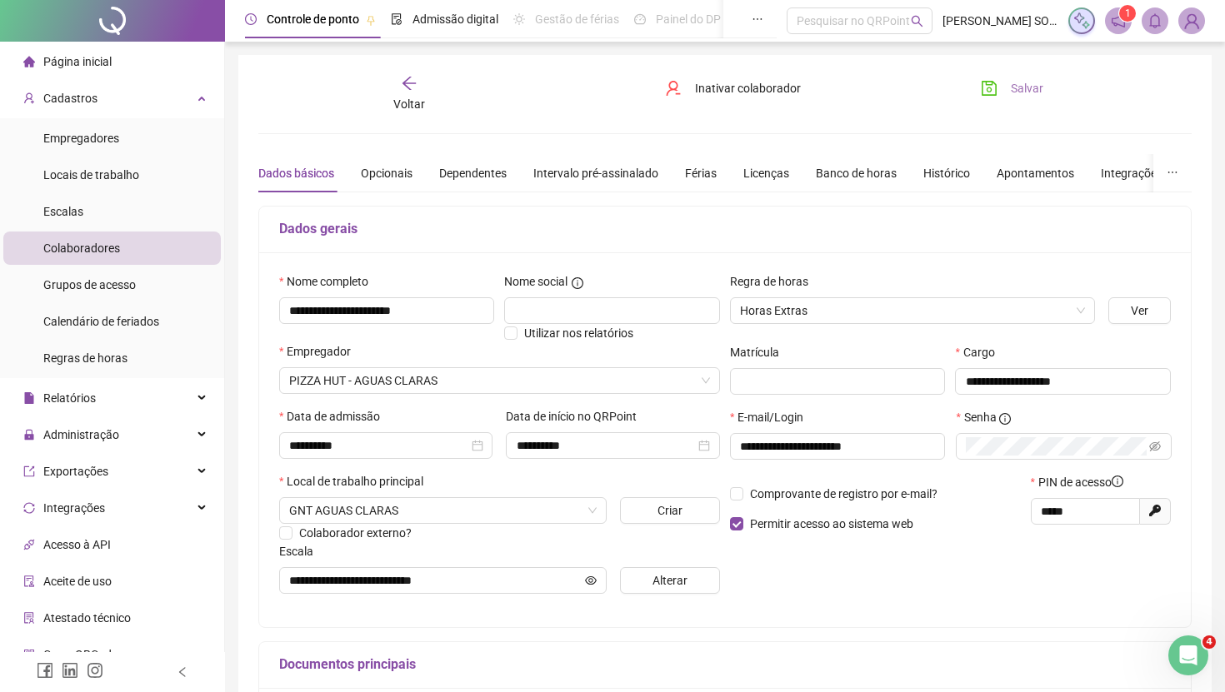
click at [1008, 94] on button "Salvar" at bounding box center [1011, 88] width 87 height 27
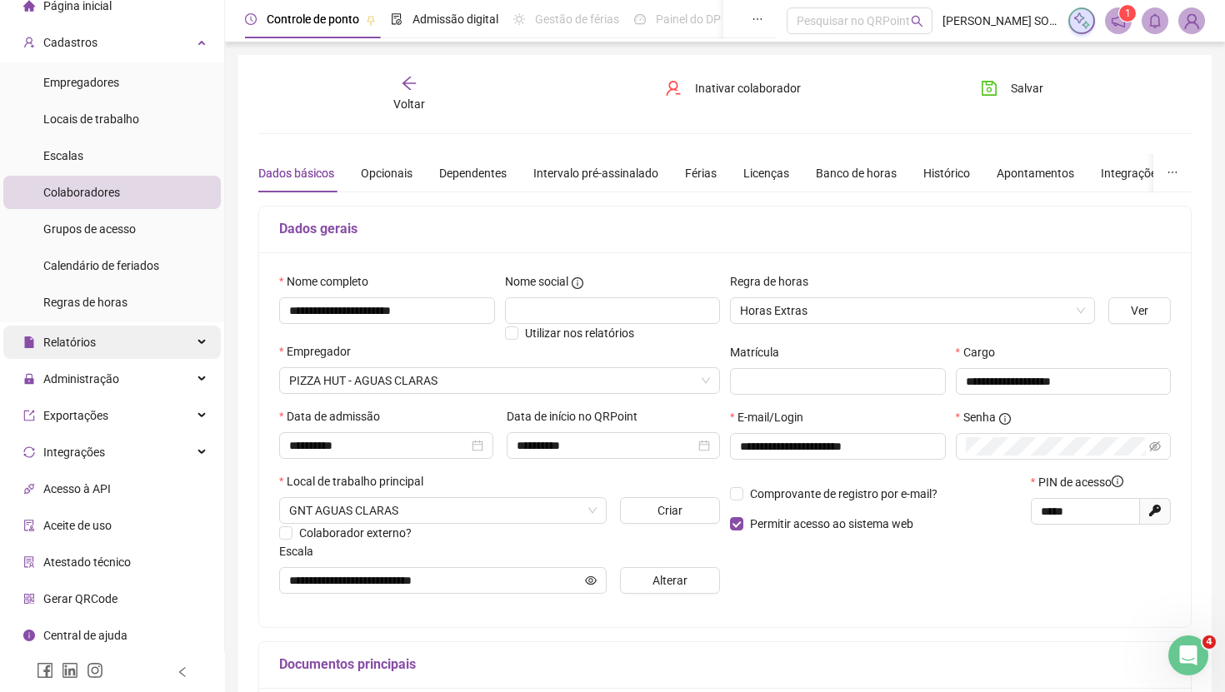
scroll to position [9, 0]
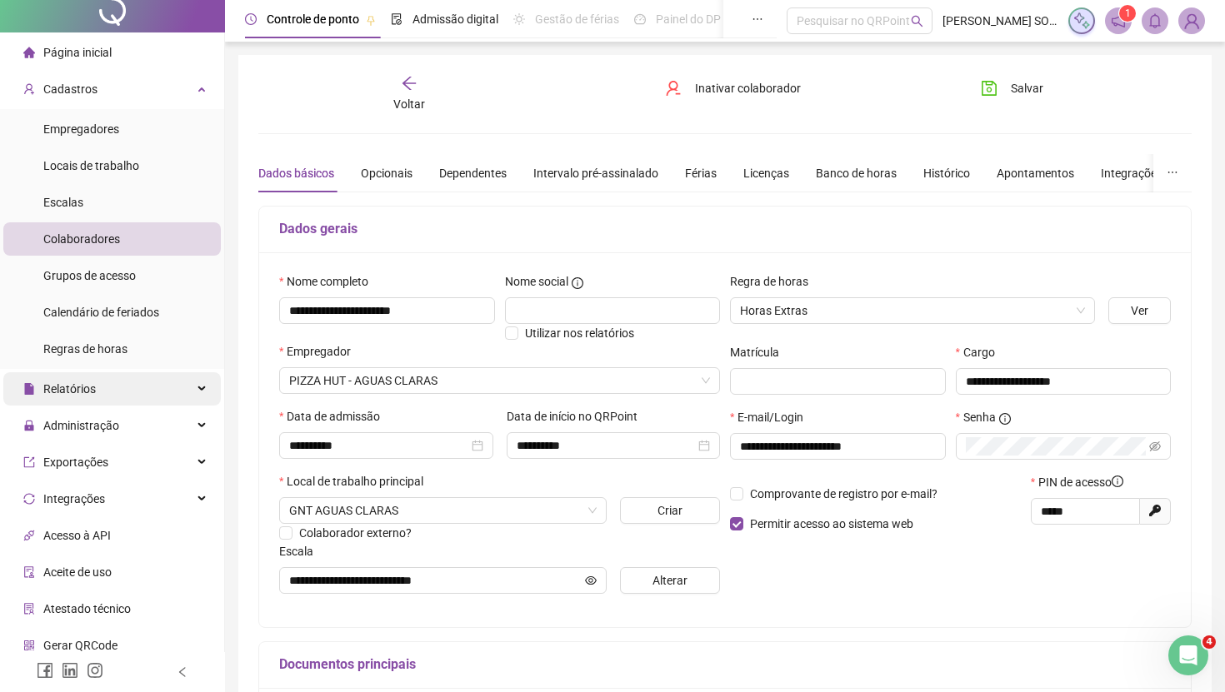
click at [149, 382] on div "Relatórios" at bounding box center [111, 388] width 217 height 33
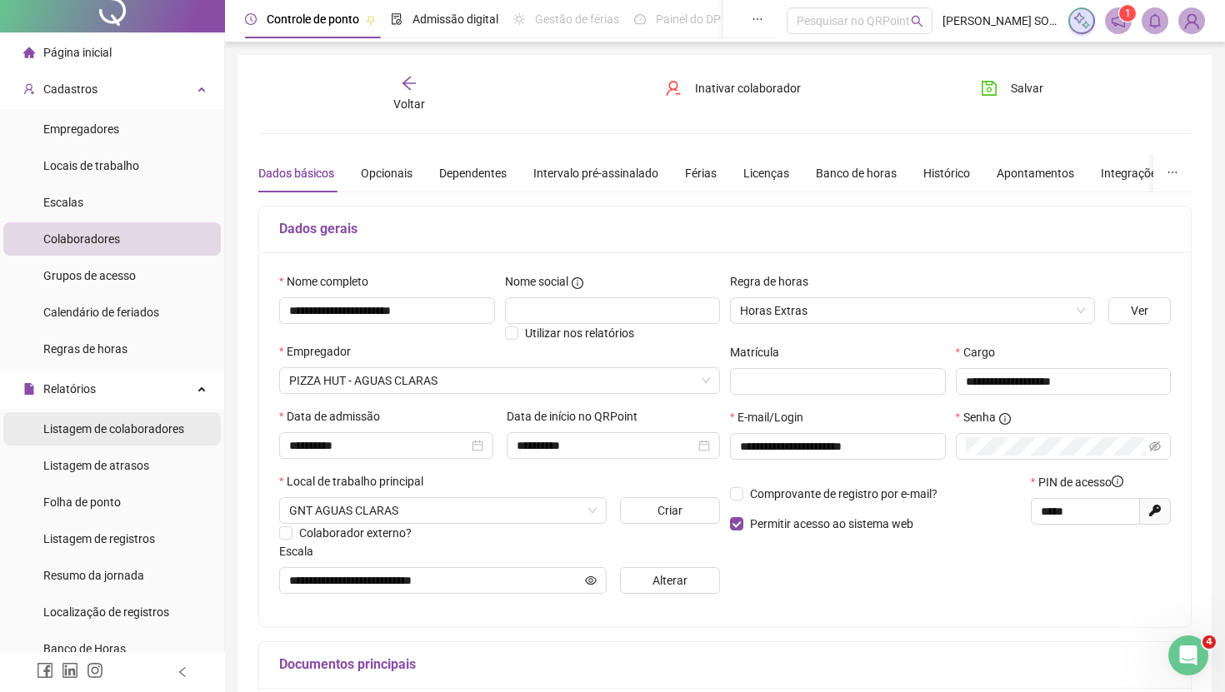
click at [141, 427] on span "Listagem de colaboradores" at bounding box center [113, 428] width 141 height 13
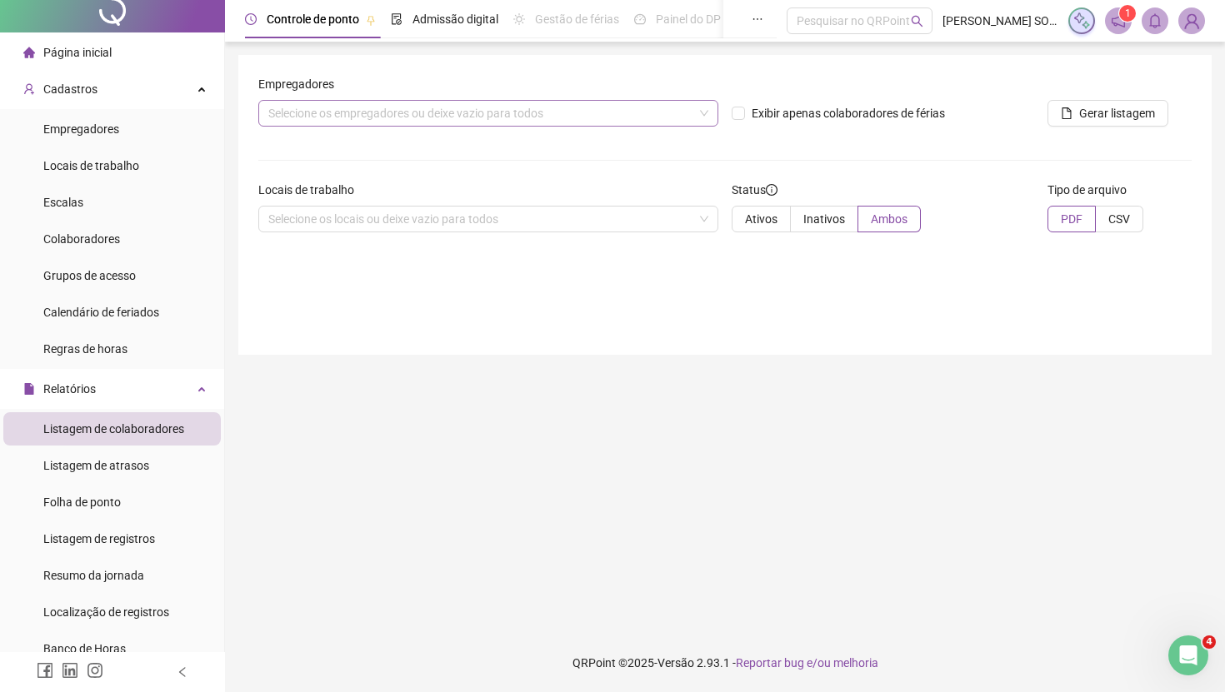
click at [375, 111] on div "Selecione os empregadores ou deixe vazio para todos" at bounding box center [488, 113] width 460 height 27
type input "***"
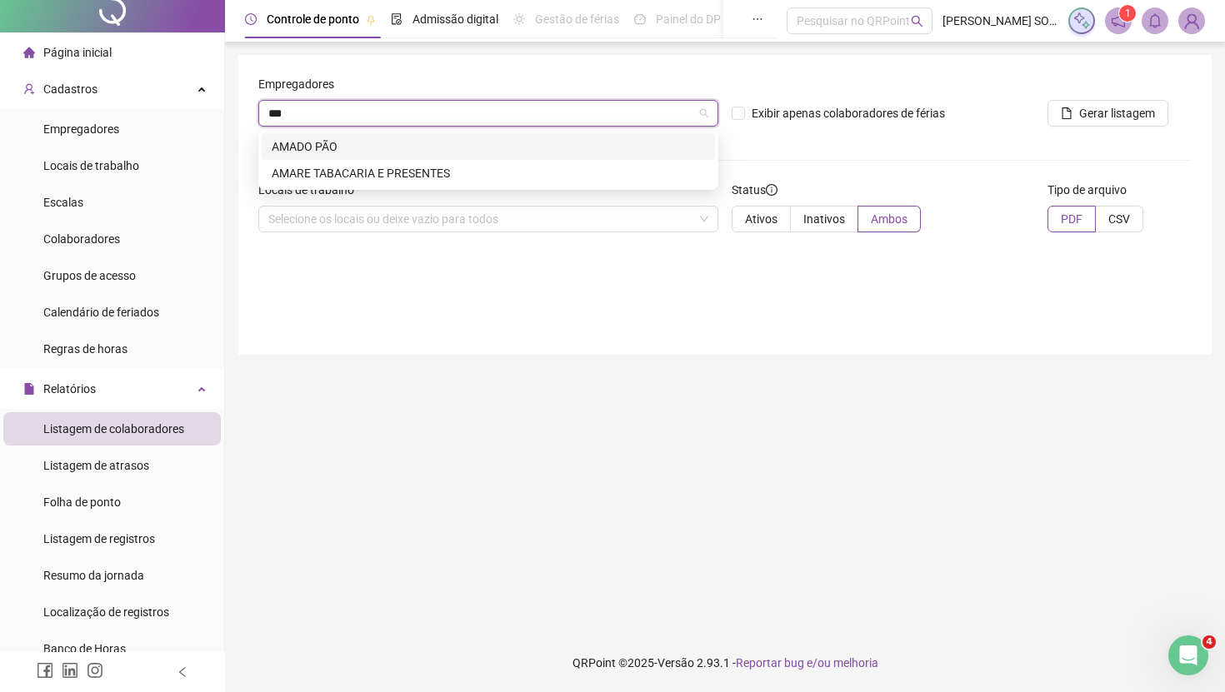
click at [376, 142] on div "AMADO PÃO" at bounding box center [488, 146] width 433 height 18
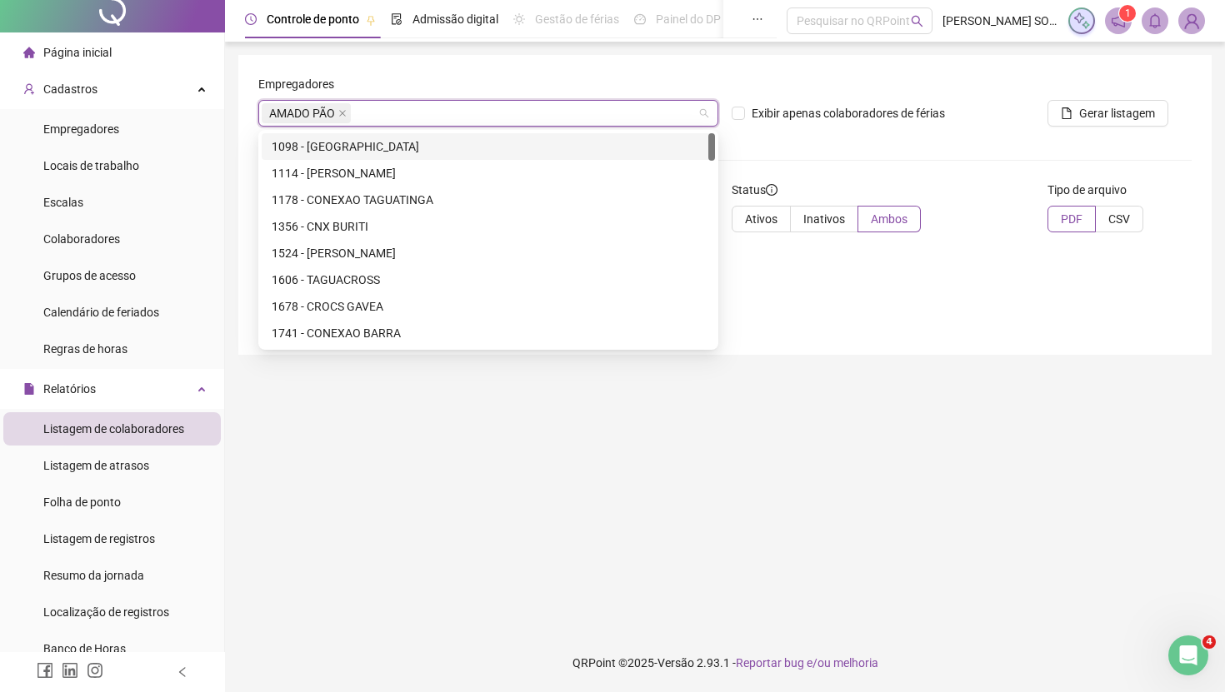
click at [800, 142] on form "Empregadores [PERSON_NAME] Exibir apenas colaboradores de férias Gerar listagem…" at bounding box center [724, 160] width 933 height 171
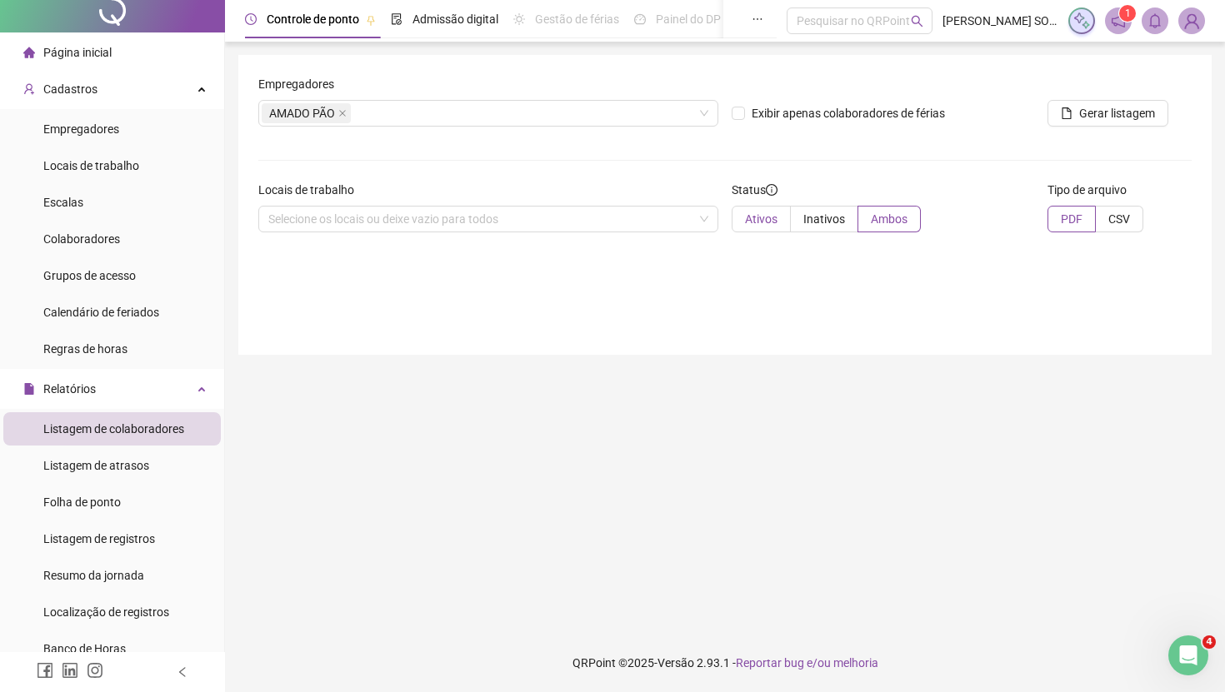
click at [759, 216] on span "Ativos" at bounding box center [761, 218] width 32 height 13
click at [1086, 115] on span "Gerar listagem" at bounding box center [1117, 113] width 76 height 18
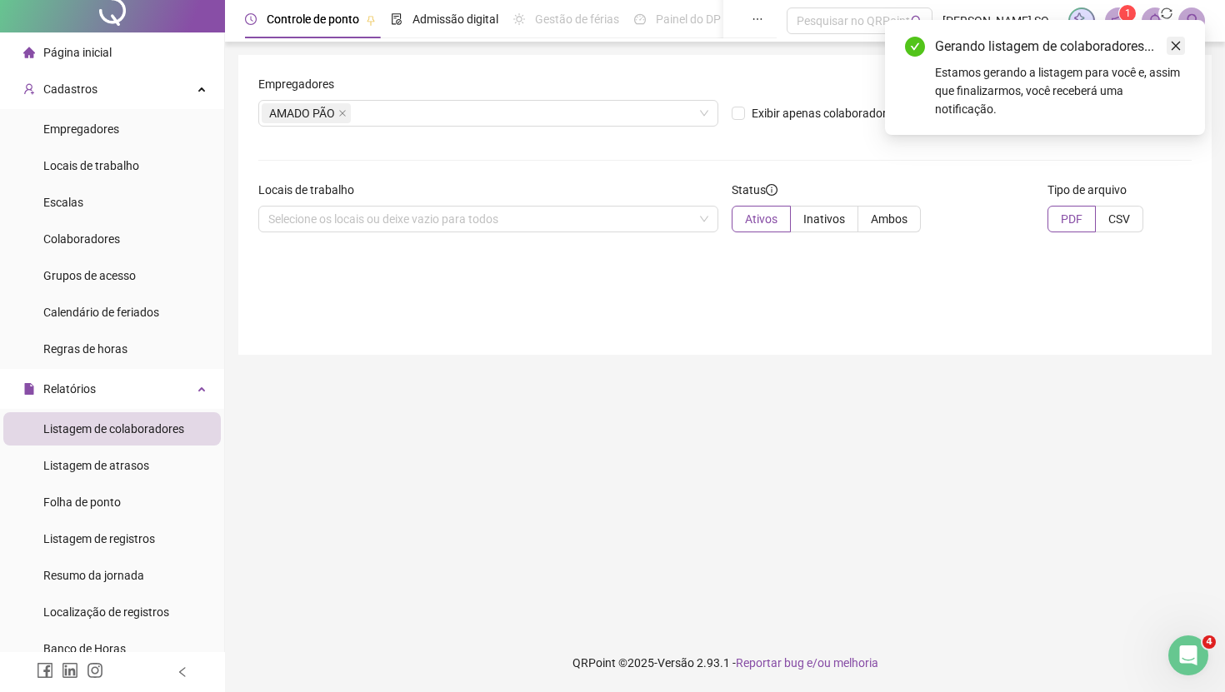
click at [1183, 38] on link "Close" at bounding box center [1175, 46] width 18 height 18
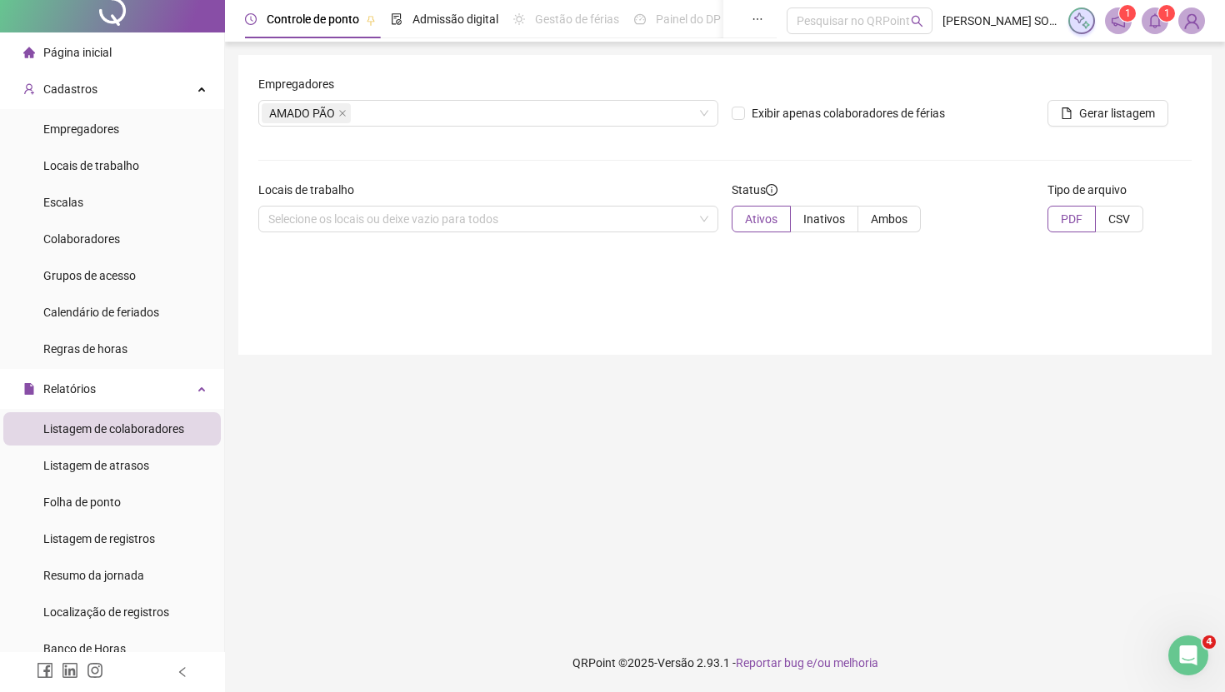
click at [1160, 25] on icon "bell" at bounding box center [1154, 20] width 15 height 15
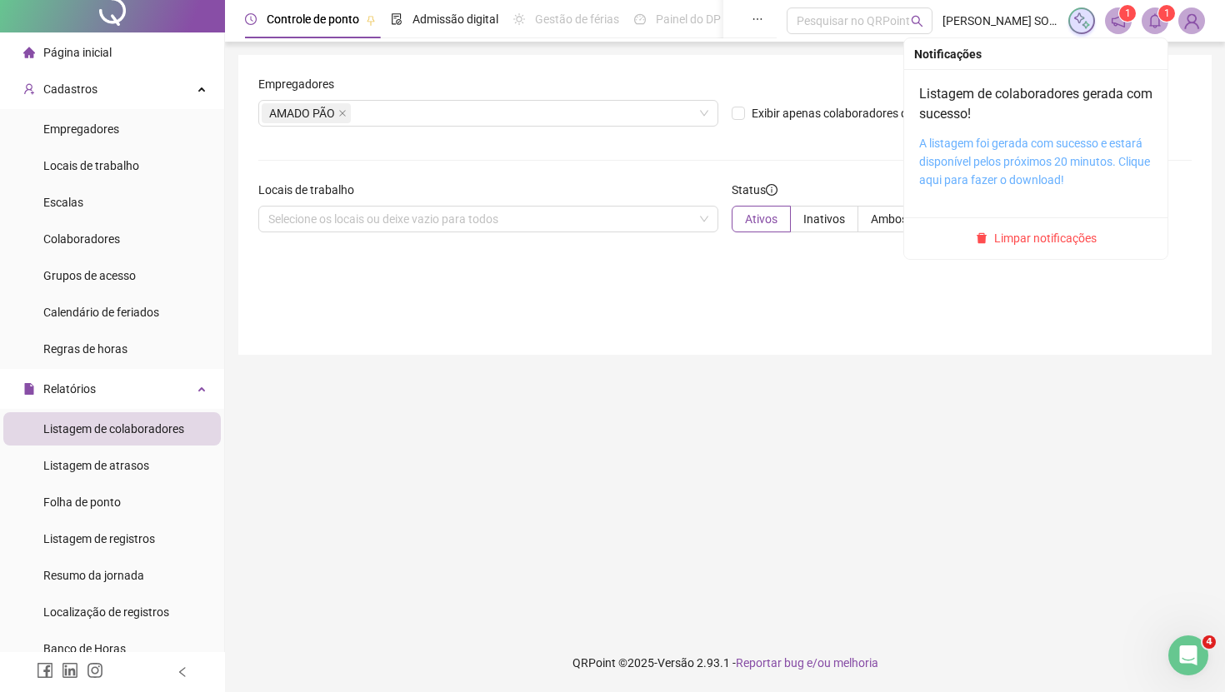
click at [1054, 137] on link "A listagem foi gerada com sucesso e estará disponível pelos próximos 20 minutos…" at bounding box center [1034, 162] width 231 height 50
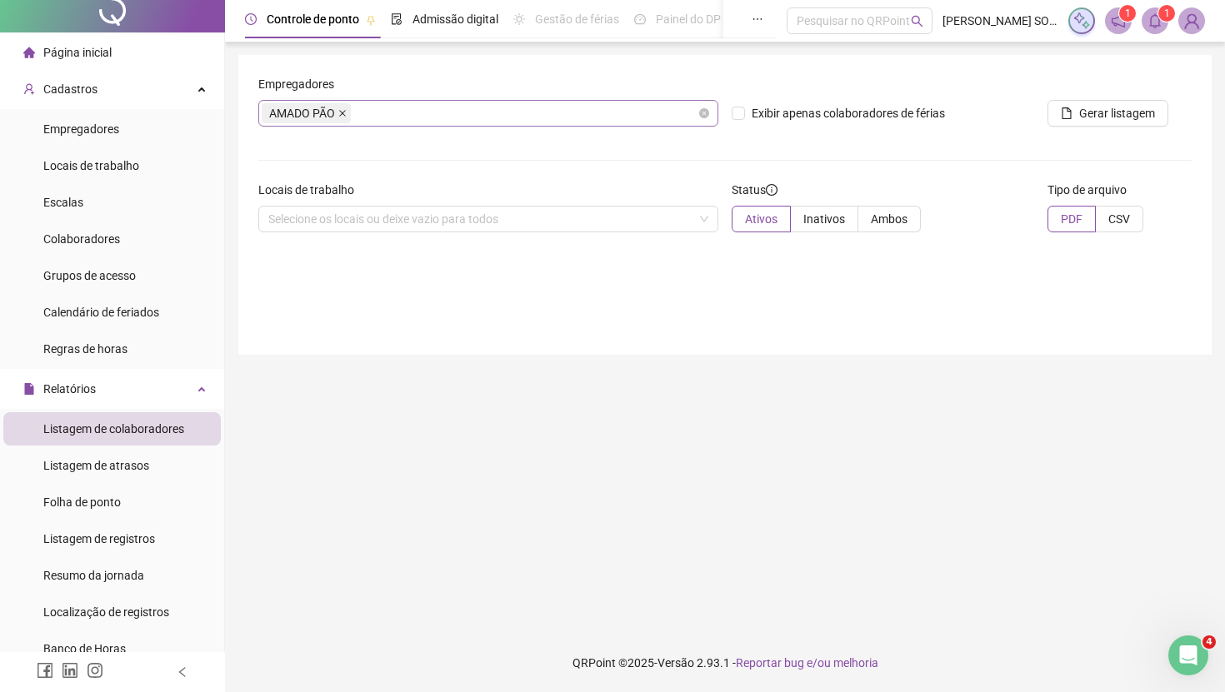
click at [345, 113] on icon "close" at bounding box center [342, 113] width 7 height 7
click at [345, 113] on div "Selecione os empregadores ou deixe vazio para todos" at bounding box center [488, 113] width 460 height 27
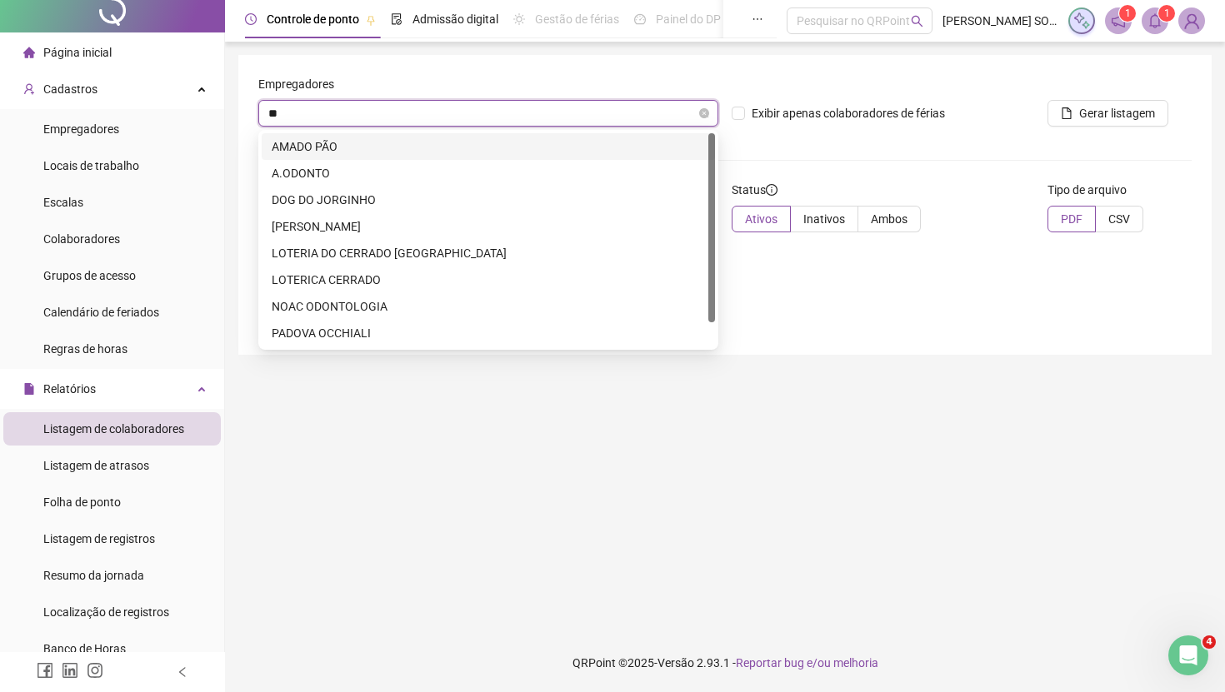
type input "***"
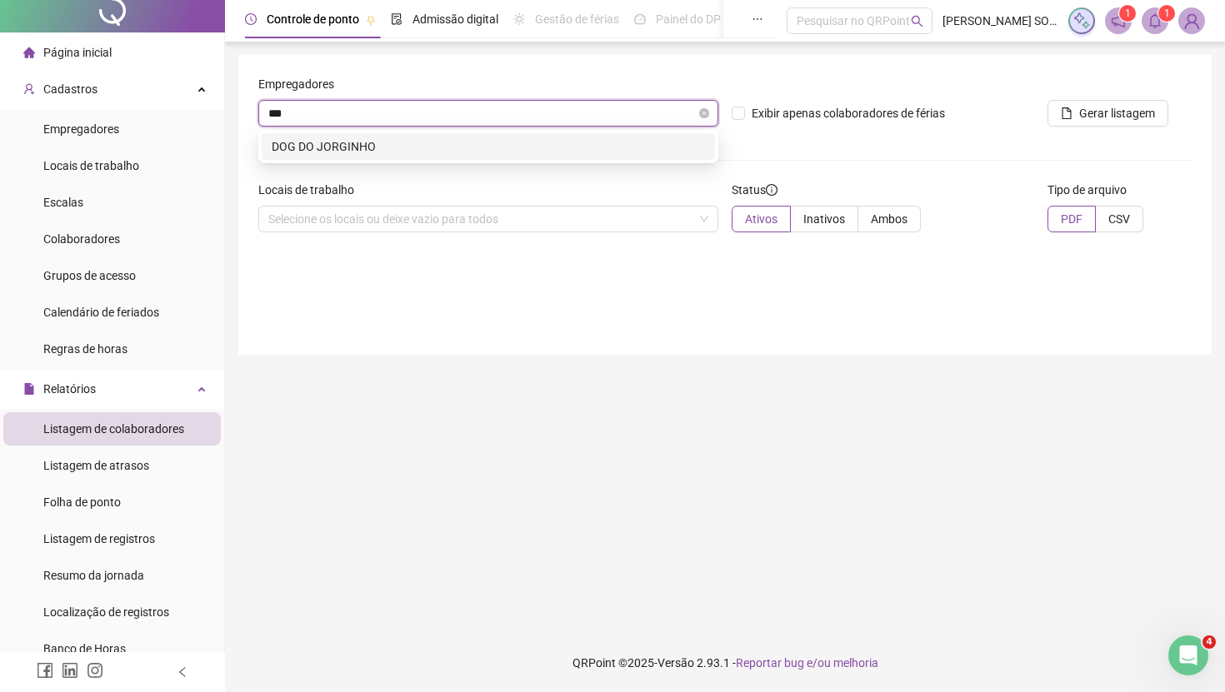
click at [343, 147] on div "DOG DO JORGINHO" at bounding box center [488, 146] width 433 height 18
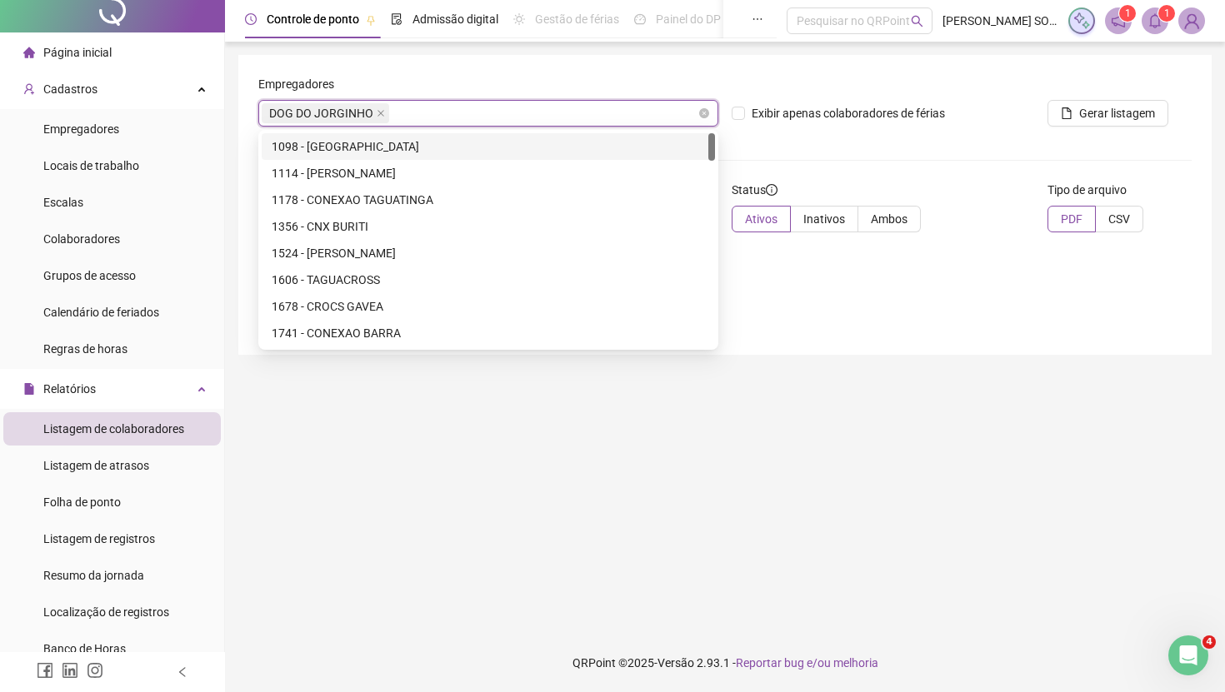
click at [814, 164] on form "Empregadores DOG DO JORGINHO DOG DO [PERSON_NAME] apenas colaboradores de féria…" at bounding box center [724, 160] width 933 height 171
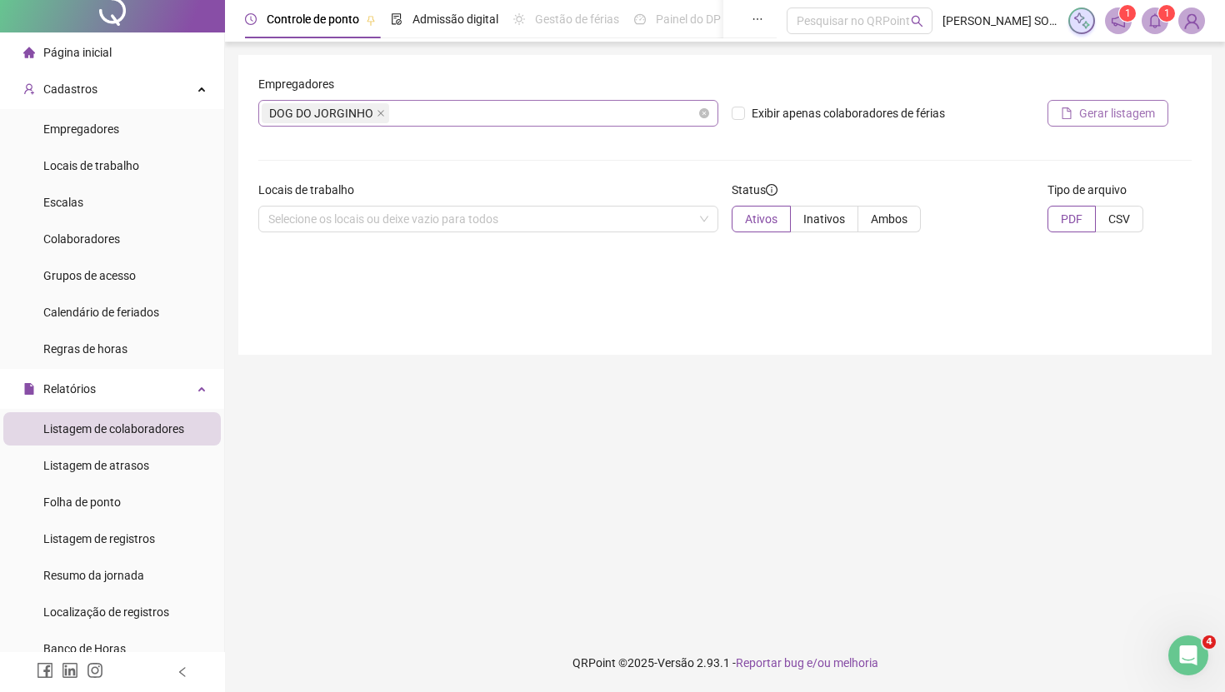
click at [1064, 110] on icon "file" at bounding box center [1066, 113] width 12 height 12
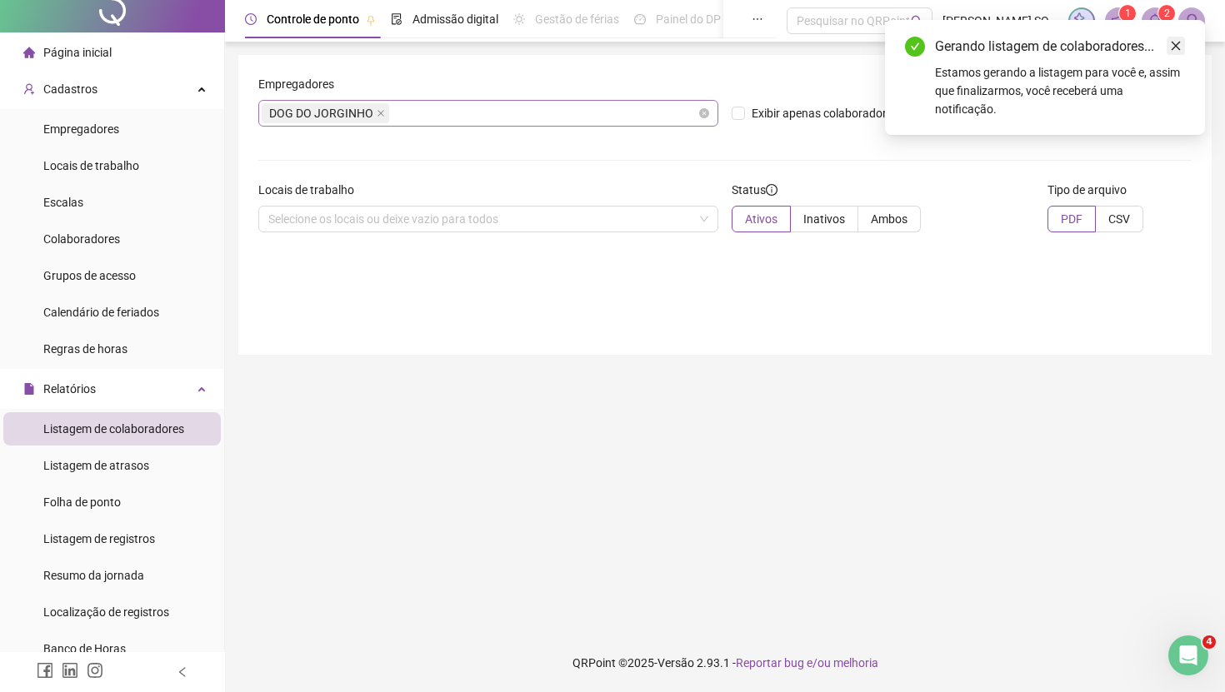
click at [1183, 45] on link "Close" at bounding box center [1175, 46] width 18 height 18
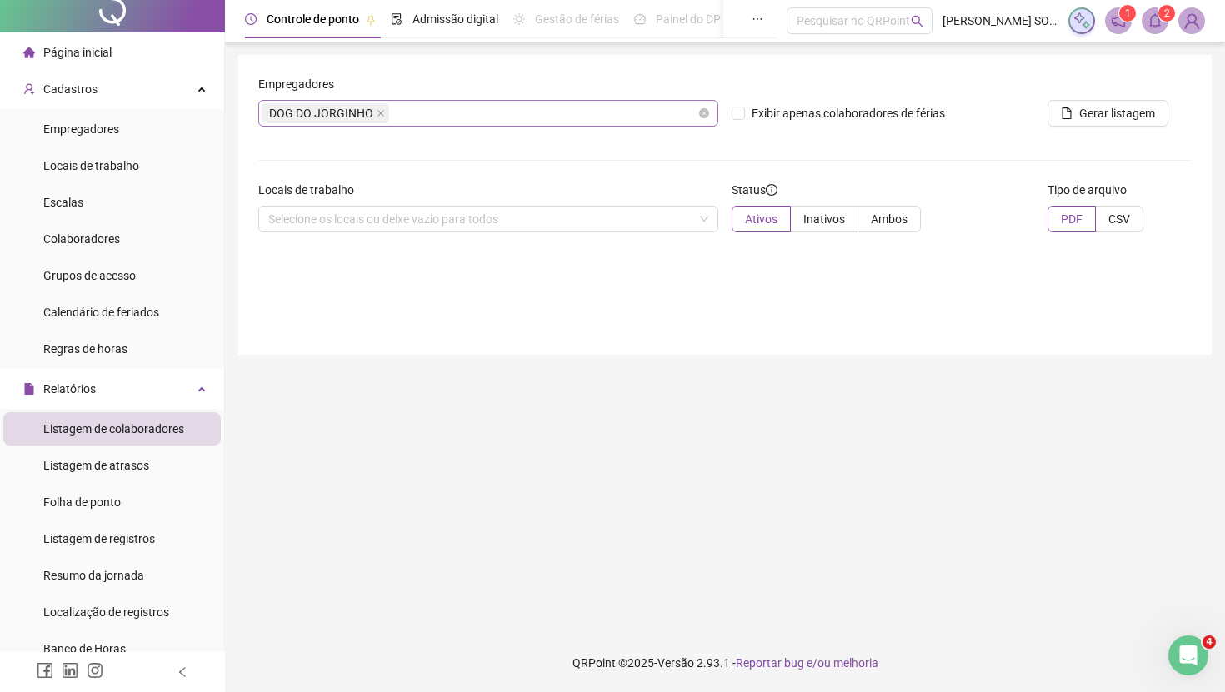
click at [1164, 13] on span "2" at bounding box center [1167, 13] width 6 height 12
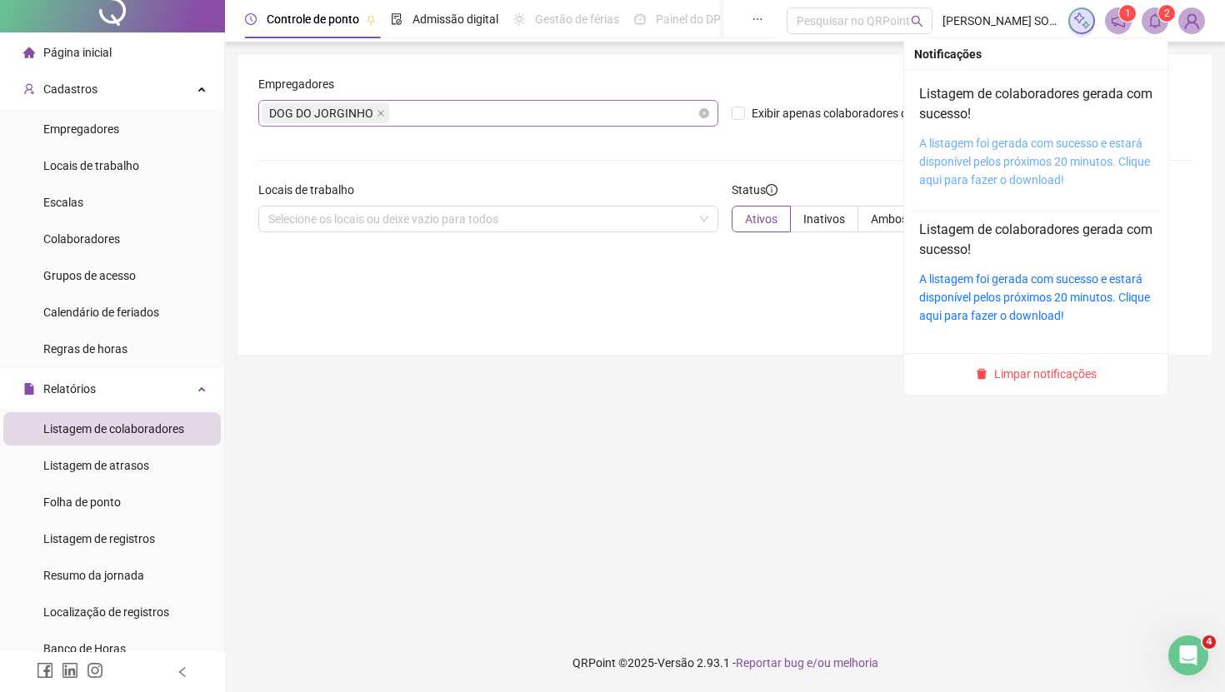
click at [1046, 157] on link "A listagem foi gerada com sucesso e estará disponível pelos próximos 20 minutos…" at bounding box center [1034, 162] width 231 height 50
click at [1054, 146] on link "A listagem foi gerada com sucesso e estará disponível pelos próximos 20 minutos…" at bounding box center [1034, 162] width 231 height 50
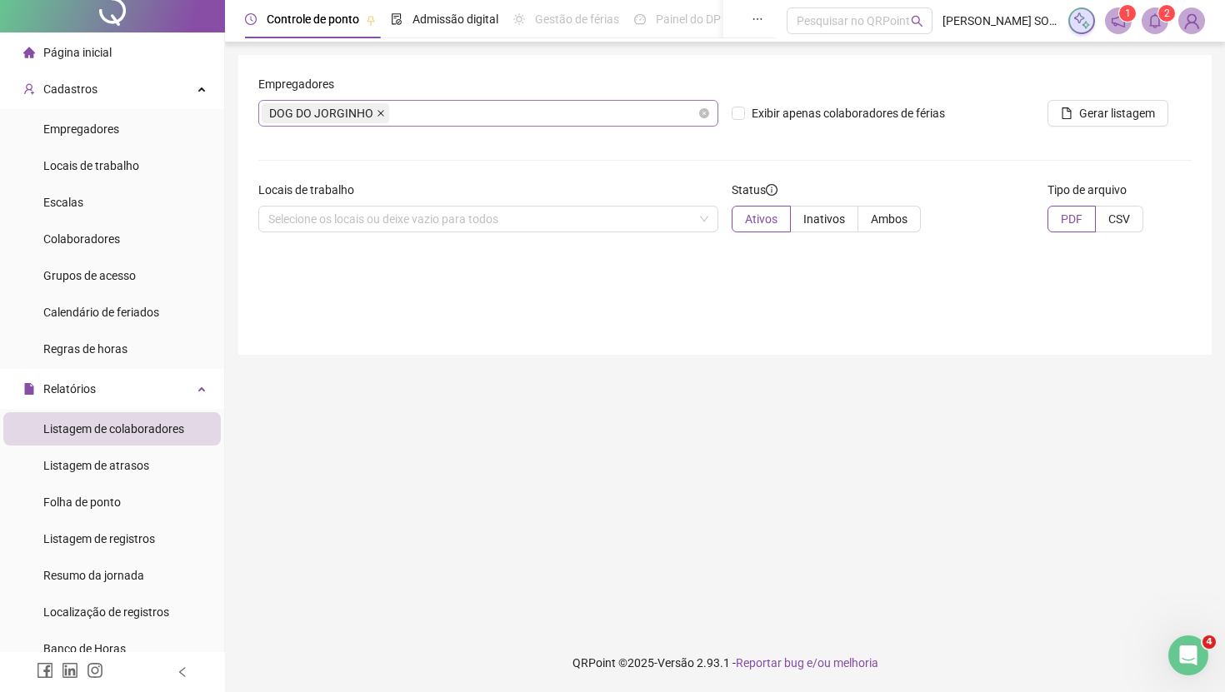
click at [385, 112] on icon "close" at bounding box center [381, 113] width 8 height 8
click at [389, 114] on div "Selecione os empregadores ou deixe vazio para todos" at bounding box center [488, 113] width 460 height 27
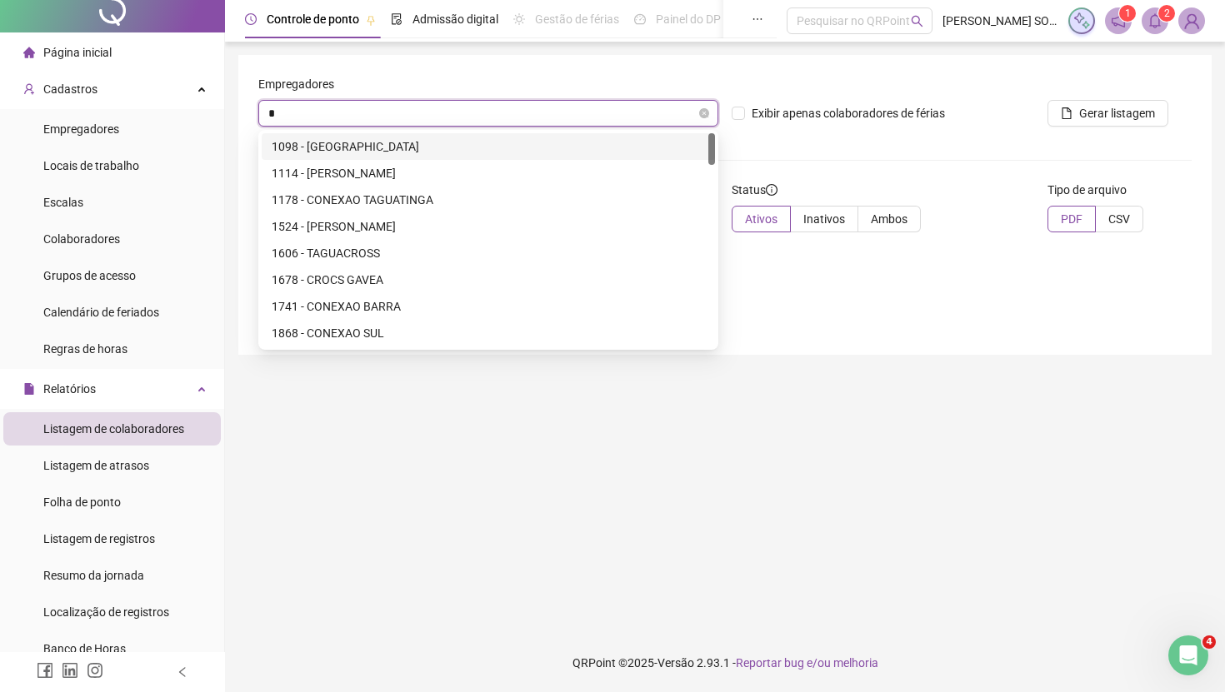
type input "**"
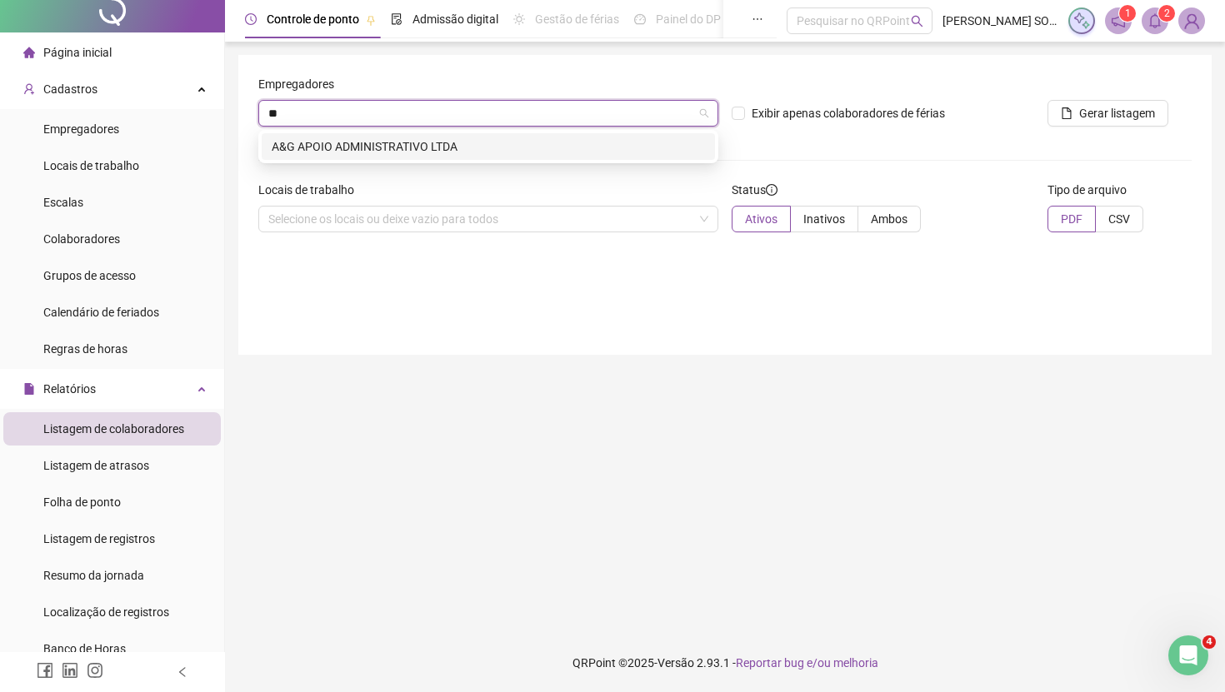
click at [397, 143] on div "A&G APOIO ADMINISTRATIVO LTDA" at bounding box center [488, 146] width 433 height 18
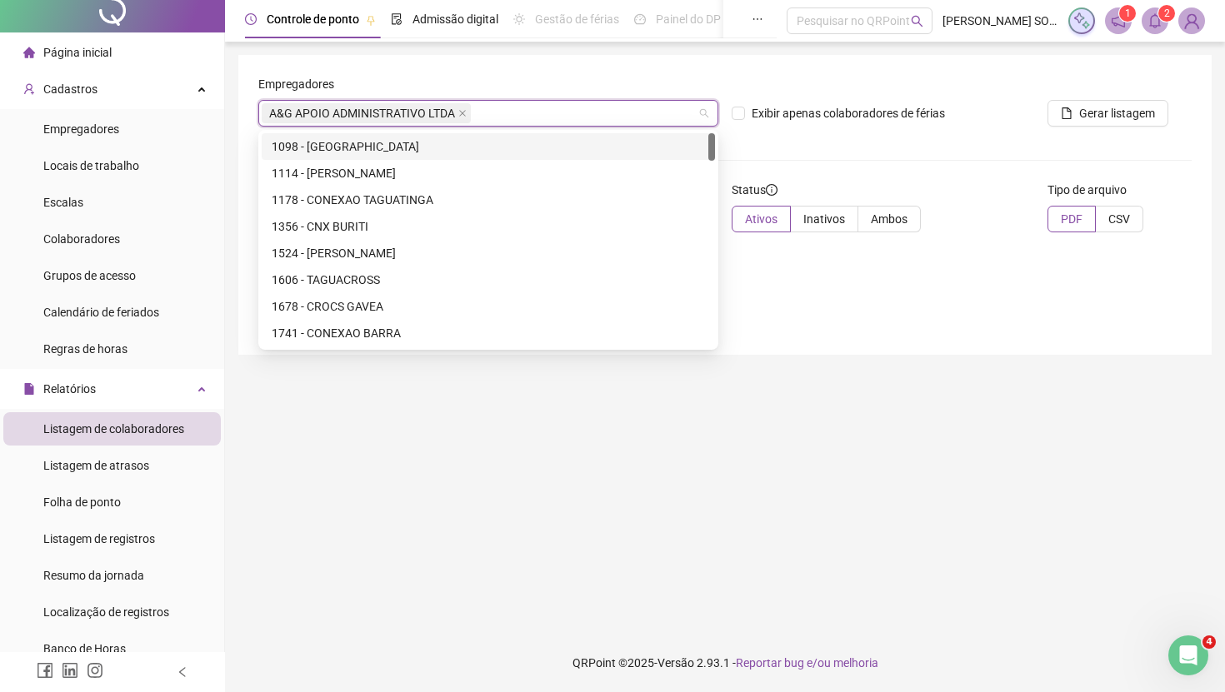
click at [897, 135] on div "Exibir apenas colaboradores de férias" at bounding box center [883, 107] width 316 height 65
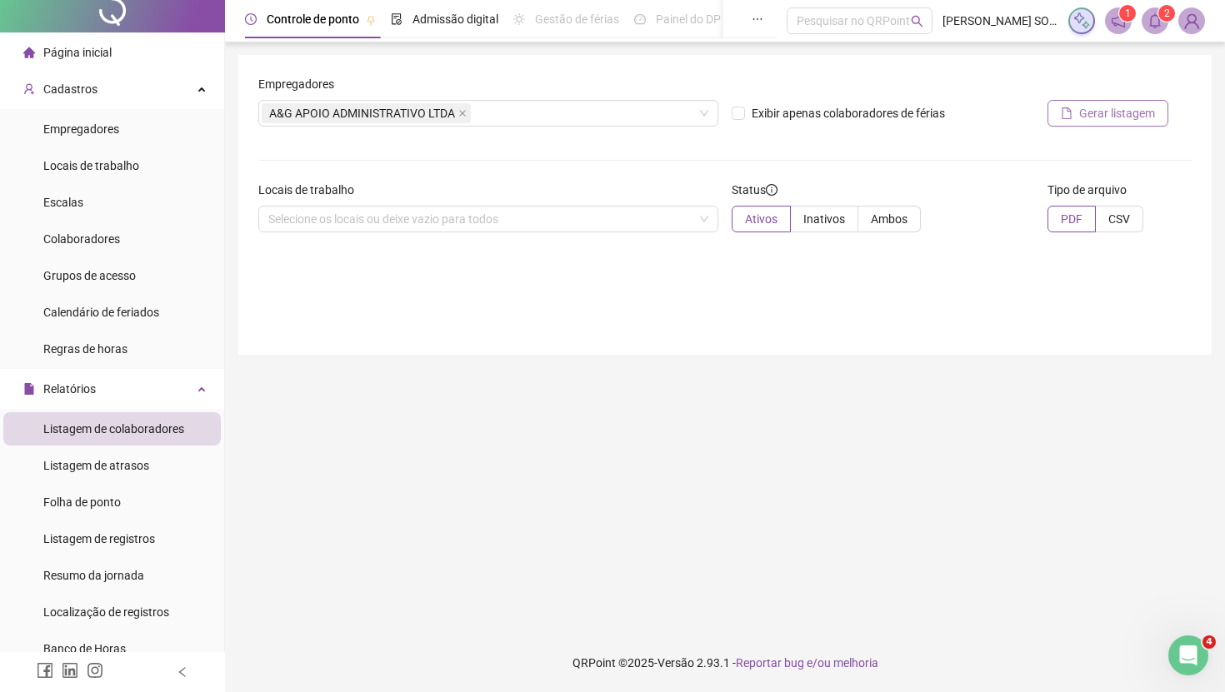
click at [1095, 102] on button "Gerar listagem" at bounding box center [1107, 113] width 121 height 27
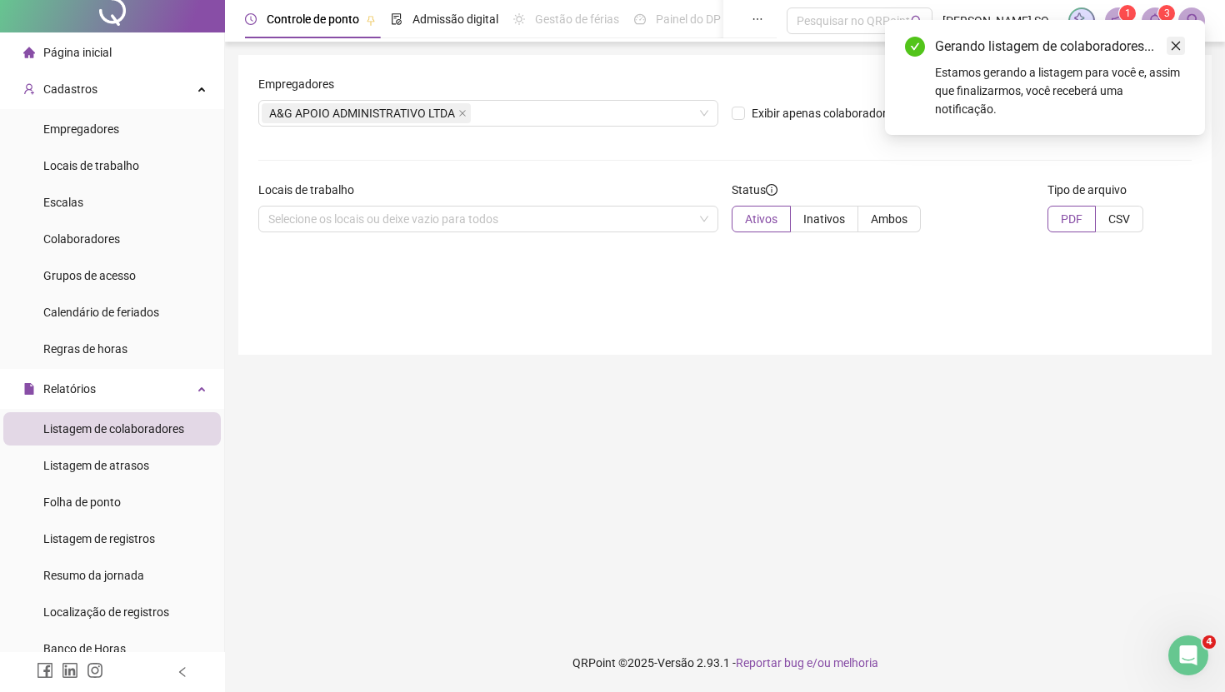
click at [1178, 52] on link "Close" at bounding box center [1175, 46] width 18 height 18
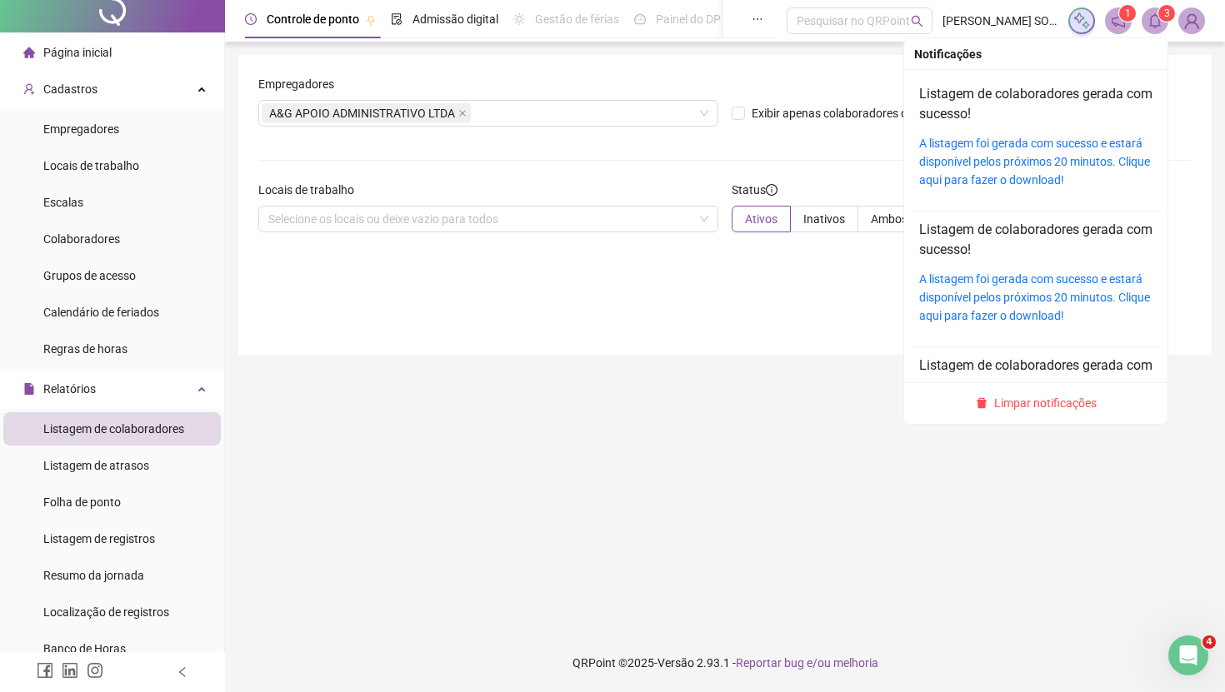
click at [1150, 23] on icon "bell" at bounding box center [1155, 20] width 12 height 15
click at [1049, 152] on div "A listagem foi gerada com sucesso e estará disponível pelos próximos 20 minutos…" at bounding box center [1035, 161] width 233 height 55
click at [1044, 147] on link "A listagem foi gerada com sucesso e estará disponível pelos próximos 20 minutos…" at bounding box center [1034, 162] width 231 height 50
